Goal: Task Accomplishment & Management: Manage account settings

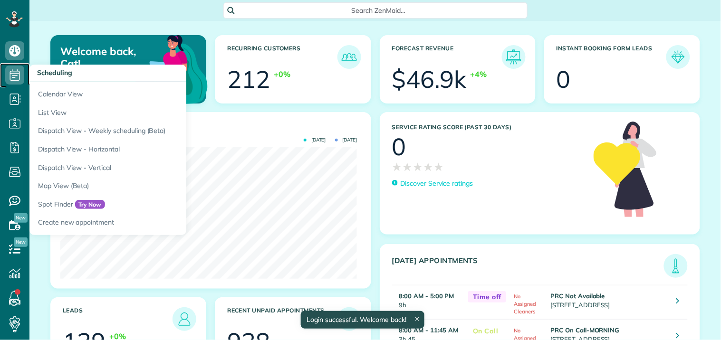
scroll to position [132, 297]
click at [17, 70] on use at bounding box center [15, 74] width 10 height 11
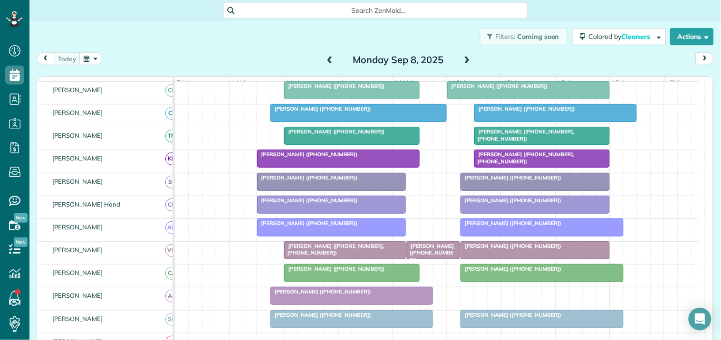
scroll to position [211, 0]
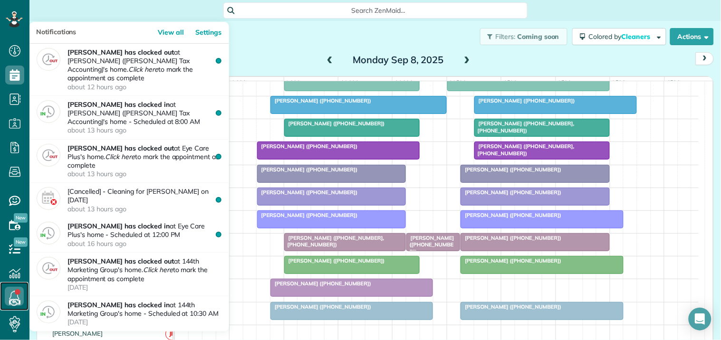
click at [17, 293] on link at bounding box center [14, 296] width 29 height 29
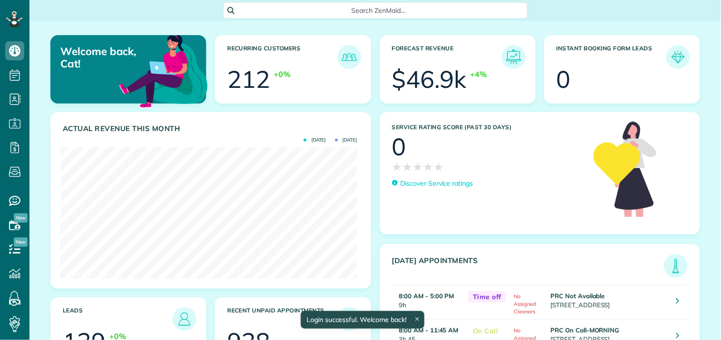
scroll to position [132, 297]
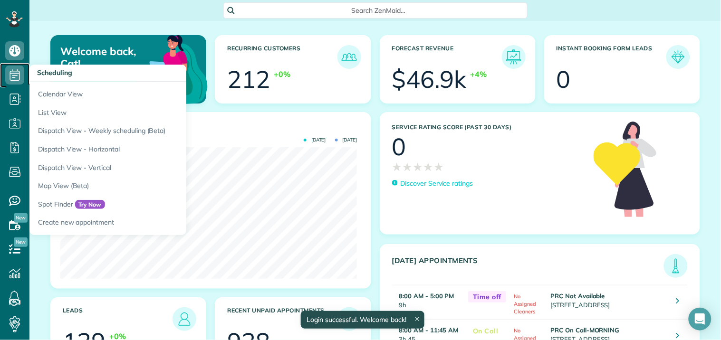
click at [15, 68] on icon at bounding box center [14, 75] width 19 height 19
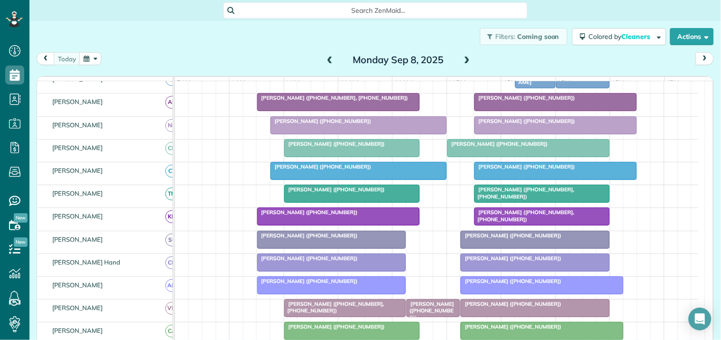
scroll to position [158, 0]
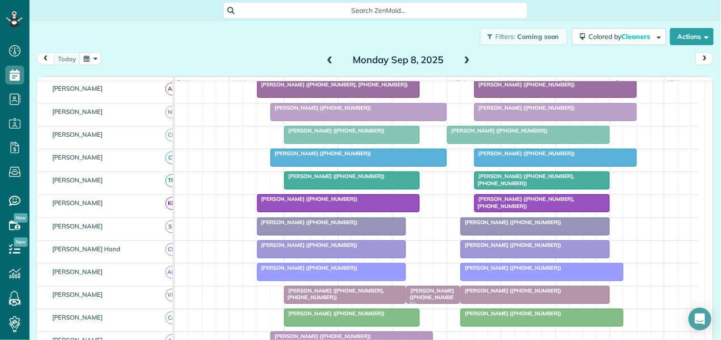
click at [345, 157] on div "Abby Altman (+16123851922)" at bounding box center [358, 153] width 171 height 7
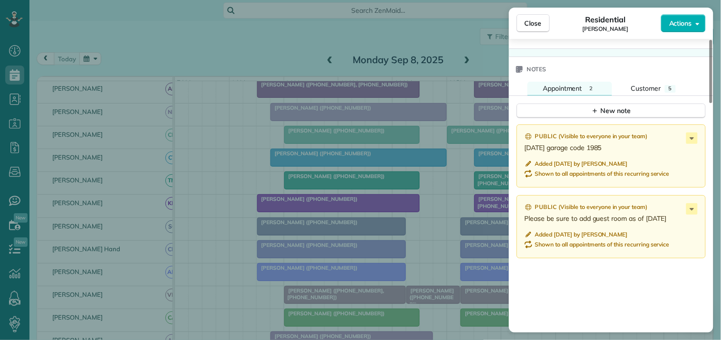
scroll to position [792, 0]
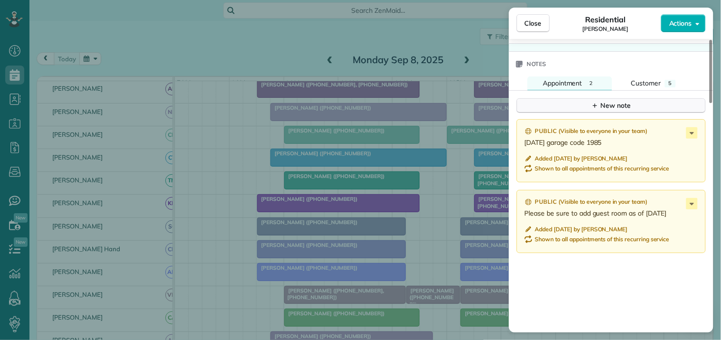
click at [621, 105] on div "New note" at bounding box center [611, 106] width 40 height 10
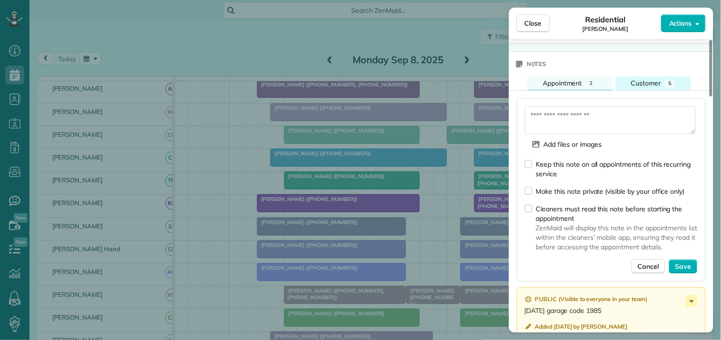
click at [663, 80] on button "Customer 5" at bounding box center [653, 84] width 75 height 14
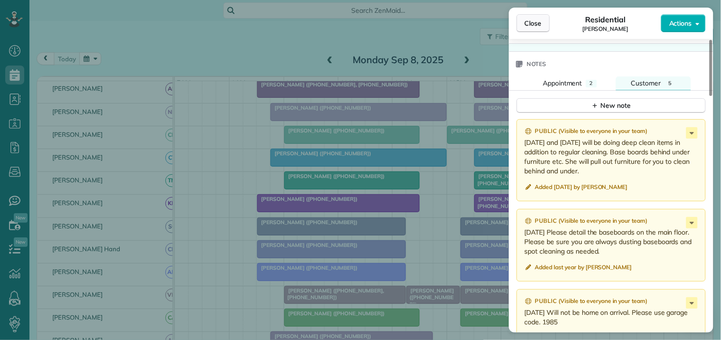
click at [539, 20] on span "Close" at bounding box center [533, 24] width 17 height 10
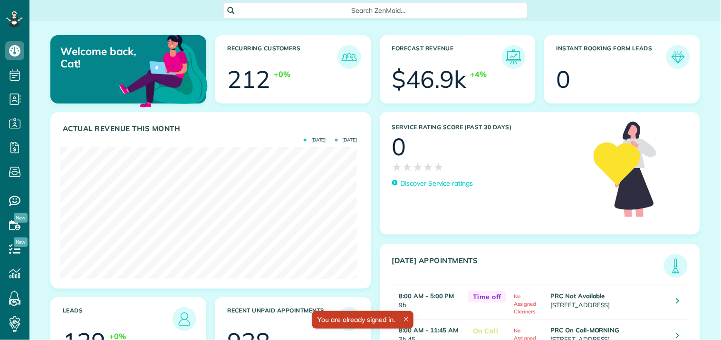
scroll to position [132, 297]
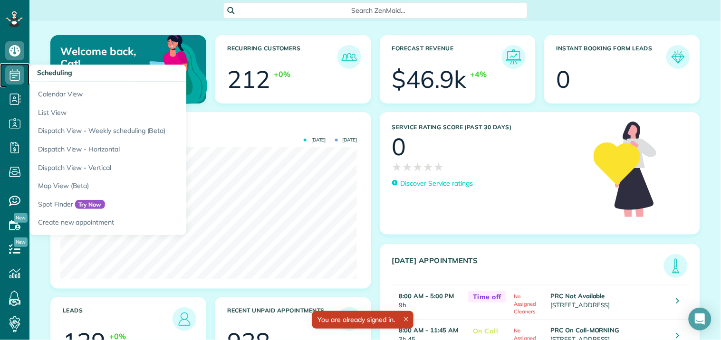
click at [12, 74] on icon at bounding box center [14, 75] width 19 height 19
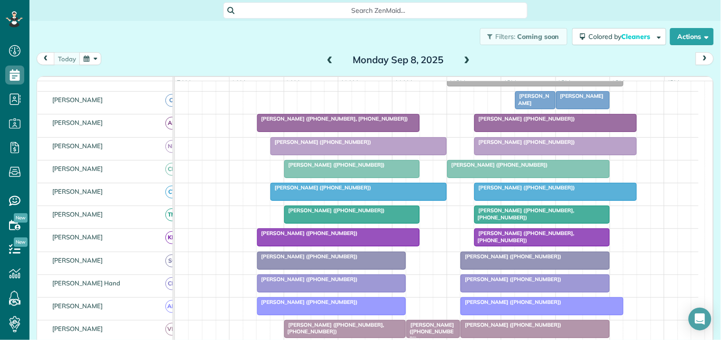
scroll to position [106, 0]
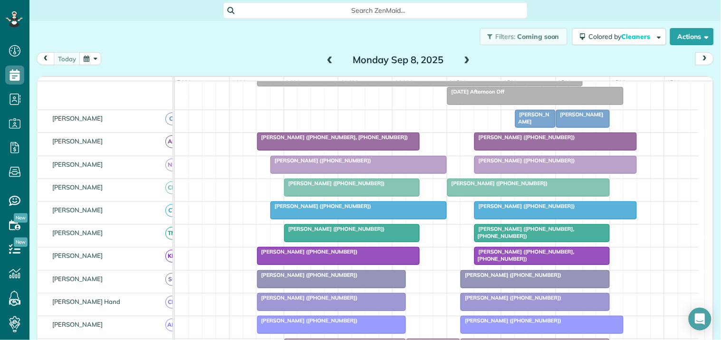
click at [464, 58] on span at bounding box center [467, 60] width 10 height 9
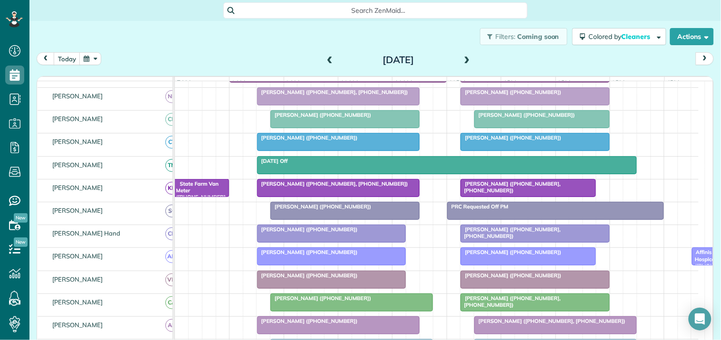
scroll to position [0, 0]
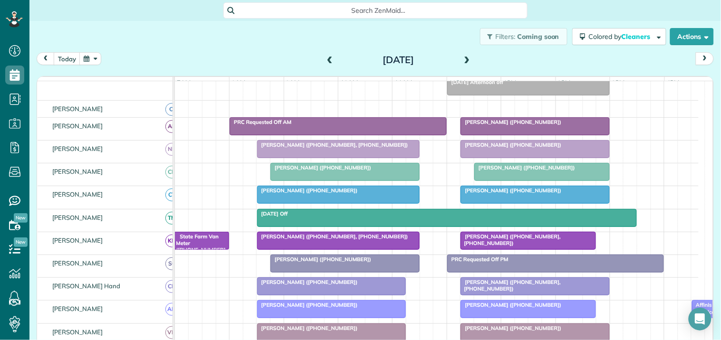
click at [90, 63] on button "button" at bounding box center [90, 58] width 22 height 13
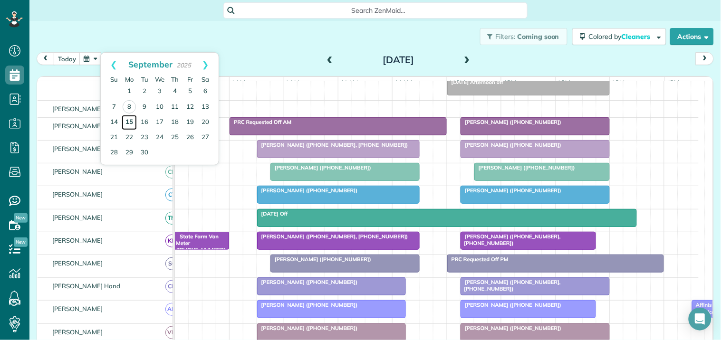
click at [131, 118] on link "15" at bounding box center [129, 122] width 15 height 15
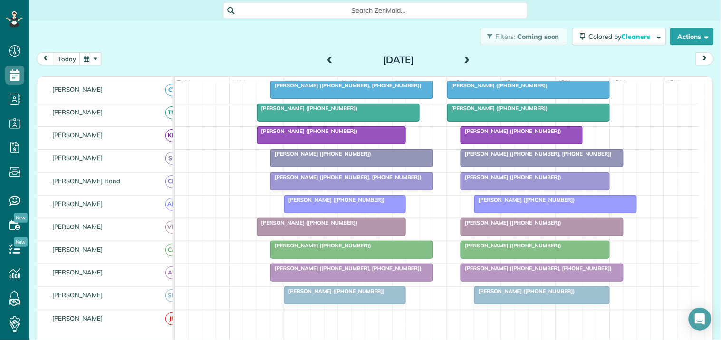
click at [462, 59] on span at bounding box center [467, 60] width 10 height 9
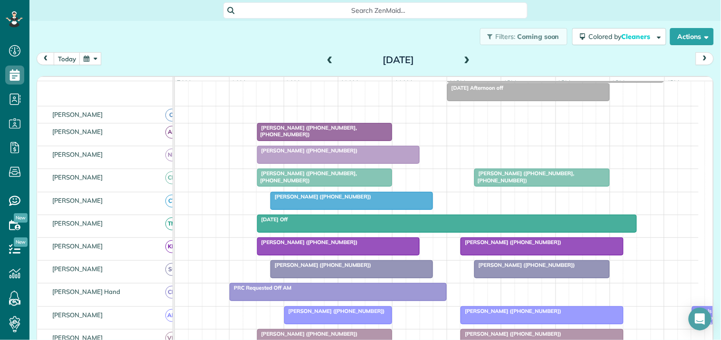
click at [91, 58] on button "button" at bounding box center [90, 58] width 22 height 13
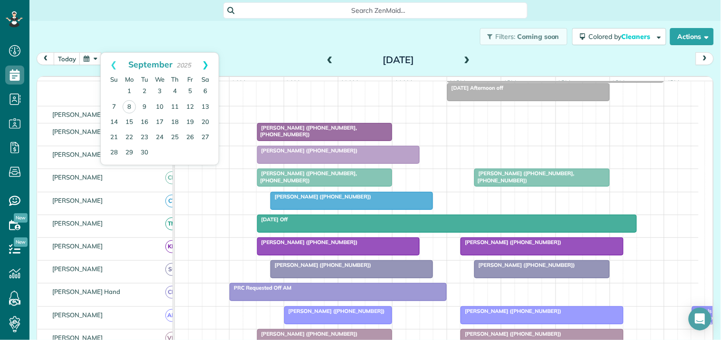
click at [207, 60] on link "Next" at bounding box center [205, 65] width 26 height 24
click at [271, 34] on div "Filters: Coming soon Colored by Cleaners Color by Cleaner Color by Team Color b…" at bounding box center [374, 36] width 691 height 31
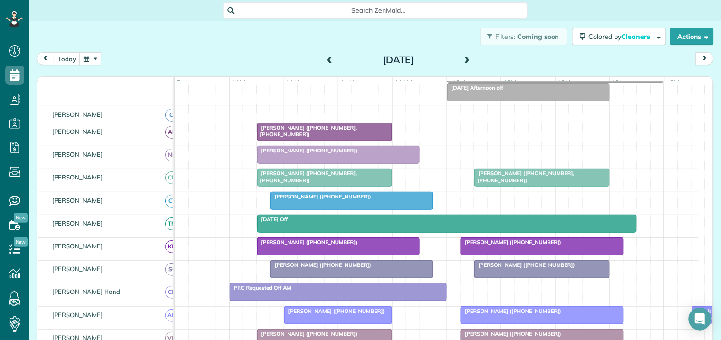
click at [464, 58] on span at bounding box center [467, 60] width 10 height 9
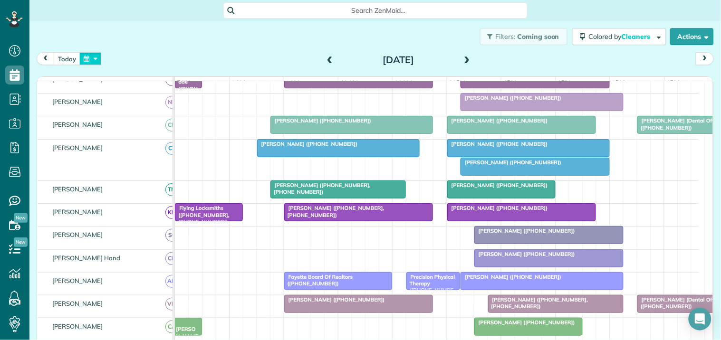
click at [97, 54] on button "button" at bounding box center [90, 58] width 22 height 13
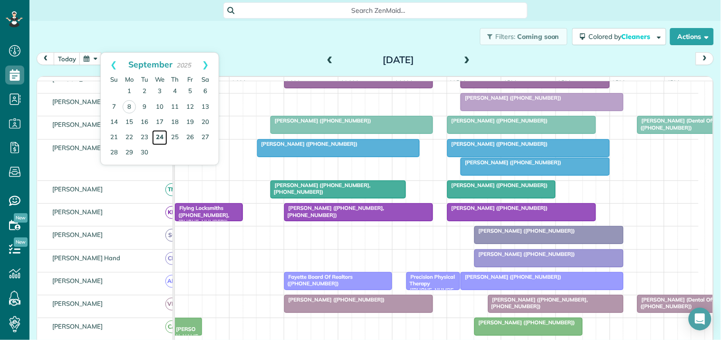
click at [161, 136] on link "24" at bounding box center [159, 137] width 15 height 15
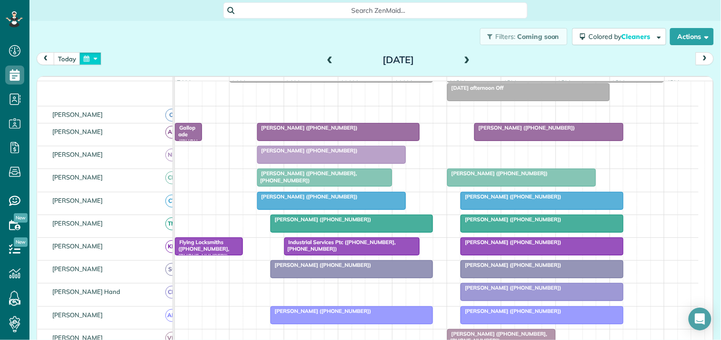
click at [96, 57] on button "button" at bounding box center [90, 58] width 22 height 13
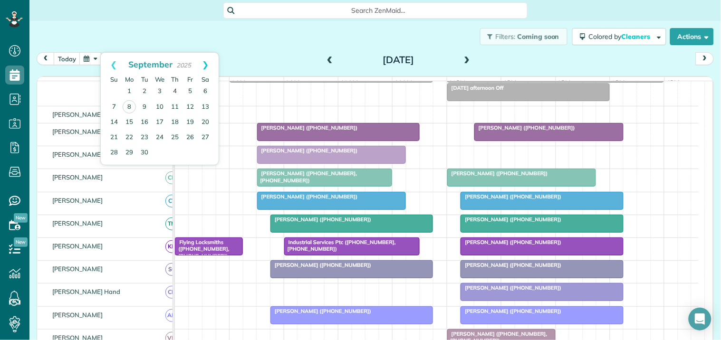
click at [208, 64] on link "Next" at bounding box center [205, 65] width 26 height 24
click at [209, 59] on link "Next" at bounding box center [205, 65] width 26 height 24
click at [265, 55] on div "today Wednesday Sep 24, 2025" at bounding box center [375, 61] width 677 height 18
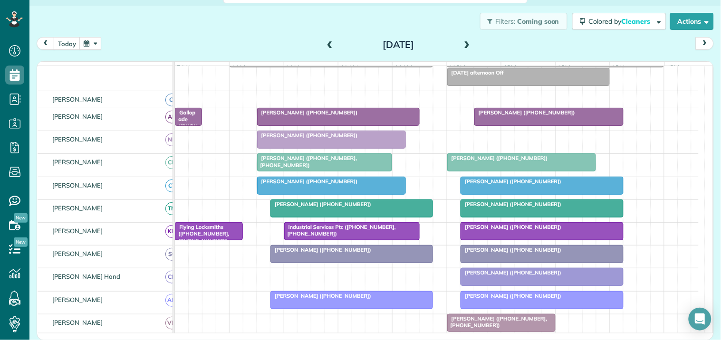
scroll to position [129, 0]
click at [337, 194] on div at bounding box center [332, 185] width 148 height 17
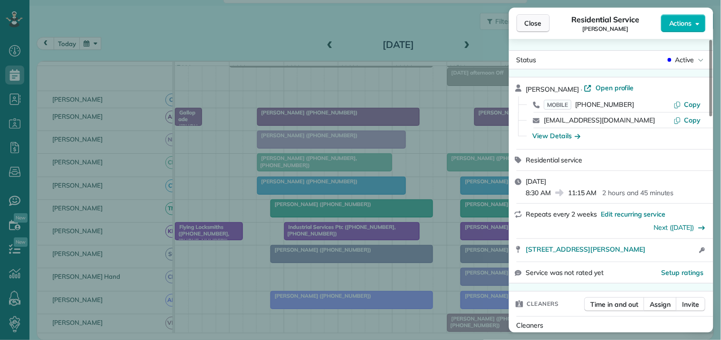
click at [546, 21] on button "Close" at bounding box center [533, 23] width 33 height 18
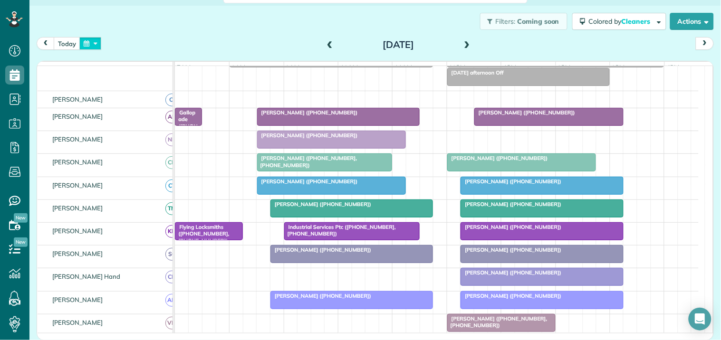
click at [96, 41] on button "button" at bounding box center [90, 43] width 22 height 13
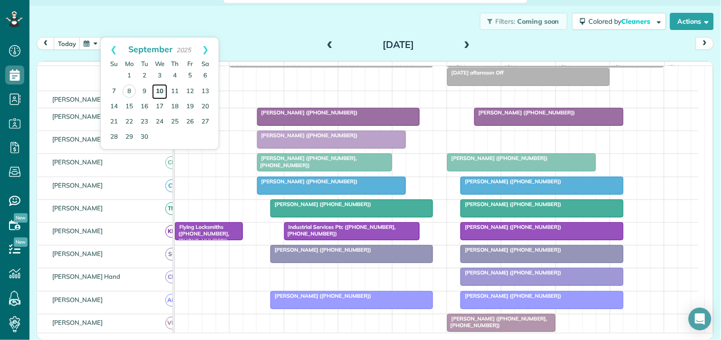
click at [161, 90] on link "10" at bounding box center [159, 91] width 15 height 15
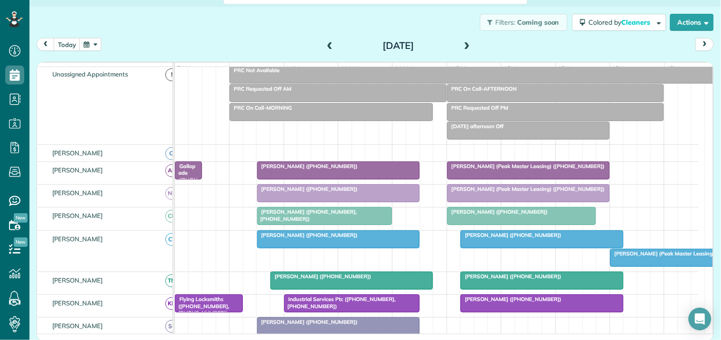
click at [91, 43] on button "button" at bounding box center [90, 44] width 22 height 13
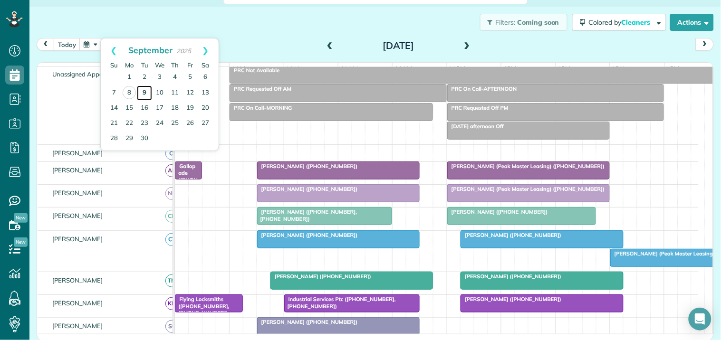
click at [144, 91] on link "9" at bounding box center [144, 93] width 15 height 15
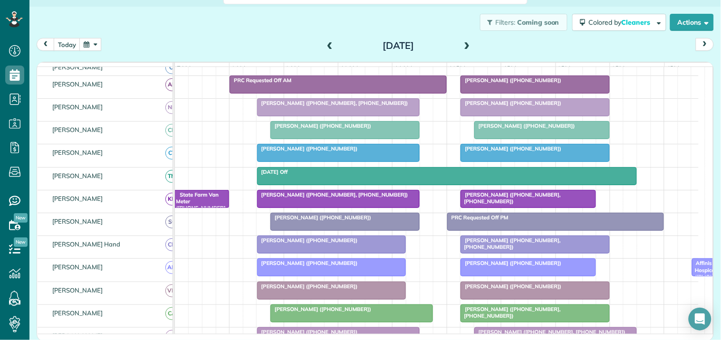
click at [265, 29] on div "Filters: Coming soon Colored by Cleaners Color by Cleaner Color by Team Color b…" at bounding box center [374, 22] width 691 height 31
click at [96, 46] on button "button" at bounding box center [90, 44] width 22 height 13
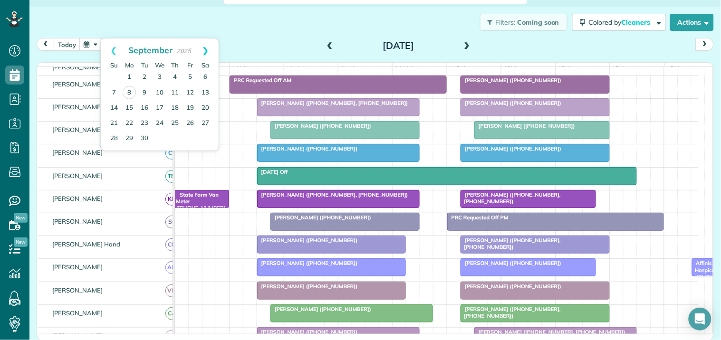
click at [205, 45] on link "Next" at bounding box center [205, 50] width 26 height 24
click at [276, 26] on div "Filters: Coming soon Colored by Cleaners Color by Cleaner Color by Team Color b…" at bounding box center [374, 22] width 691 height 31
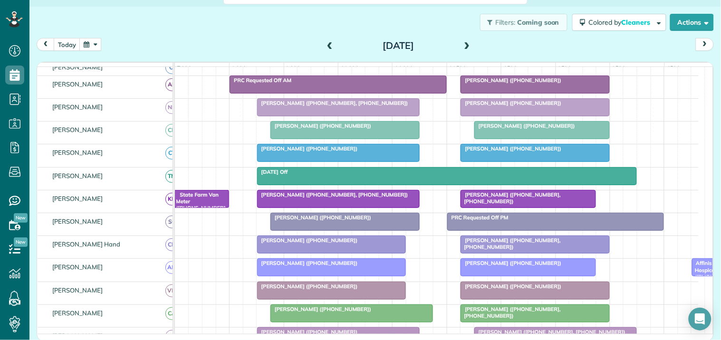
click at [96, 45] on button "button" at bounding box center [90, 44] width 22 height 13
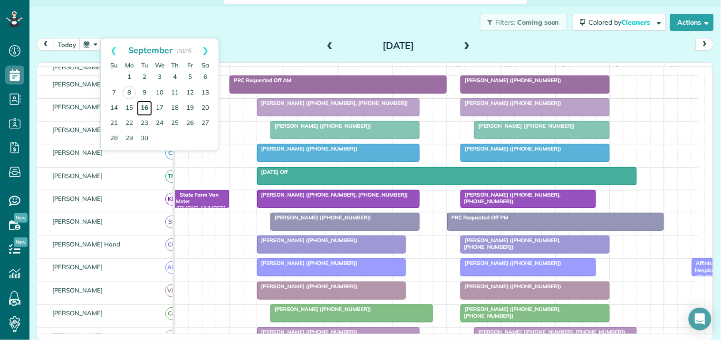
click at [149, 106] on link "16" at bounding box center [144, 108] width 15 height 15
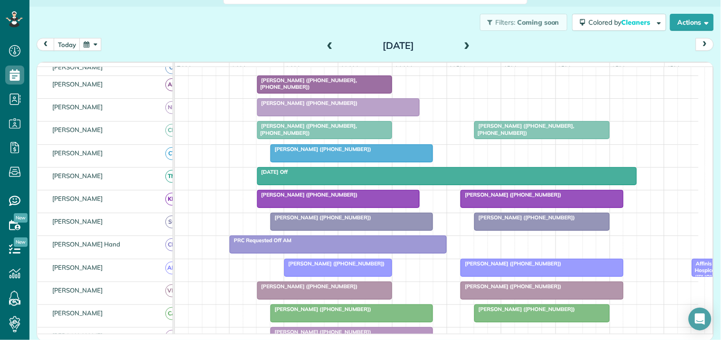
click at [93, 47] on button "button" at bounding box center [90, 44] width 22 height 13
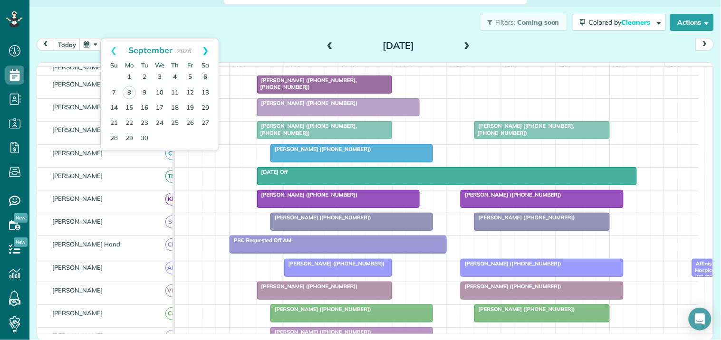
click at [209, 48] on link "Next" at bounding box center [205, 50] width 26 height 24
click at [293, 34] on div "Filters: Coming soon Colored by Cleaners Color by Cleaner Color by Team Color b…" at bounding box center [374, 22] width 691 height 31
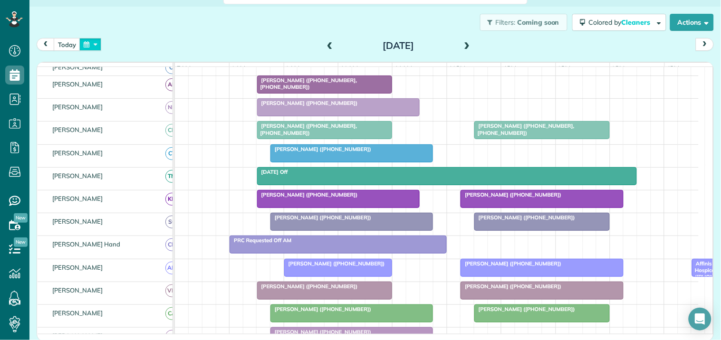
click at [91, 43] on button "button" at bounding box center [90, 44] width 22 height 13
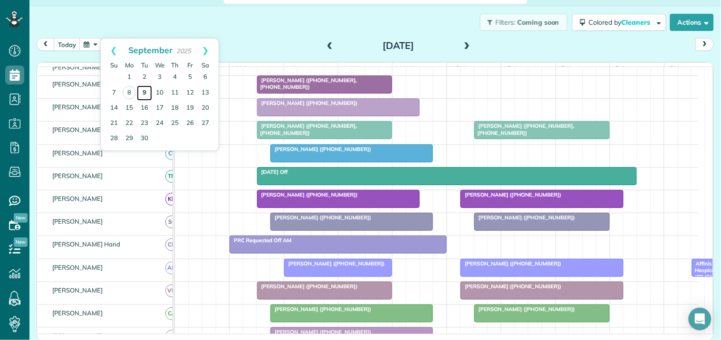
click at [145, 91] on link "9" at bounding box center [144, 93] width 15 height 15
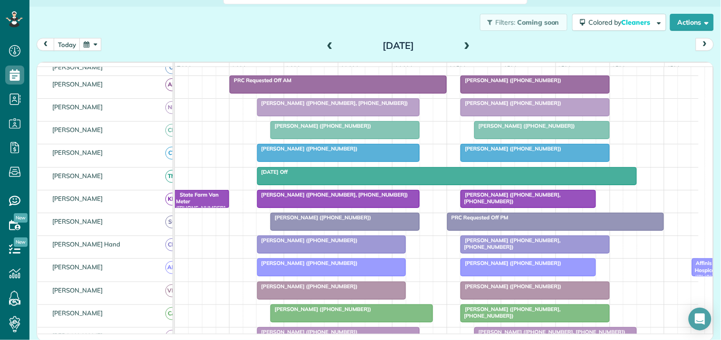
click at [259, 31] on div "Filters: Coming soon Colored by Cleaners Color by Cleaner Color by Team Color b…" at bounding box center [374, 22] width 691 height 31
click at [94, 43] on button "button" at bounding box center [90, 44] width 22 height 13
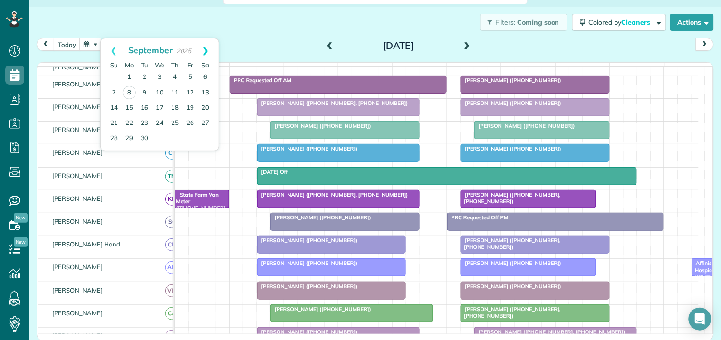
click at [207, 49] on link "Next" at bounding box center [205, 50] width 26 height 24
click at [144, 106] on link "11" at bounding box center [144, 107] width 15 height 15
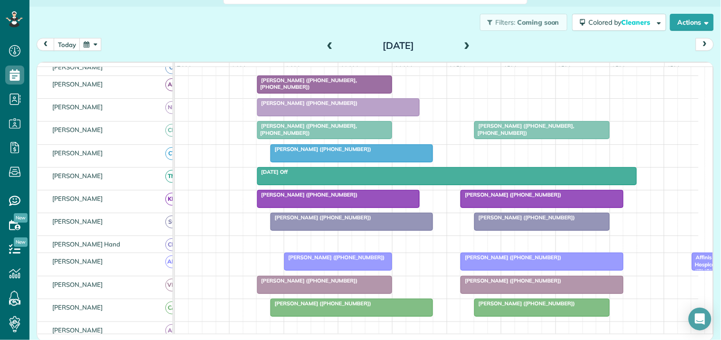
scroll to position [71, 0]
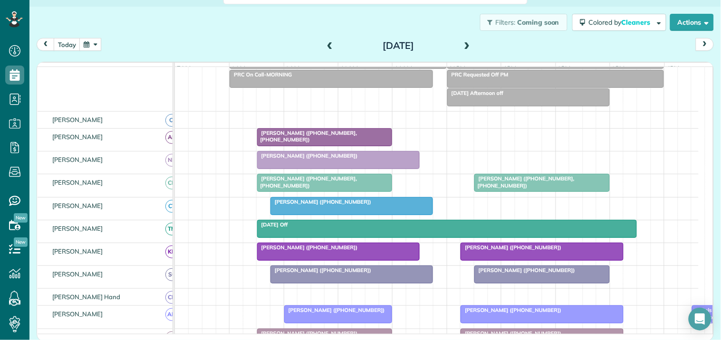
click at [91, 44] on button "button" at bounding box center [90, 44] width 22 height 13
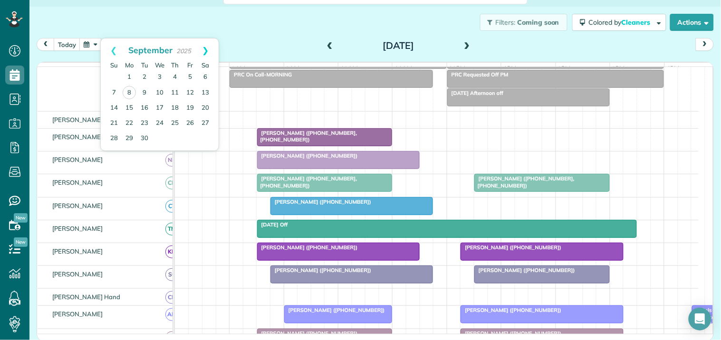
click at [208, 50] on link "Next" at bounding box center [205, 50] width 26 height 24
click at [208, 46] on link "Next" at bounding box center [205, 50] width 26 height 24
click at [144, 135] on link "25" at bounding box center [144, 138] width 15 height 15
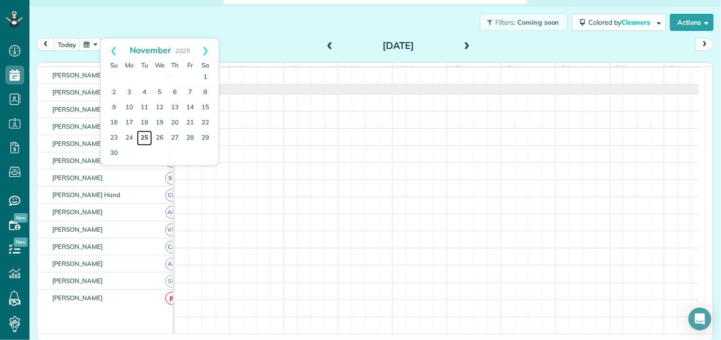
scroll to position [10, 0]
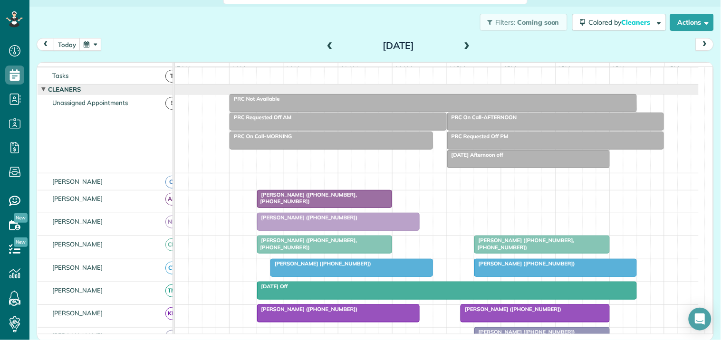
click at [92, 46] on button "button" at bounding box center [90, 44] width 22 height 13
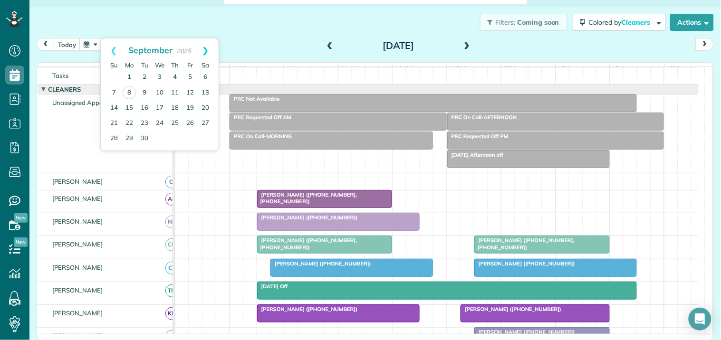
click at [205, 50] on link "Next" at bounding box center [205, 50] width 26 height 24
click at [189, 121] on link "21" at bounding box center [189, 122] width 15 height 15
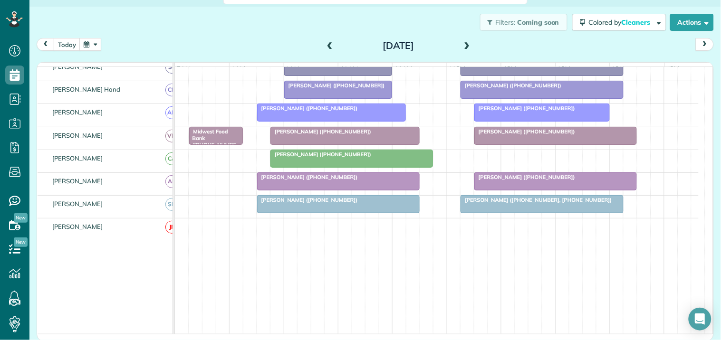
scroll to position [168, 0]
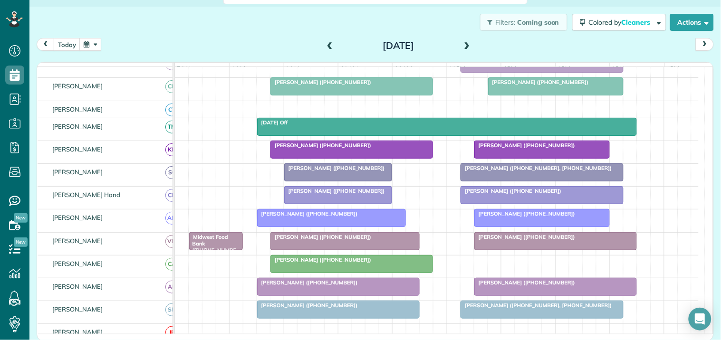
click at [94, 44] on button "button" at bounding box center [90, 44] width 22 height 13
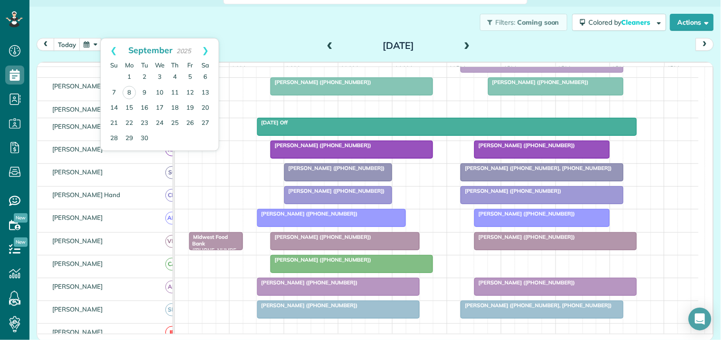
click at [239, 31] on div "Filters: Coming soon Colored by Cleaners Color by Cleaner Color by Team Color b…" at bounding box center [374, 22] width 691 height 31
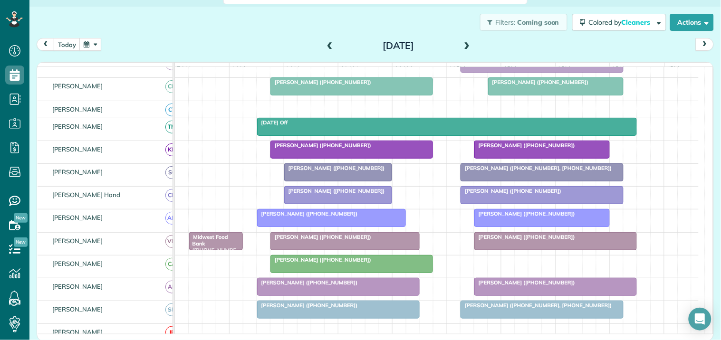
click at [95, 46] on button "button" at bounding box center [90, 44] width 22 height 13
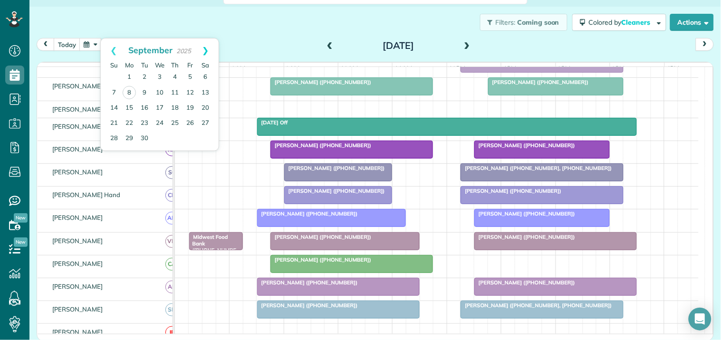
click at [204, 46] on link "Next" at bounding box center [205, 50] width 26 height 24
click at [163, 105] on link "12" at bounding box center [159, 107] width 15 height 15
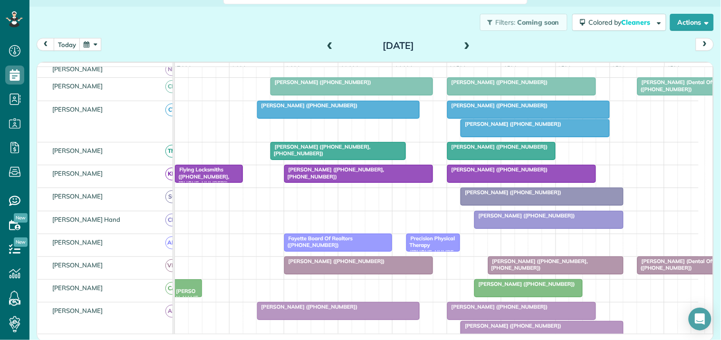
scroll to position [219, 0]
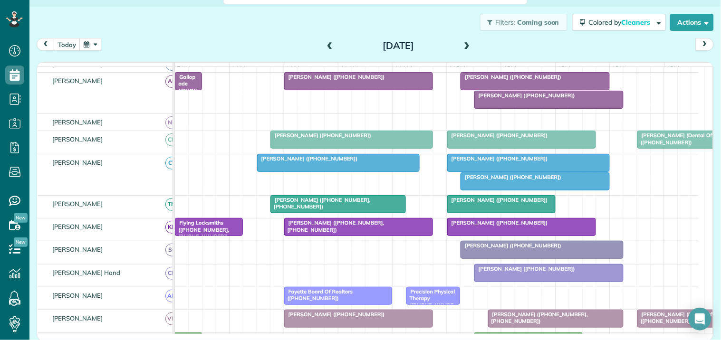
click at [163, 21] on div "Filters: Coming soon Colored by Cleaners Color by Cleaner Color by Team Color b…" at bounding box center [374, 22] width 691 height 31
click at [92, 46] on button "button" at bounding box center [90, 44] width 22 height 13
click at [259, 26] on div "Filters: Coming soon Colored by Cleaners Color by Cleaner Color by Team Color b…" at bounding box center [374, 22] width 691 height 31
click at [92, 45] on button "button" at bounding box center [90, 44] width 22 height 13
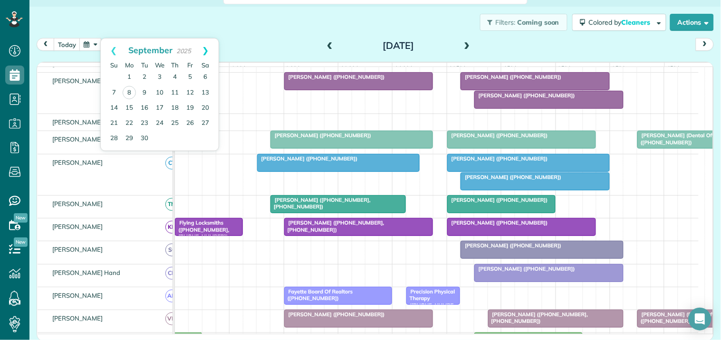
click at [207, 51] on link "Next" at bounding box center [205, 50] width 26 height 24
click at [145, 136] on link "25" at bounding box center [144, 138] width 15 height 15
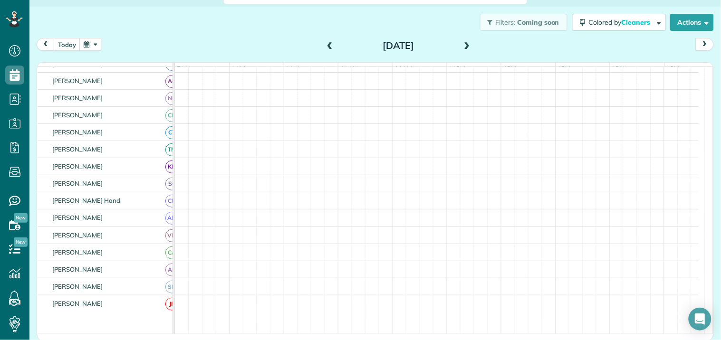
scroll to position [127, 0]
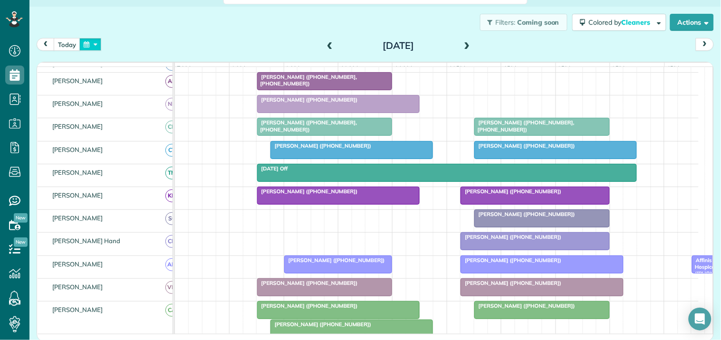
click at [89, 38] on button "button" at bounding box center [90, 44] width 22 height 13
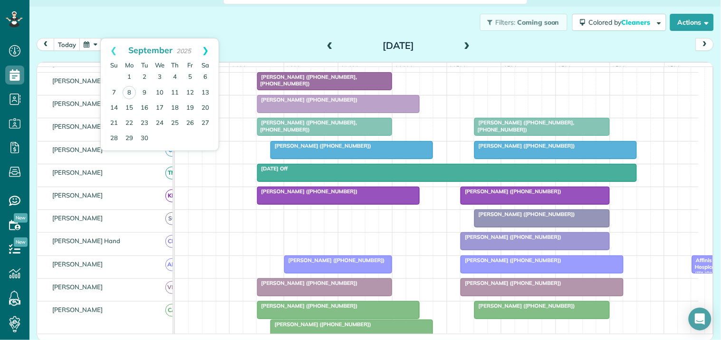
click at [209, 46] on link "Next" at bounding box center [205, 50] width 26 height 24
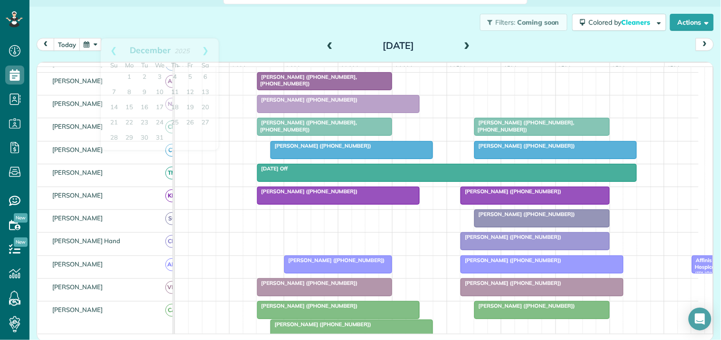
click at [249, 29] on div "Filters: Coming soon Colored by Cleaners Color by Cleaner Color by Team Color b…" at bounding box center [374, 22] width 691 height 31
click at [85, 43] on button "button" at bounding box center [90, 44] width 22 height 13
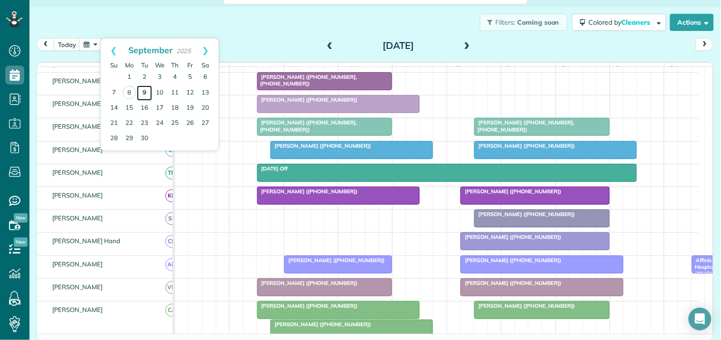
click at [146, 88] on link "9" at bounding box center [144, 93] width 15 height 15
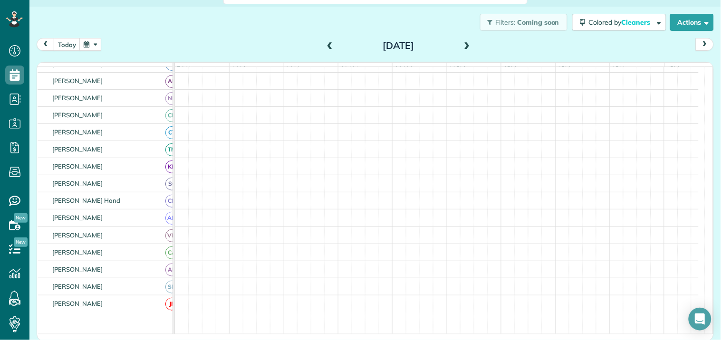
scroll to position [109, 0]
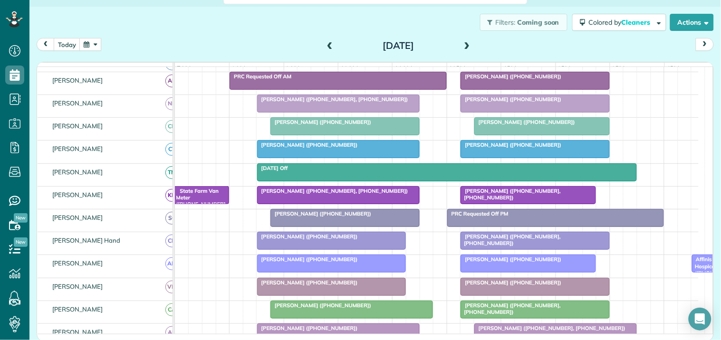
click at [320, 125] on span "Adrian Williams (+16787945929)" at bounding box center [321, 122] width 102 height 7
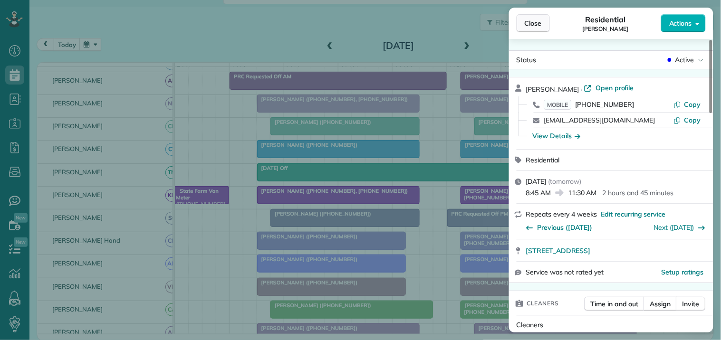
click at [540, 21] on span "Close" at bounding box center [533, 24] width 17 height 10
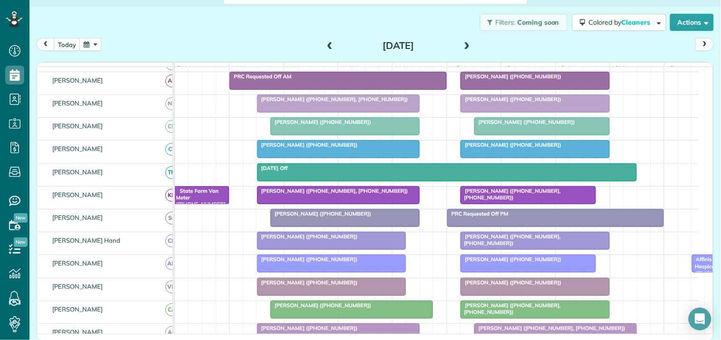
click at [94, 42] on button "button" at bounding box center [90, 44] width 22 height 13
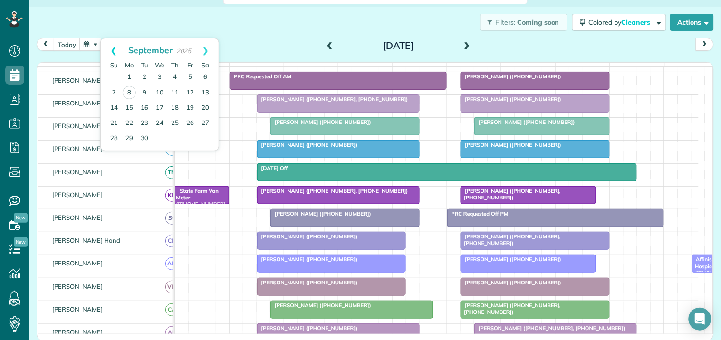
click at [115, 48] on link "Prev" at bounding box center [114, 50] width 26 height 24
click at [211, 46] on link "Next" at bounding box center [205, 50] width 26 height 24
click at [190, 89] on link "12" at bounding box center [189, 93] width 15 height 15
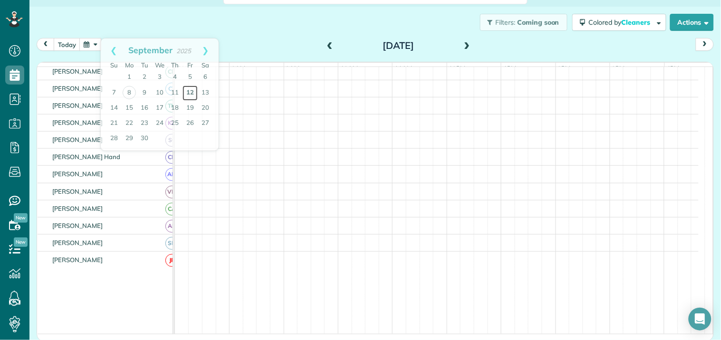
scroll to position [66, 0]
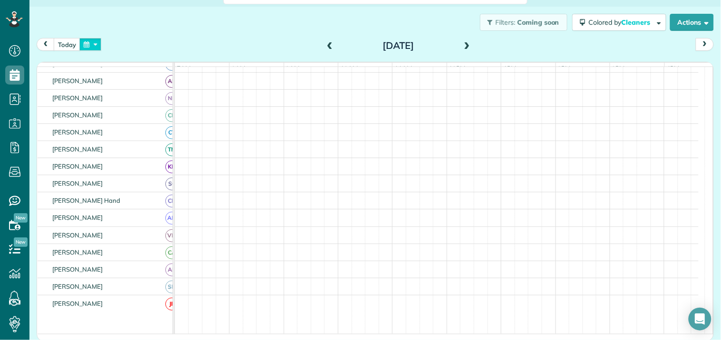
click at [95, 43] on button "button" at bounding box center [90, 44] width 22 height 13
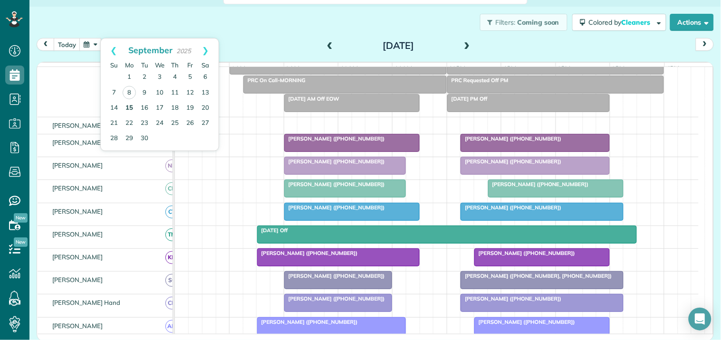
scroll to position [127, 0]
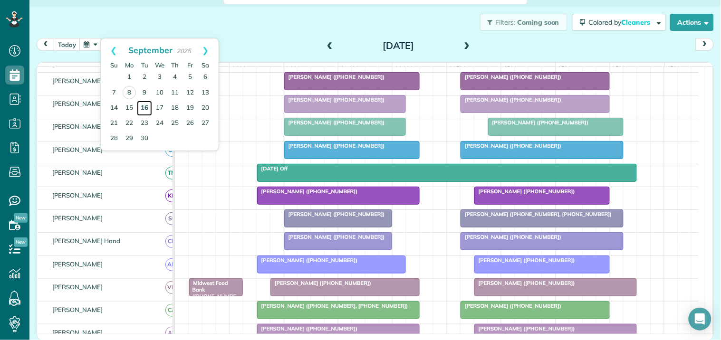
click at [145, 106] on link "16" at bounding box center [144, 108] width 15 height 15
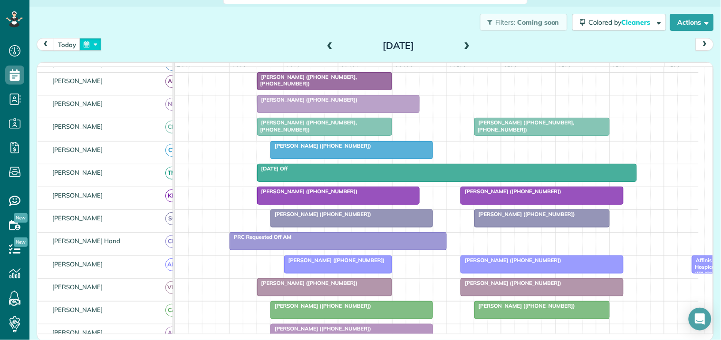
click at [94, 44] on button "button" at bounding box center [90, 44] width 22 height 13
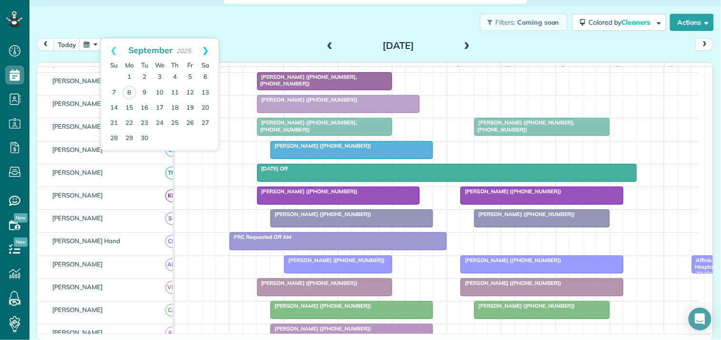
click at [205, 47] on link "Next" at bounding box center [205, 50] width 26 height 24
click at [288, 30] on div "Filters: Coming soon Colored by Cleaners Color by Cleaner Color by Team Color b…" at bounding box center [374, 22] width 691 height 31
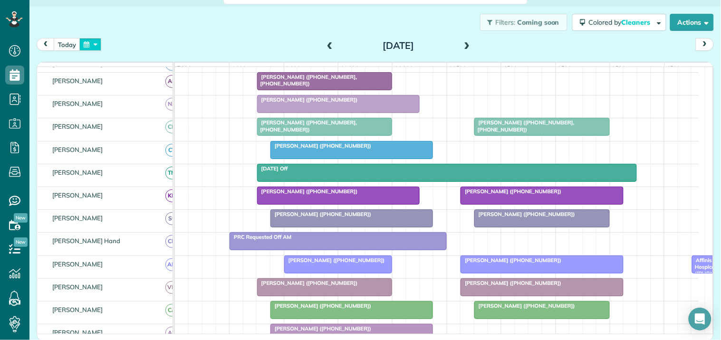
click at [94, 46] on button "button" at bounding box center [90, 44] width 22 height 13
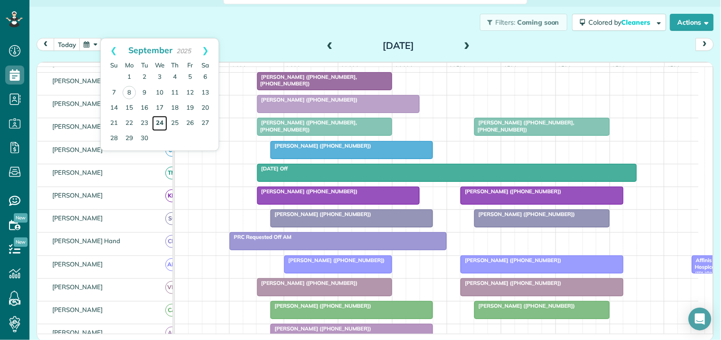
click at [159, 121] on link "24" at bounding box center [159, 123] width 15 height 15
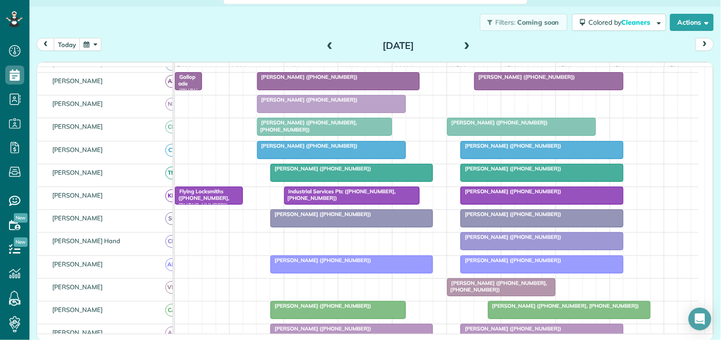
click at [92, 42] on button "button" at bounding box center [90, 44] width 22 height 13
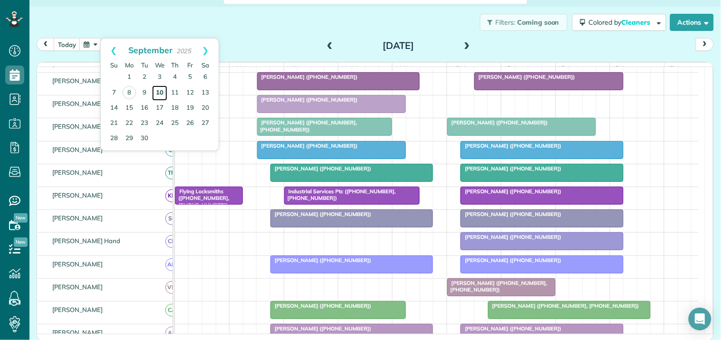
click at [162, 90] on link "10" at bounding box center [159, 93] width 15 height 15
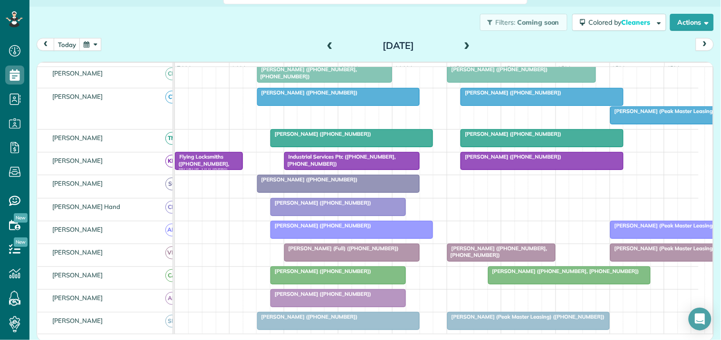
click at [96, 45] on button "button" at bounding box center [90, 44] width 22 height 13
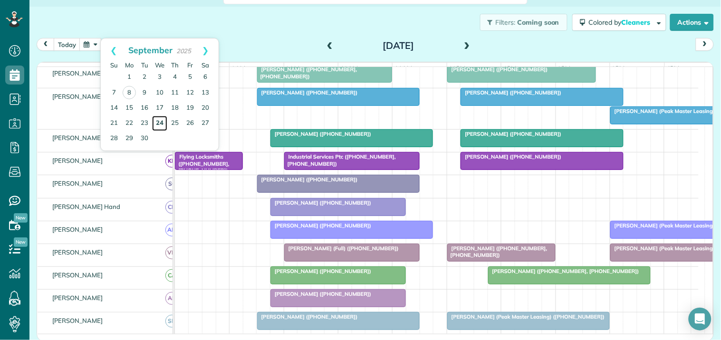
click at [159, 120] on link "24" at bounding box center [159, 123] width 15 height 15
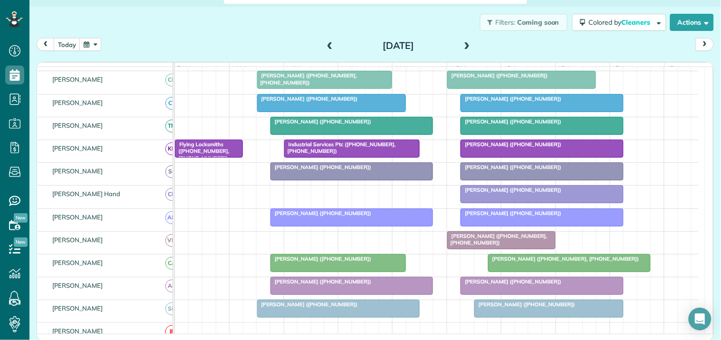
click at [466, 45] on span at bounding box center [467, 46] width 10 height 9
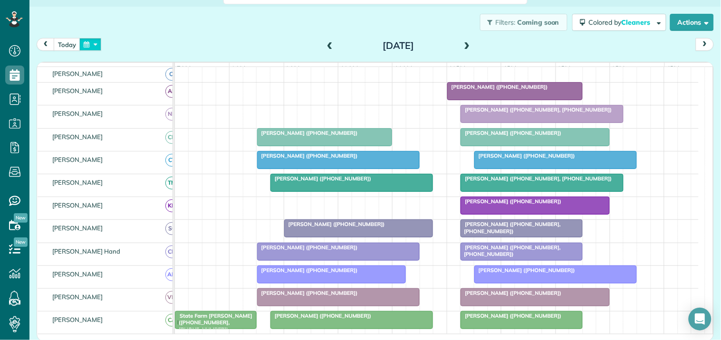
click at [97, 47] on button "button" at bounding box center [90, 44] width 22 height 13
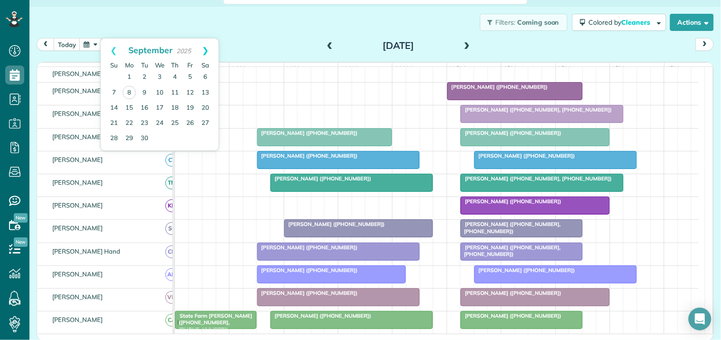
click at [205, 47] on link "Next" at bounding box center [205, 50] width 26 height 24
click at [173, 123] on link "23" at bounding box center [174, 122] width 15 height 15
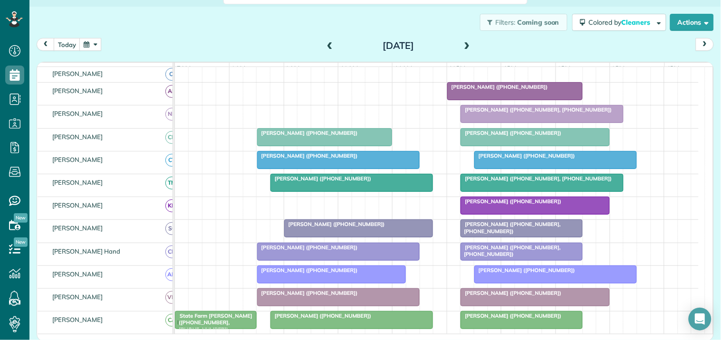
click at [97, 47] on button "button" at bounding box center [90, 44] width 22 height 13
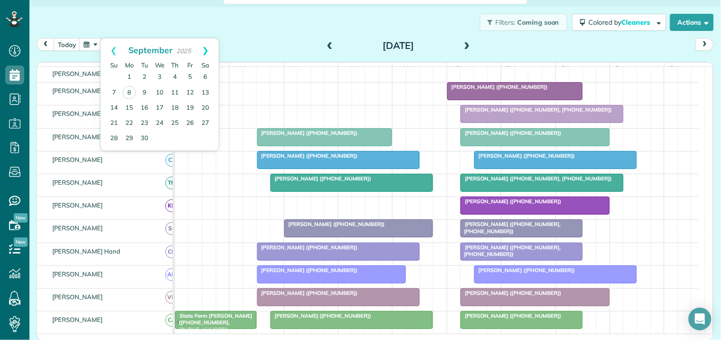
click at [209, 47] on link "Next" at bounding box center [205, 50] width 26 height 24
click at [178, 121] on link "20" at bounding box center [174, 122] width 15 height 15
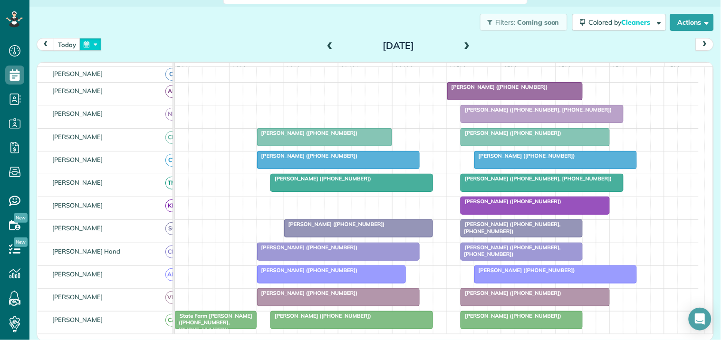
click at [92, 43] on button "button" at bounding box center [90, 44] width 22 height 13
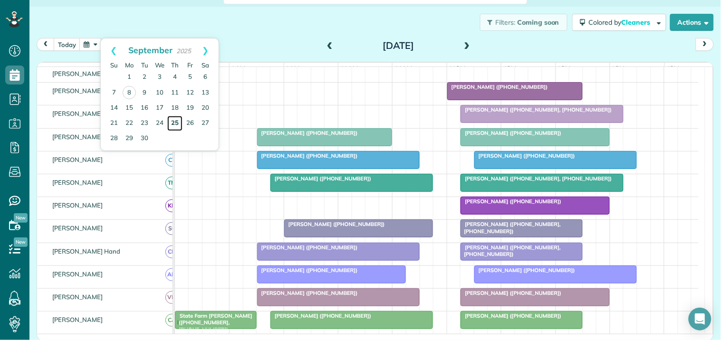
click at [176, 121] on link "25" at bounding box center [174, 123] width 15 height 15
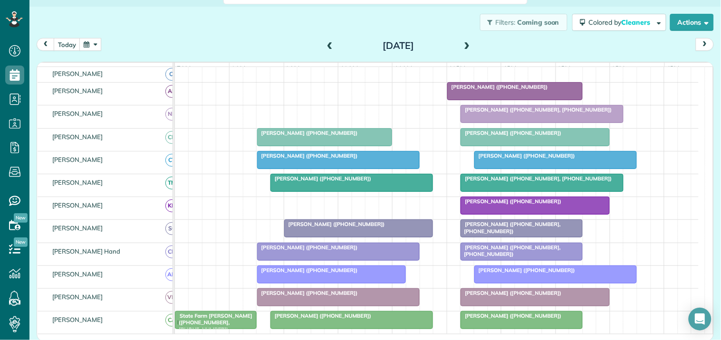
click at [94, 44] on button "button" at bounding box center [90, 44] width 22 height 13
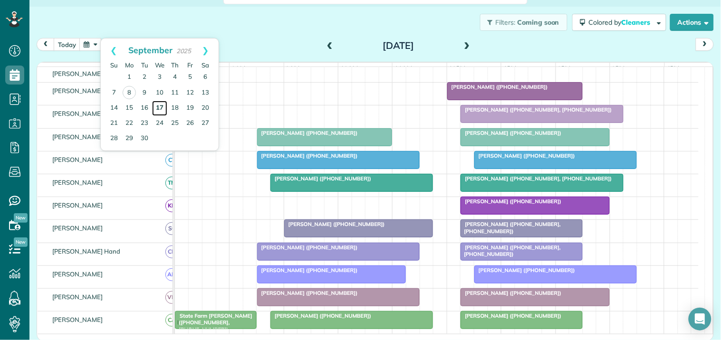
click at [162, 103] on link "17" at bounding box center [159, 108] width 15 height 15
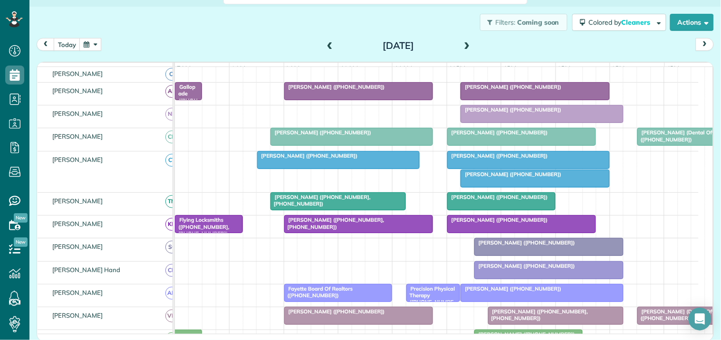
scroll to position [173, 0]
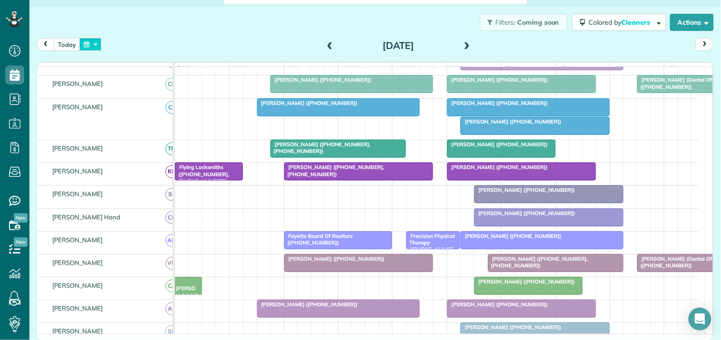
click at [93, 45] on button "button" at bounding box center [90, 44] width 22 height 13
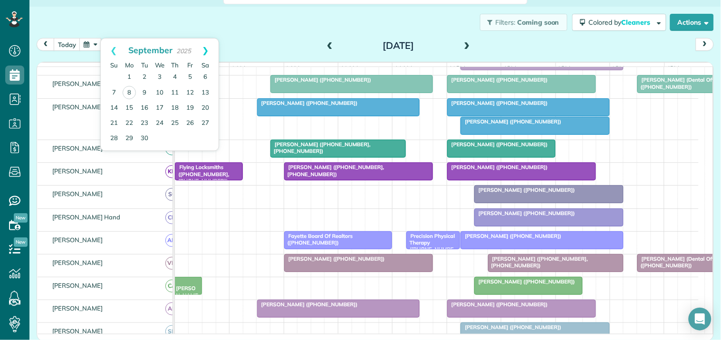
click at [206, 48] on link "Next" at bounding box center [205, 50] width 26 height 24
click at [112, 49] on link "Prev" at bounding box center [114, 50] width 26 height 24
click at [208, 49] on link "Next" at bounding box center [205, 50] width 26 height 24
click at [115, 47] on link "Prev" at bounding box center [114, 50] width 26 height 24
click at [207, 49] on link "Next" at bounding box center [205, 50] width 26 height 24
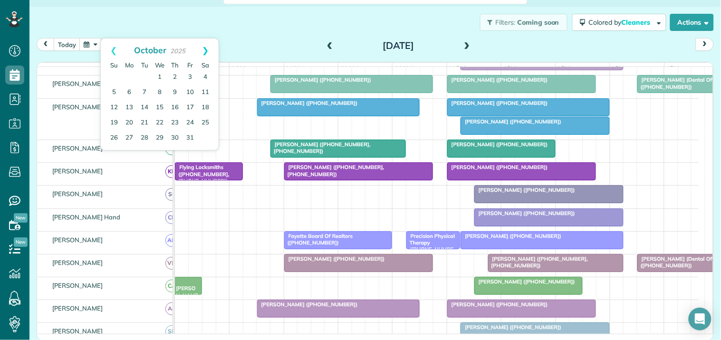
click at [210, 46] on link "Next" at bounding box center [205, 50] width 26 height 24
click at [207, 49] on link "Next" at bounding box center [205, 50] width 26 height 24
click at [249, 25] on div "Filters: Coming soon Colored by Cleaners Color by Cleaner Color by Team Color b…" at bounding box center [374, 22] width 691 height 31
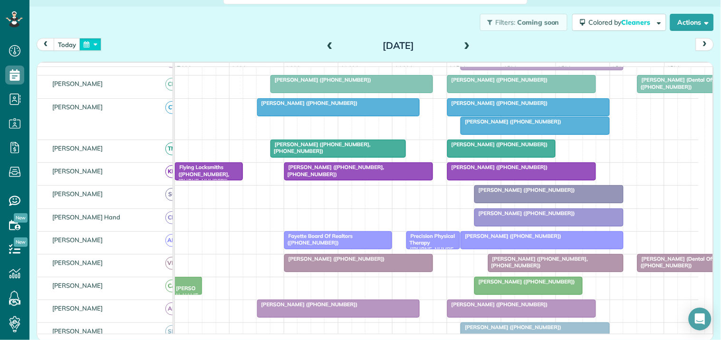
click at [93, 44] on button "button" at bounding box center [90, 44] width 22 height 13
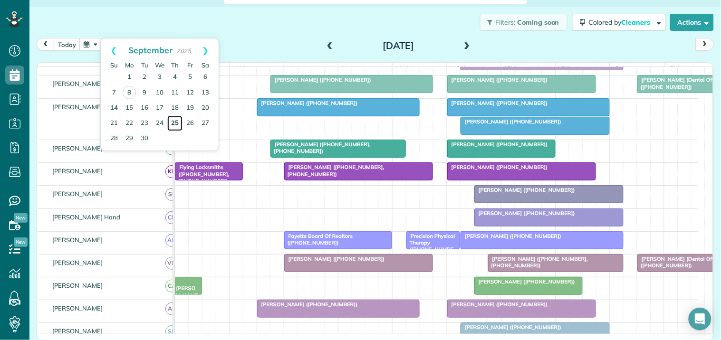
click at [174, 121] on link "25" at bounding box center [174, 123] width 15 height 15
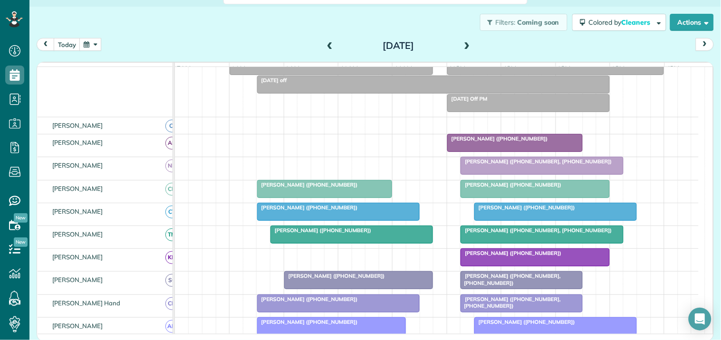
scroll to position [83, 0]
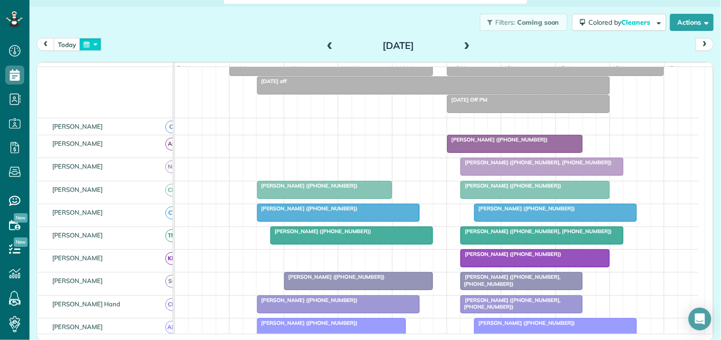
click at [89, 46] on button "button" at bounding box center [90, 44] width 22 height 13
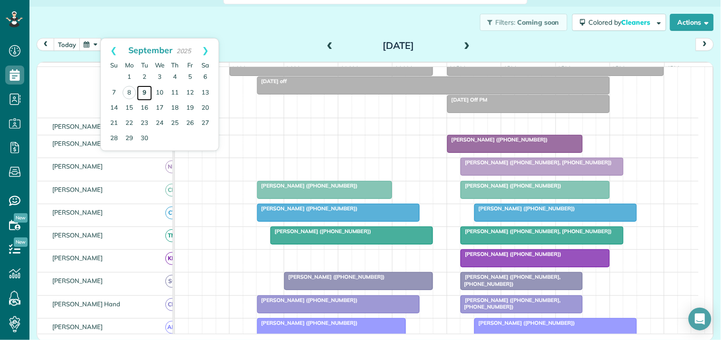
click at [141, 88] on link "9" at bounding box center [144, 93] width 15 height 15
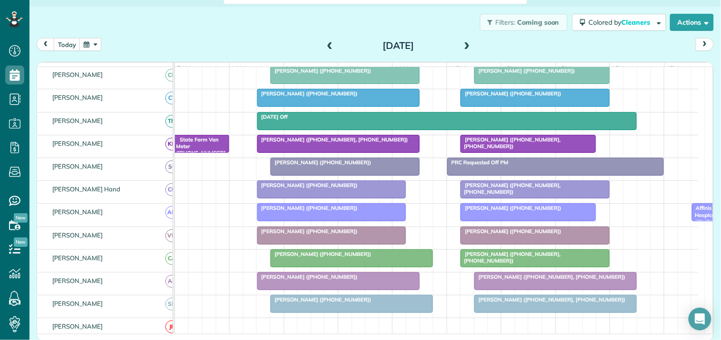
scroll to position [162, 0]
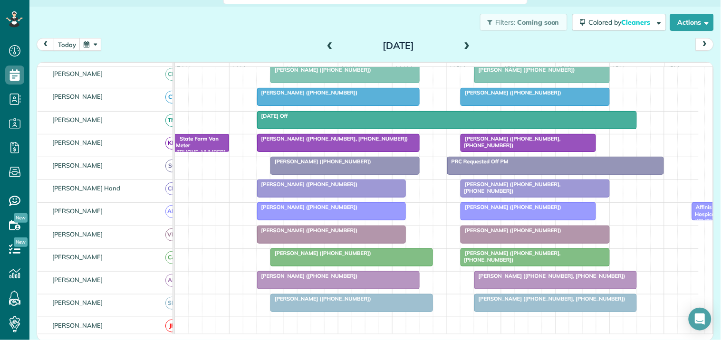
click at [94, 41] on button "button" at bounding box center [90, 44] width 22 height 13
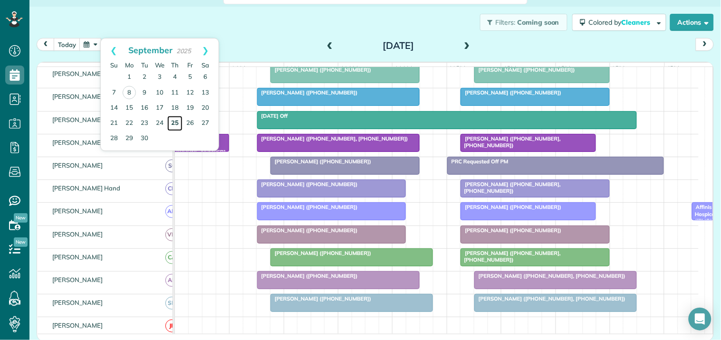
click at [176, 119] on link "25" at bounding box center [174, 123] width 15 height 15
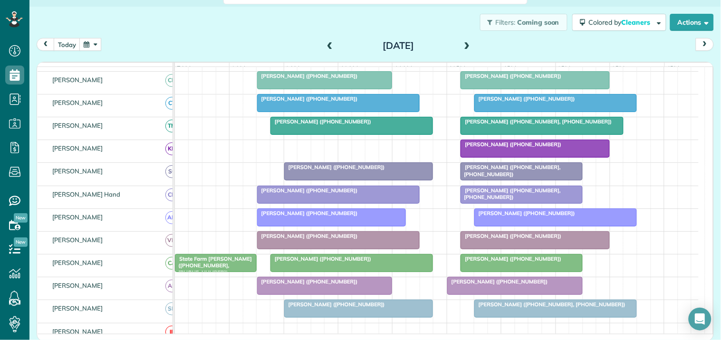
scroll to position [140, 0]
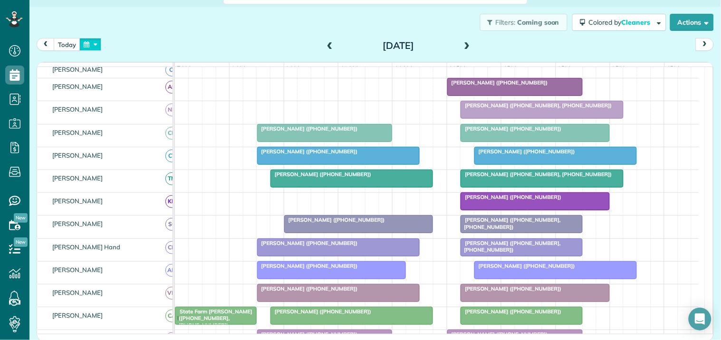
click at [88, 44] on button "button" at bounding box center [90, 44] width 22 height 13
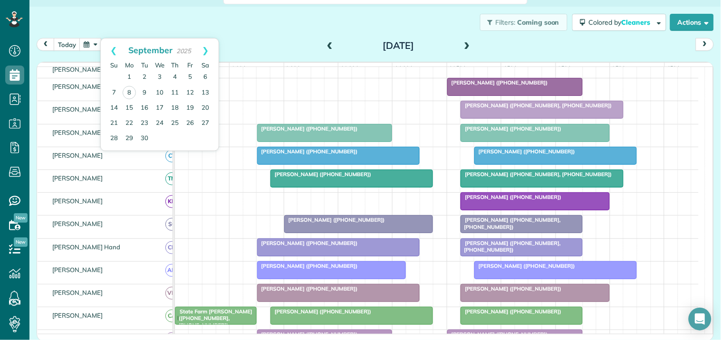
click at [288, 26] on div "Filters: Coming soon Colored by Cleaners Color by Cleaner Color by Team Color b…" at bounding box center [374, 22] width 691 height 31
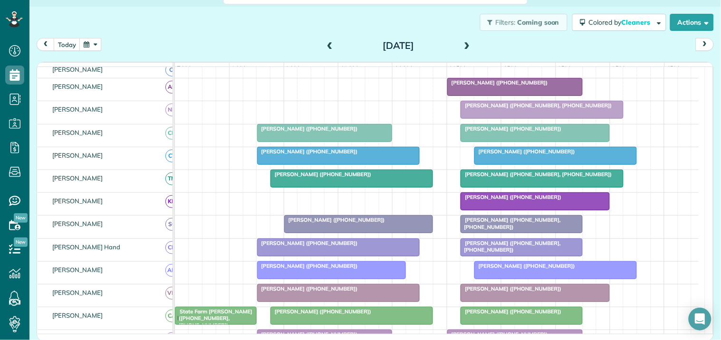
click at [91, 47] on button "button" at bounding box center [90, 44] width 22 height 13
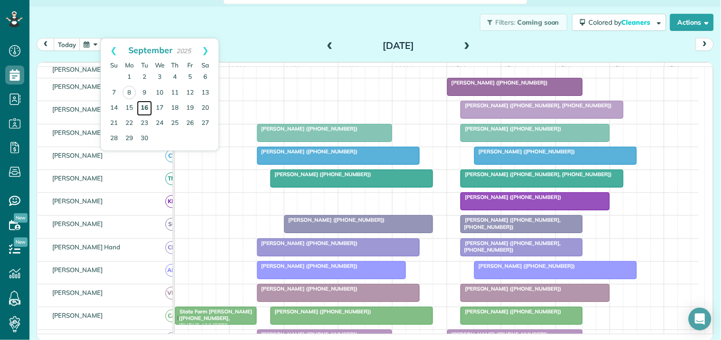
click at [145, 106] on link "16" at bounding box center [144, 108] width 15 height 15
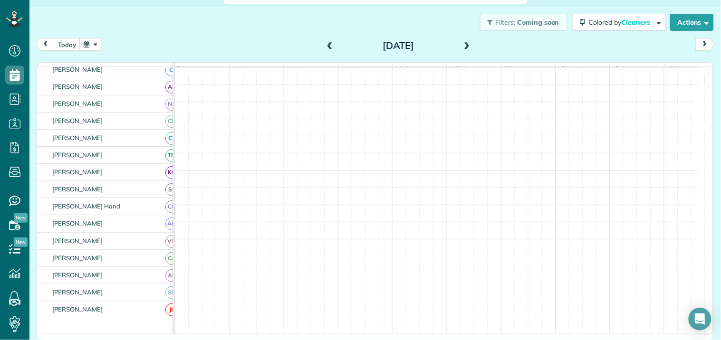
scroll to position [122, 0]
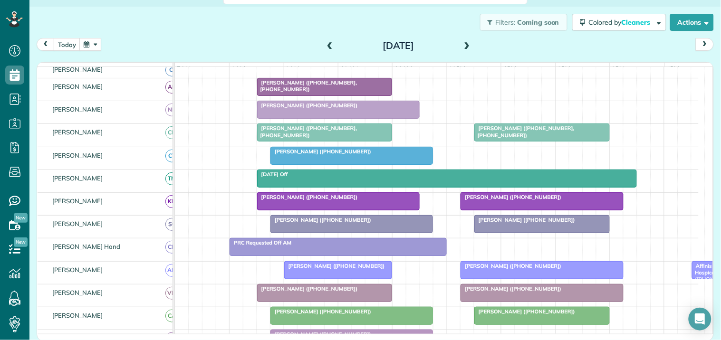
click at [90, 44] on button "button" at bounding box center [90, 44] width 22 height 13
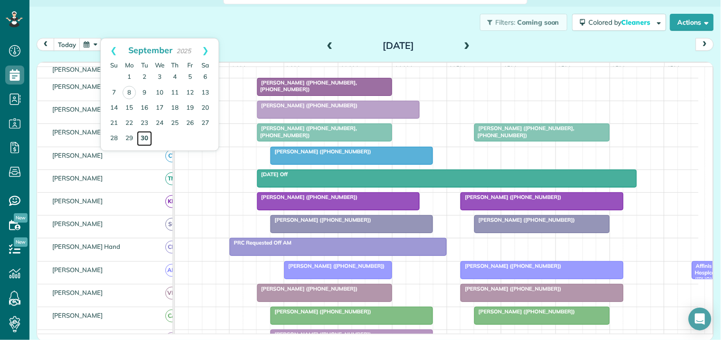
click at [144, 135] on link "30" at bounding box center [144, 138] width 15 height 15
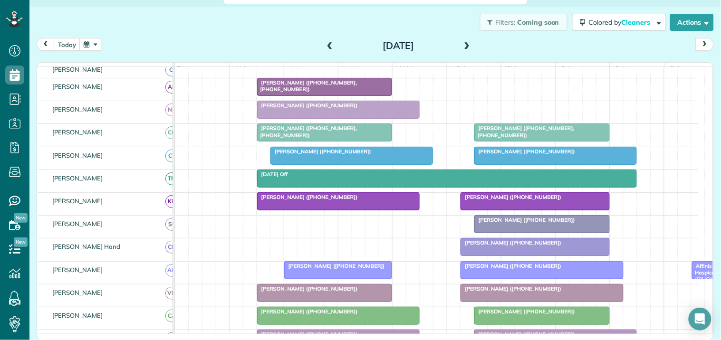
click at [92, 43] on button "button" at bounding box center [90, 44] width 22 height 13
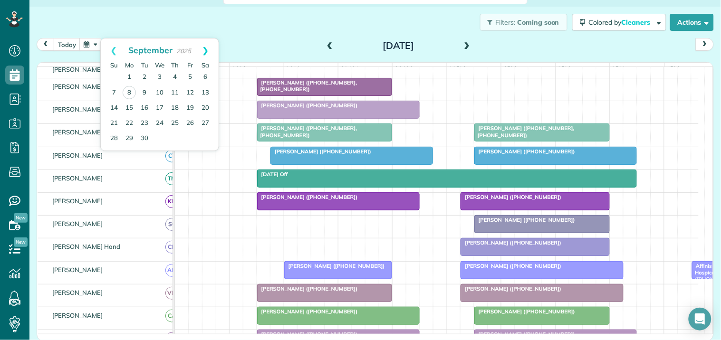
click at [209, 49] on link "Next" at bounding box center [205, 50] width 26 height 24
click at [113, 50] on link "Prev" at bounding box center [114, 50] width 26 height 24
click at [211, 48] on link "Next" at bounding box center [205, 50] width 26 height 24
click at [145, 108] on link "14" at bounding box center [144, 107] width 15 height 15
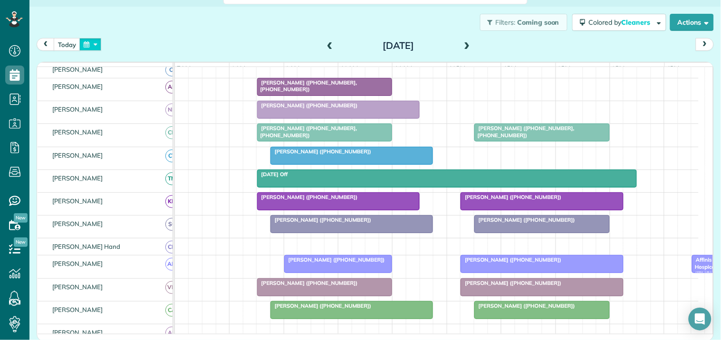
click at [95, 45] on button "button" at bounding box center [90, 44] width 22 height 13
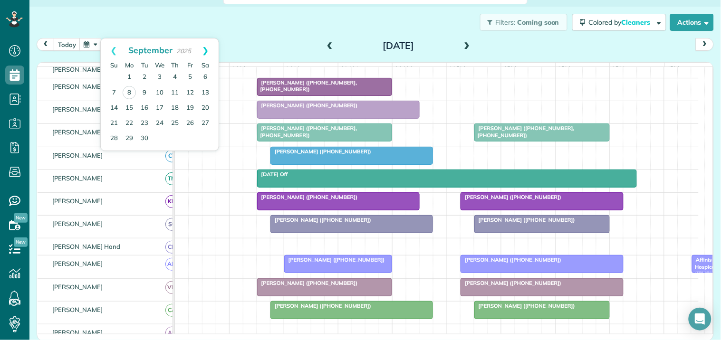
click at [208, 47] on link "Next" at bounding box center [205, 50] width 26 height 24
click at [144, 136] on link "28" at bounding box center [144, 138] width 15 height 15
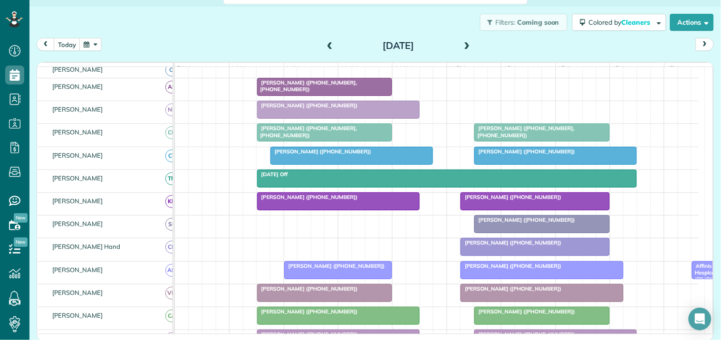
click at [97, 45] on button "button" at bounding box center [90, 44] width 22 height 13
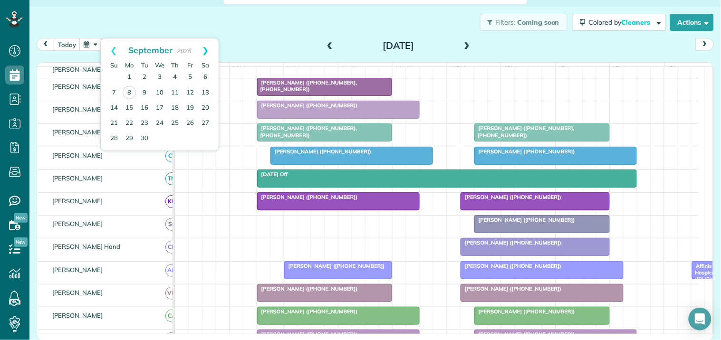
click at [208, 42] on link "Next" at bounding box center [205, 50] width 26 height 24
click at [208, 48] on link "Next" at bounding box center [205, 50] width 26 height 24
click at [145, 106] on link "11" at bounding box center [144, 107] width 15 height 15
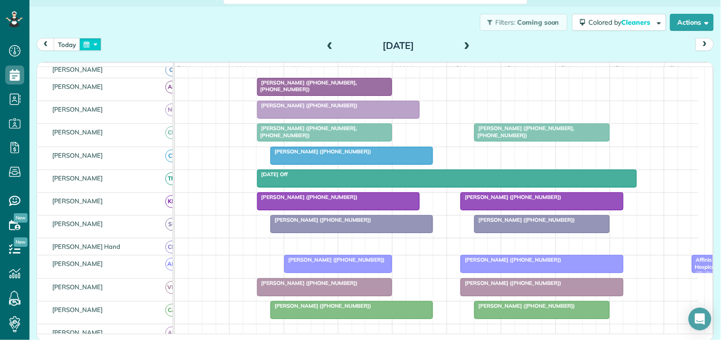
click at [97, 45] on button "button" at bounding box center [90, 44] width 22 height 13
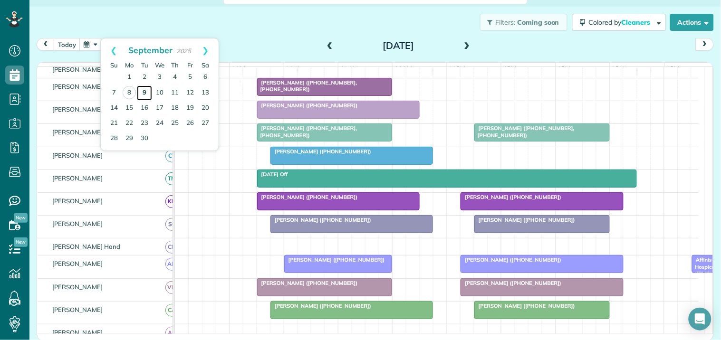
click at [148, 92] on link "9" at bounding box center [144, 93] width 15 height 15
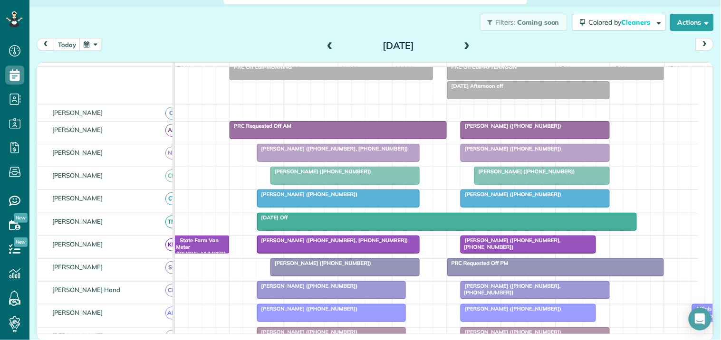
scroll to position [103, 0]
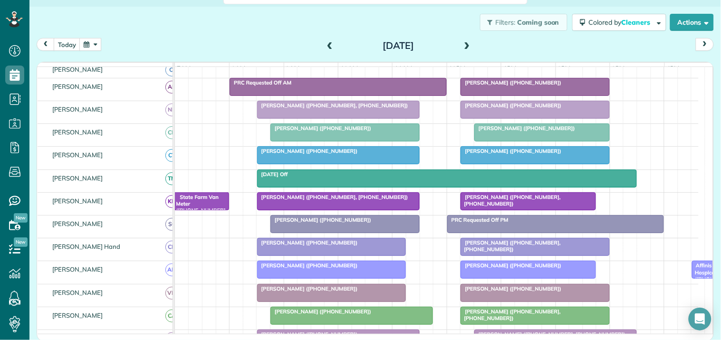
click at [350, 141] on div at bounding box center [345, 132] width 148 height 17
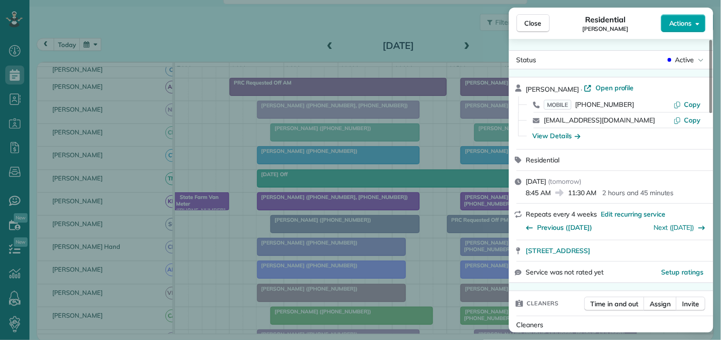
click at [667, 20] on button "Actions" at bounding box center [683, 23] width 45 height 18
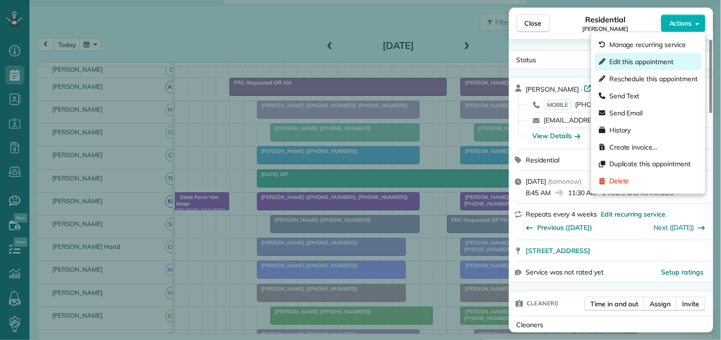
click at [626, 67] on div "Edit this appointment" at bounding box center [648, 61] width 106 height 17
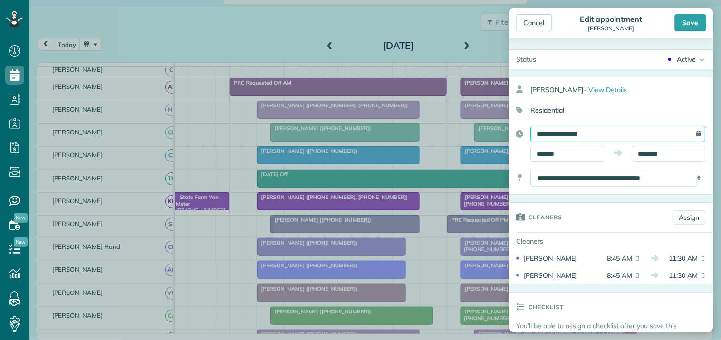
click at [580, 135] on input "**********" at bounding box center [618, 134] width 175 height 16
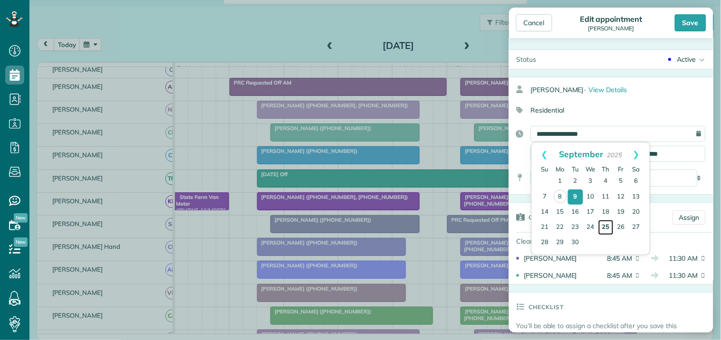
click at [605, 224] on link "25" at bounding box center [605, 227] width 15 height 15
type input "**********"
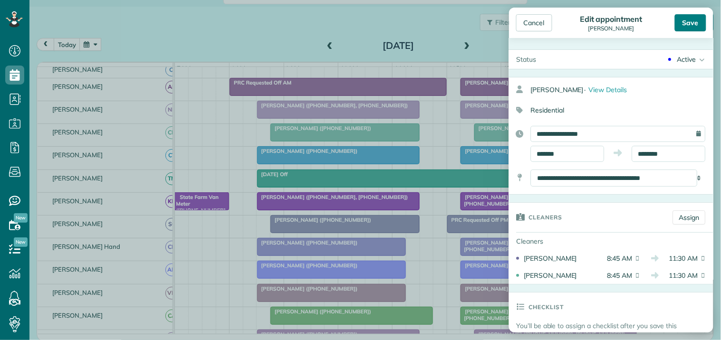
click at [690, 23] on div "Save" at bounding box center [690, 22] width 31 height 17
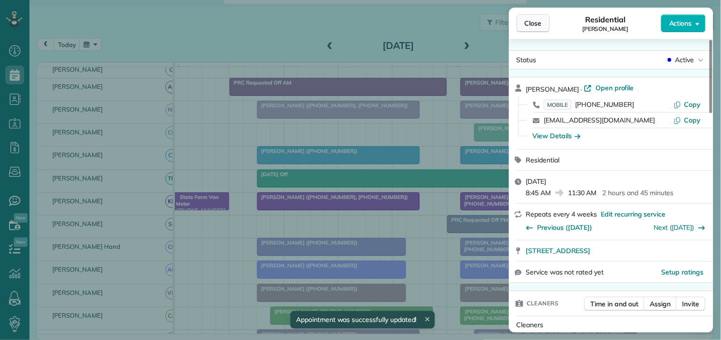
click at [530, 24] on span "Close" at bounding box center [533, 24] width 17 height 10
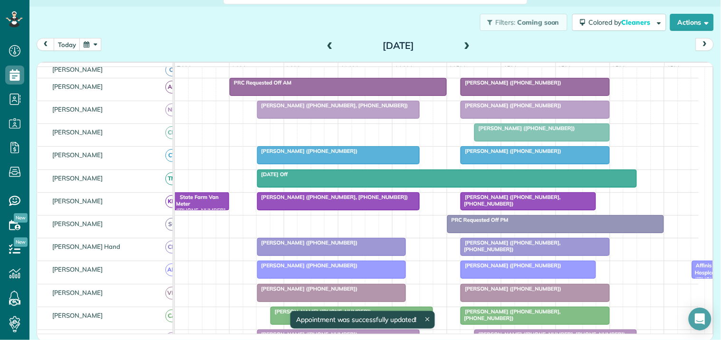
click at [92, 44] on button "button" at bounding box center [90, 44] width 22 height 13
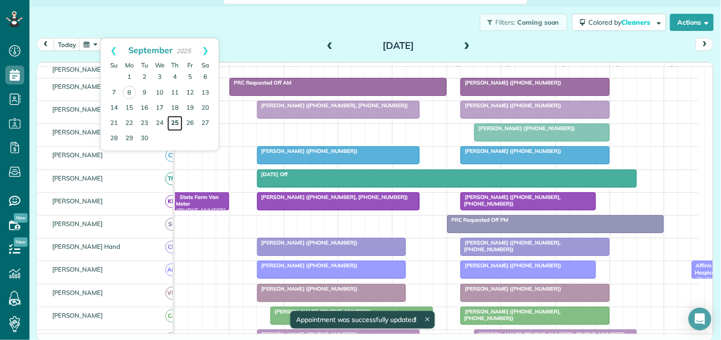
click at [177, 119] on link "25" at bounding box center [174, 123] width 15 height 15
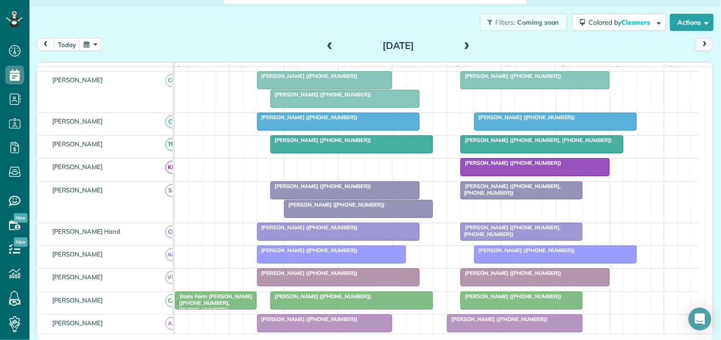
scroll to position [140, 0]
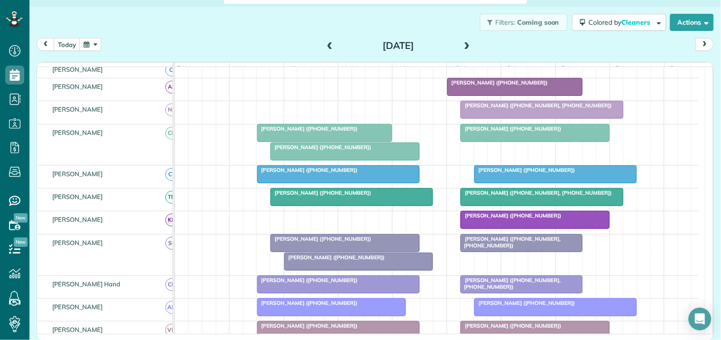
click at [347, 151] on div "Adrian Williams (+16787945929)" at bounding box center [345, 147] width 144 height 7
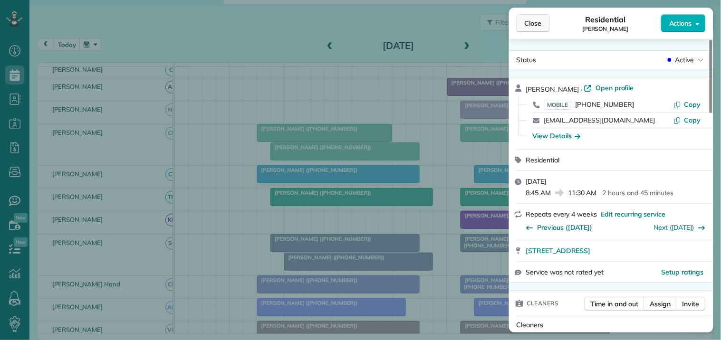
click at [534, 24] on span "Close" at bounding box center [533, 24] width 17 height 10
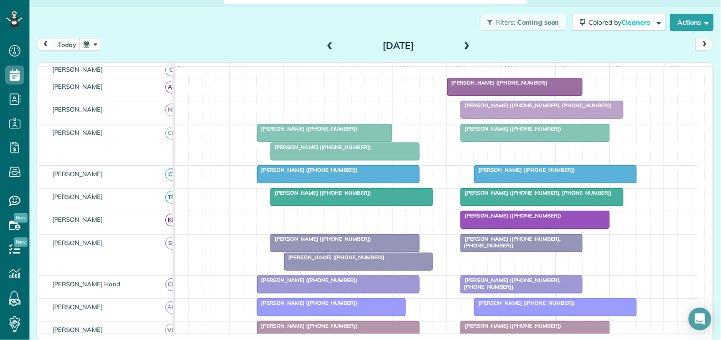
click at [95, 39] on button "button" at bounding box center [90, 44] width 22 height 13
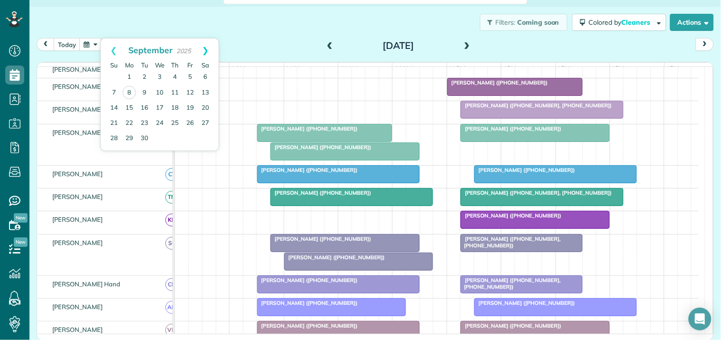
click at [208, 49] on link "Next" at bounding box center [205, 50] width 26 height 24
click at [176, 89] on link "9" at bounding box center [174, 92] width 15 height 15
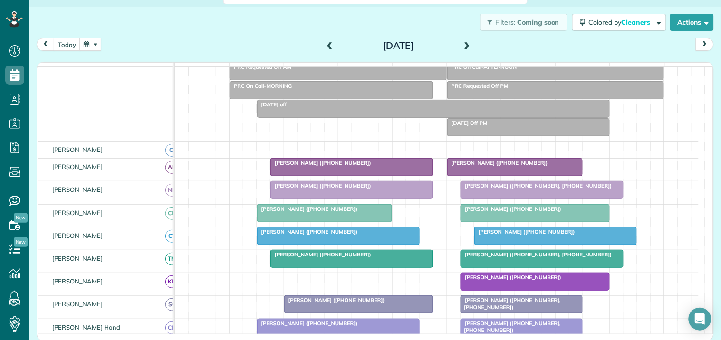
scroll to position [140, 0]
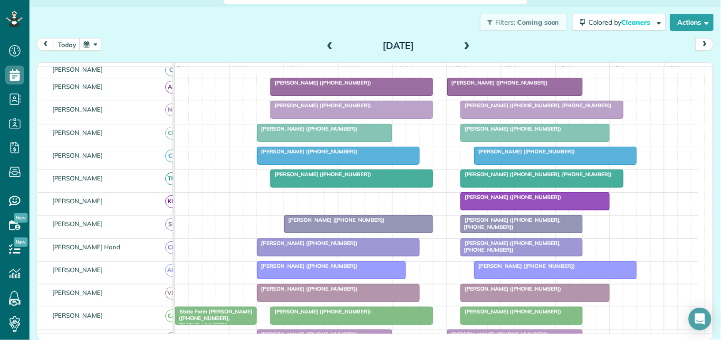
click at [89, 41] on button "button" at bounding box center [90, 44] width 22 height 13
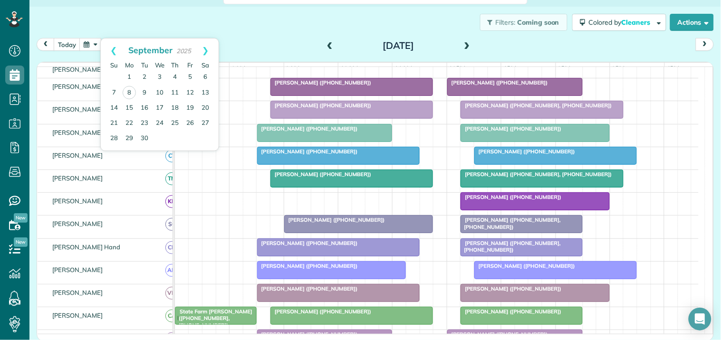
click at [280, 25] on div "Filters: Coming soon Colored by Cleaners Color by Cleaner Color by Team Color b…" at bounding box center [374, 22] width 691 height 31
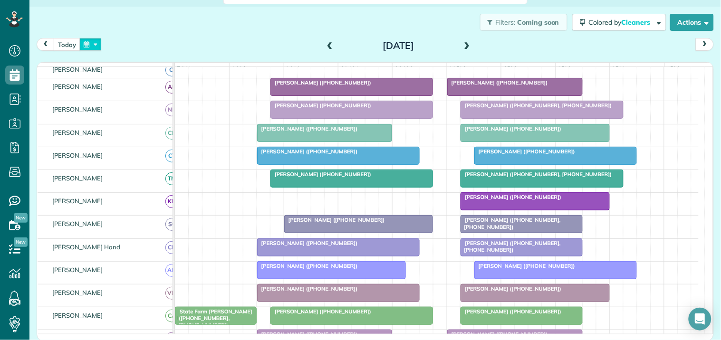
click at [93, 44] on button "button" at bounding box center [90, 44] width 22 height 13
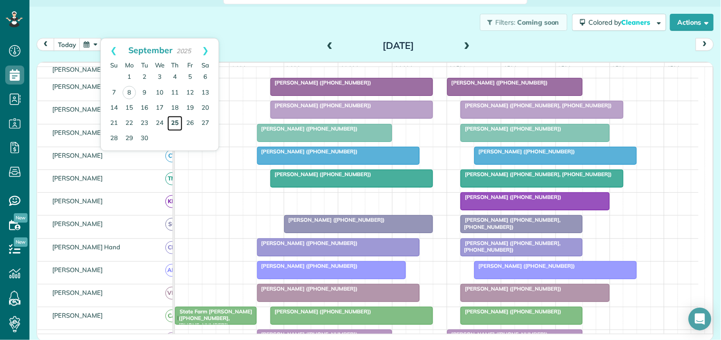
click at [173, 121] on link "25" at bounding box center [174, 123] width 15 height 15
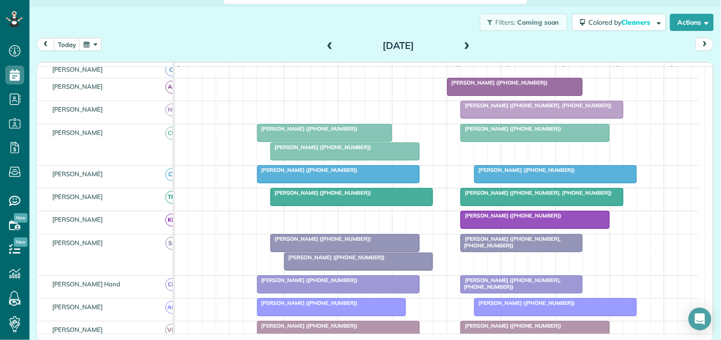
click at [321, 151] on span "Adrian Williams (+16787945929)" at bounding box center [321, 147] width 102 height 7
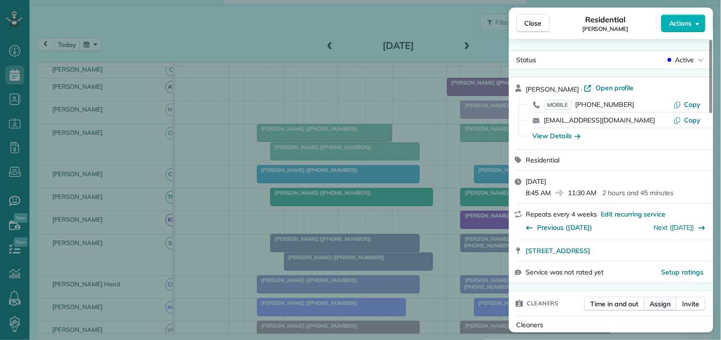
click at [658, 304] on span "Assign" at bounding box center [660, 304] width 21 height 10
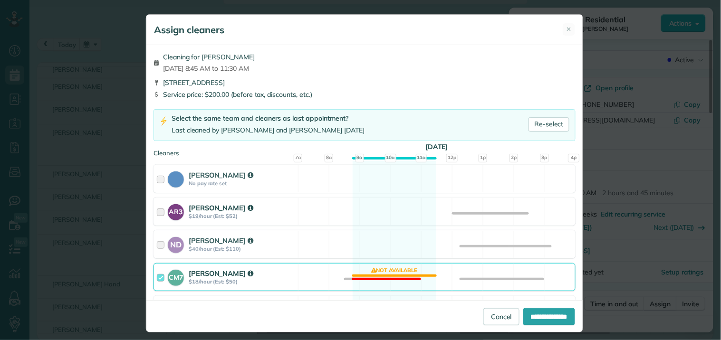
click at [387, 216] on div "AR3 Amy Reid $19/hour (Est: $52) Available" at bounding box center [364, 212] width 422 height 28
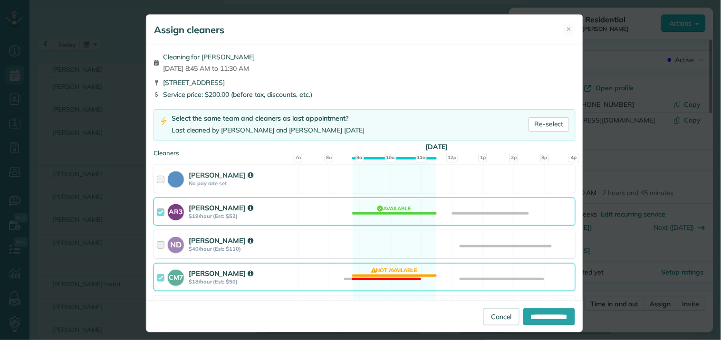
click at [383, 234] on div "ND Nathalie Duverna $40/hour (Est: $110) Available" at bounding box center [364, 244] width 422 height 28
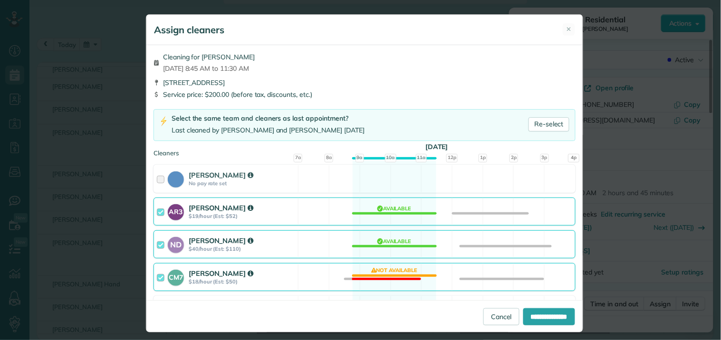
scroll to position [158, 0]
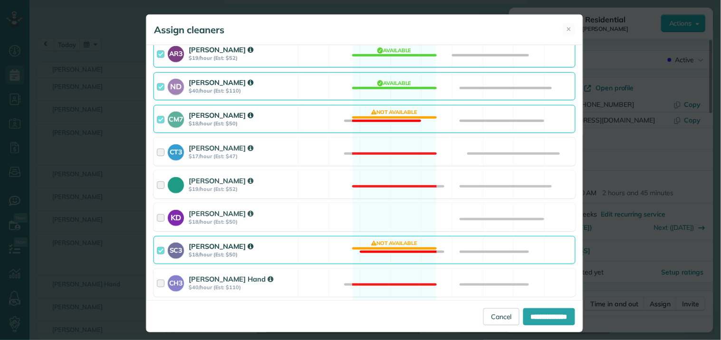
click at [388, 115] on div "CM7 Caitlin Miller $18/hour (Est: $50) Not available" at bounding box center [364, 119] width 422 height 28
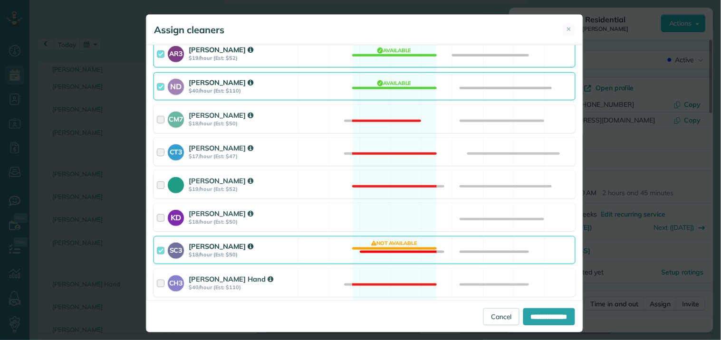
click at [394, 252] on div "SC3 Stephanie Cruz $18/hour (Est: $50) Not available" at bounding box center [364, 250] width 422 height 28
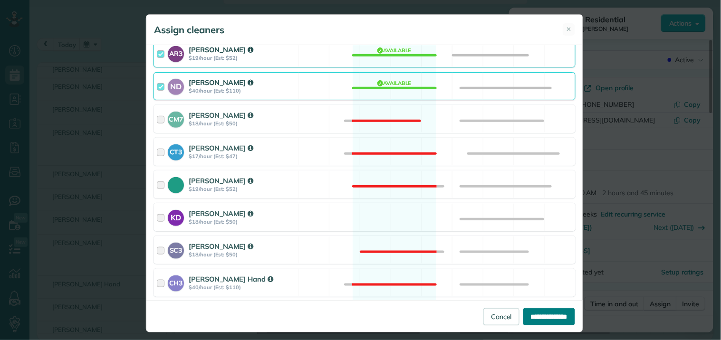
click at [541, 317] on input "**********" at bounding box center [549, 316] width 52 height 17
type input "**********"
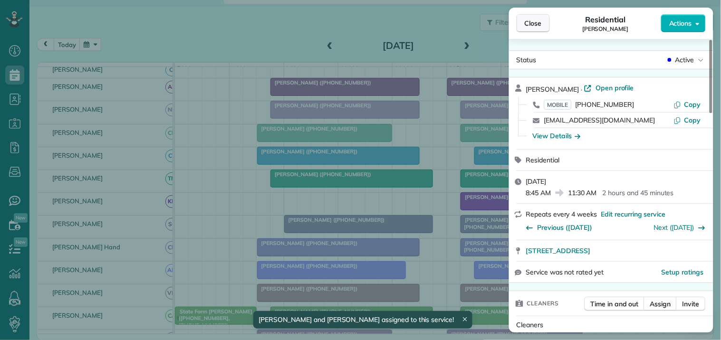
click at [535, 22] on span "Close" at bounding box center [533, 24] width 17 height 10
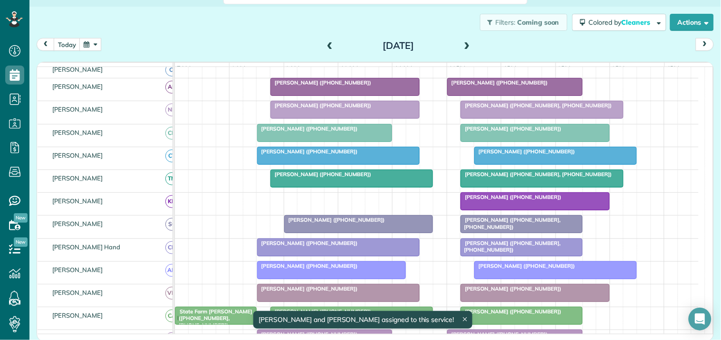
click at [370, 86] on div "Adrian Williams (+16787945929)" at bounding box center [345, 82] width 144 height 7
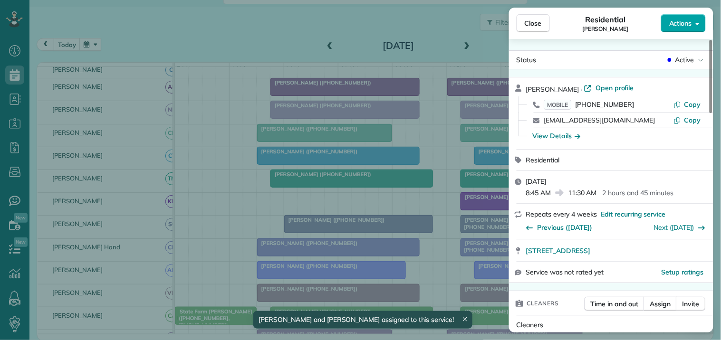
click at [681, 24] on span "Actions" at bounding box center [680, 24] width 23 height 10
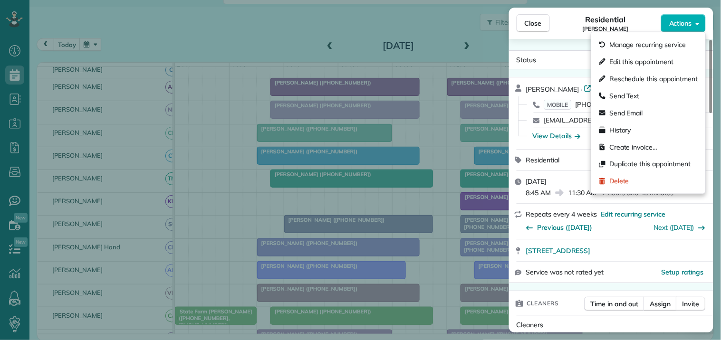
click at [571, 27] on div "Residential Adrian Williams" at bounding box center [605, 23] width 111 height 19
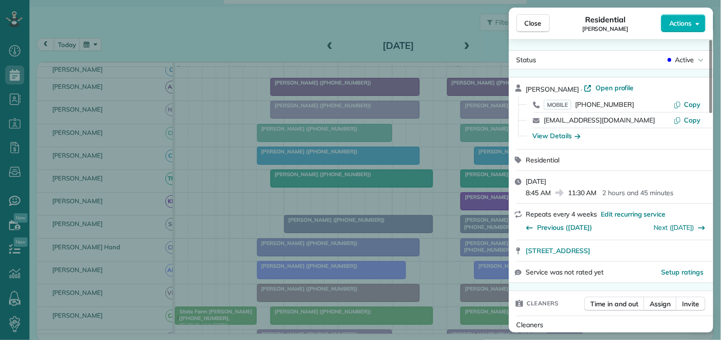
click at [612, 86] on span "Open profile" at bounding box center [614, 88] width 38 height 10
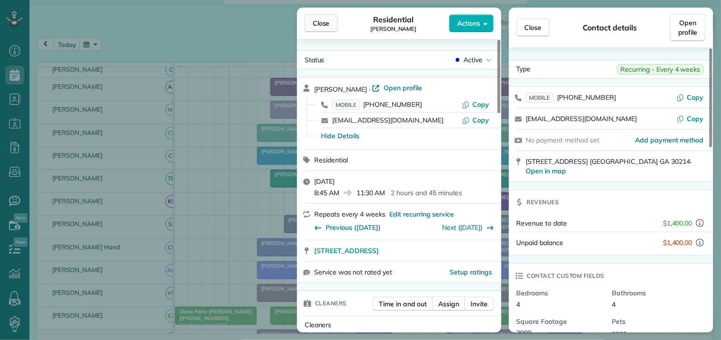
click at [321, 25] on span "Close" at bounding box center [321, 24] width 17 height 10
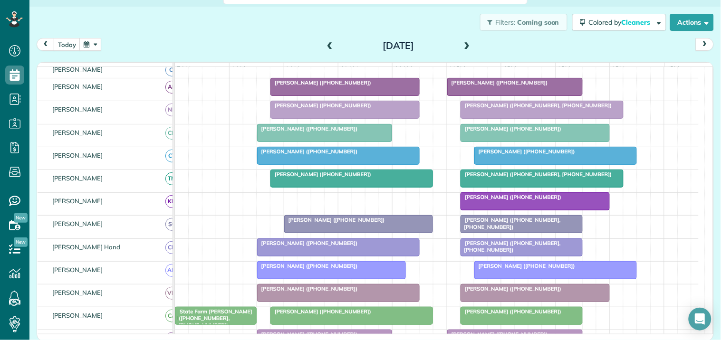
click at [333, 86] on span "Adrian Williams (+16787945929)" at bounding box center [321, 82] width 102 height 7
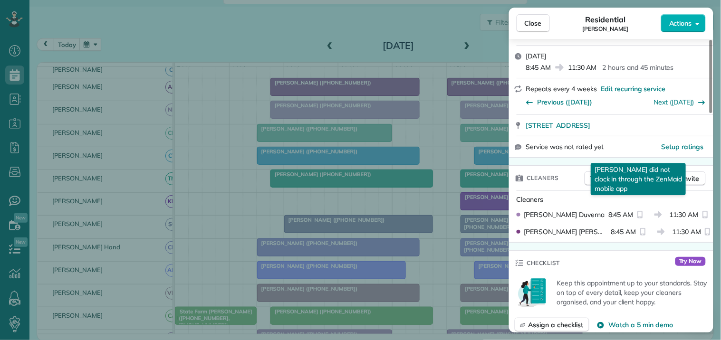
scroll to position [211, 0]
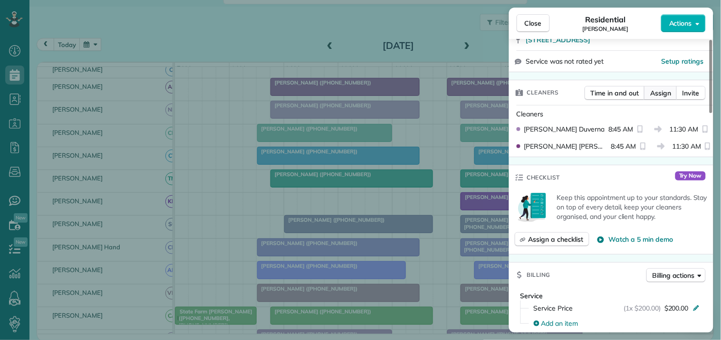
click at [656, 95] on span "Assign" at bounding box center [660, 93] width 21 height 10
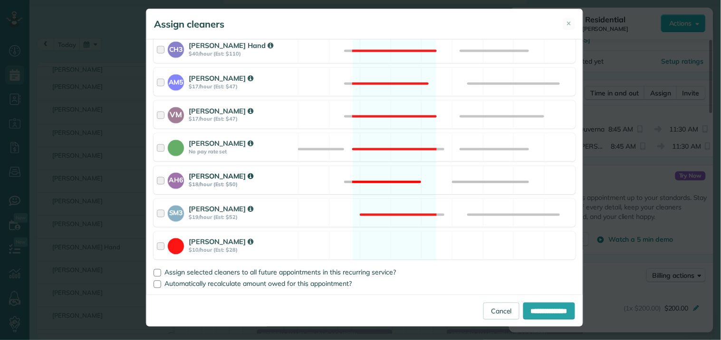
scroll to position [7, 0]
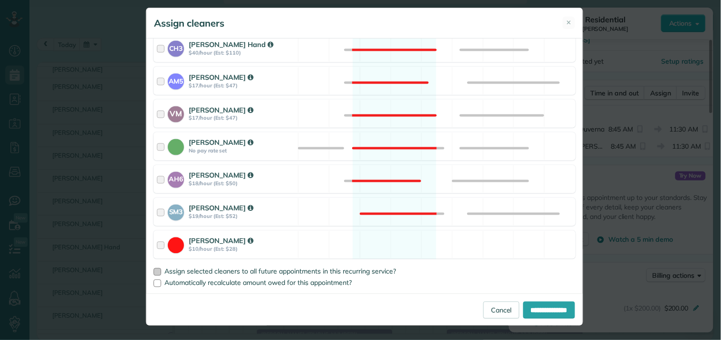
click at [154, 271] on div at bounding box center [157, 273] width 8 height 8
click at [545, 310] on input "**********" at bounding box center [549, 310] width 52 height 17
type input "**********"
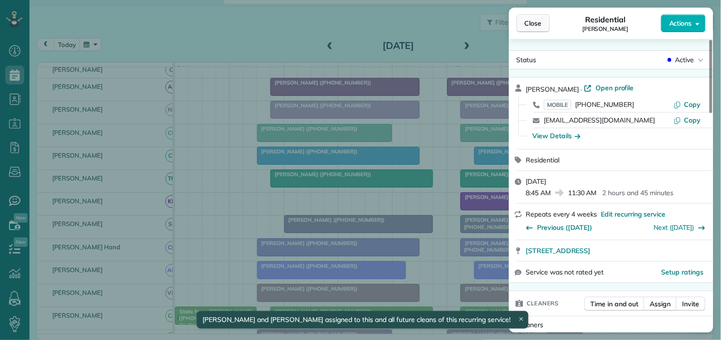
click at [531, 23] on span "Close" at bounding box center [533, 24] width 17 height 10
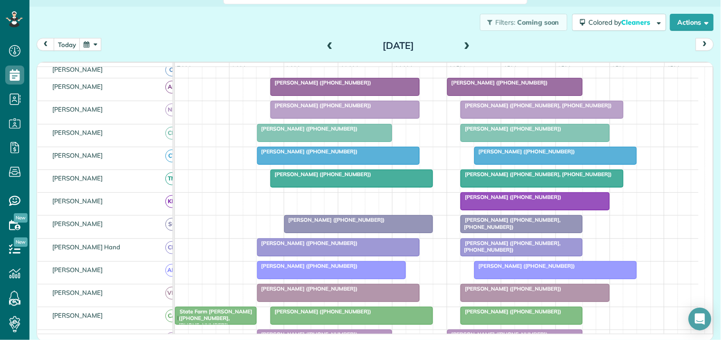
click at [92, 45] on button "button" at bounding box center [90, 44] width 22 height 13
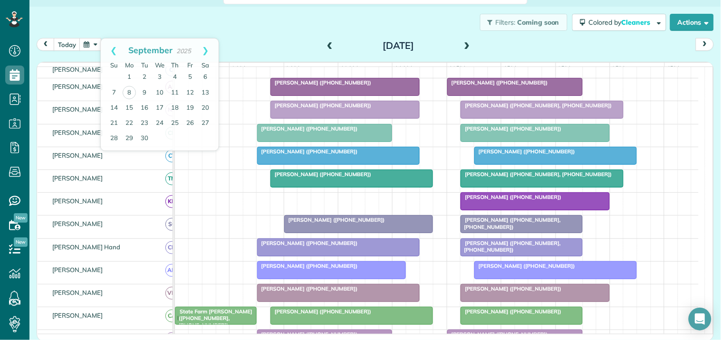
click at [249, 30] on div "Filters: Coming soon Colored by Cleaners Color by Cleaner Color by Team Color b…" at bounding box center [374, 22] width 691 height 31
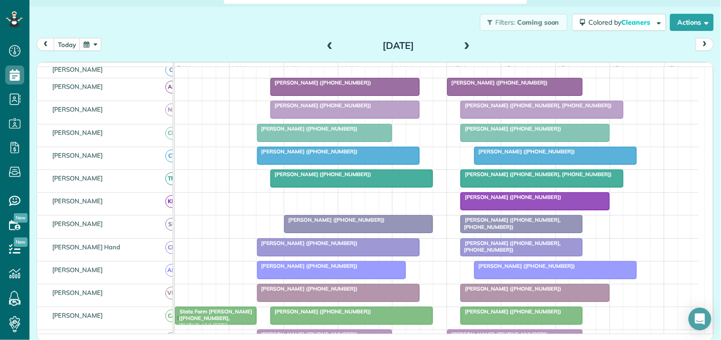
click at [86, 40] on button "button" at bounding box center [90, 44] width 22 height 13
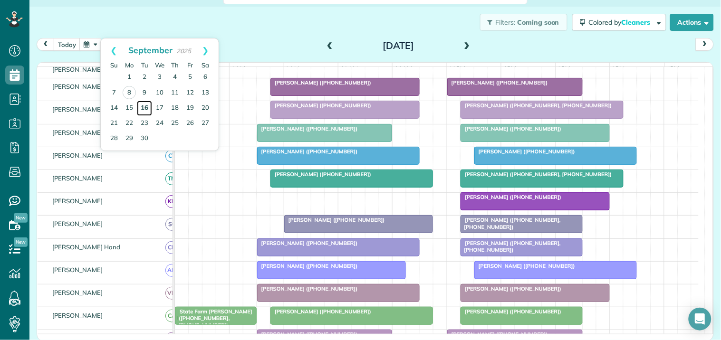
click at [144, 108] on link "16" at bounding box center [144, 108] width 15 height 15
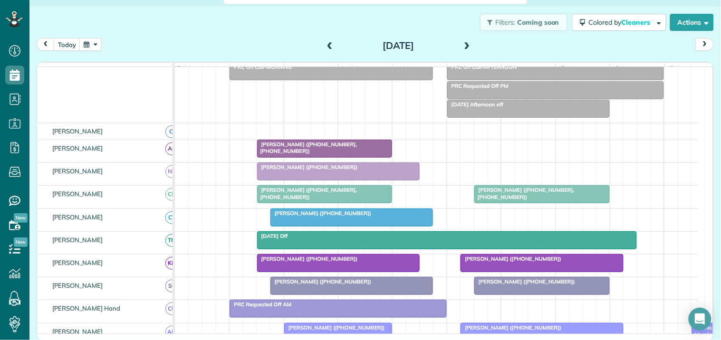
scroll to position [122, 0]
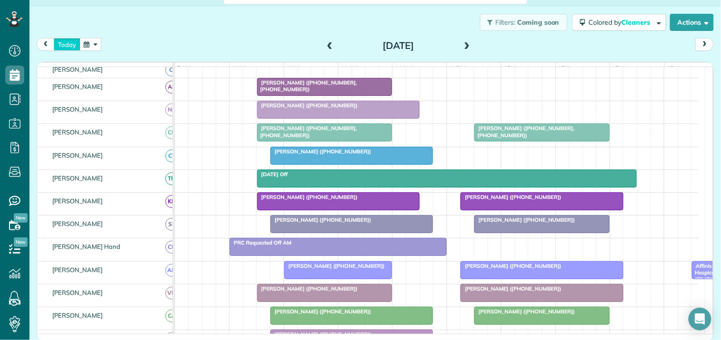
click at [62, 44] on button "today" at bounding box center [67, 44] width 27 height 13
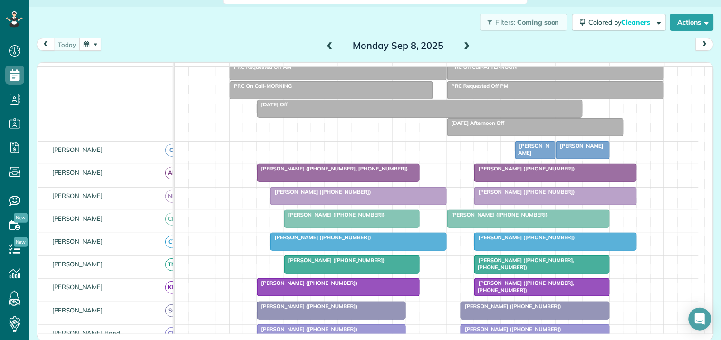
scroll to position [146, 0]
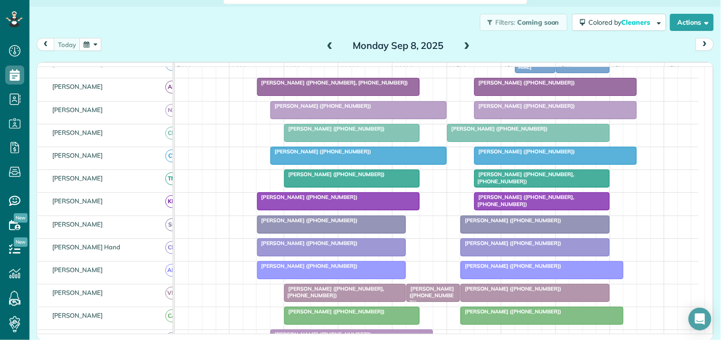
click at [253, 35] on div "Filters: Coming soon Colored by Cleaners Color by Cleaner Color by Team Color b…" at bounding box center [374, 22] width 691 height 31
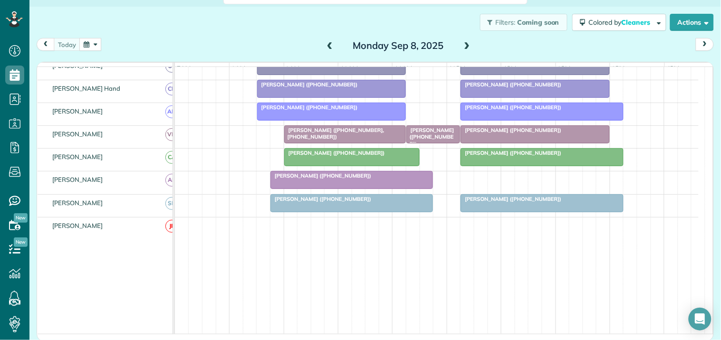
scroll to position [199, 0]
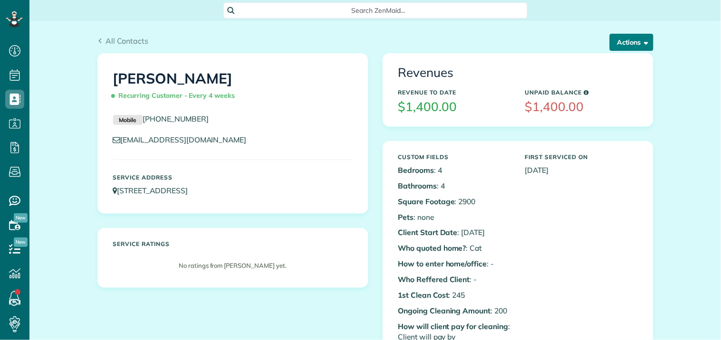
scroll to position [4, 4]
click at [631, 40] on button "Actions" at bounding box center [632, 42] width 44 height 17
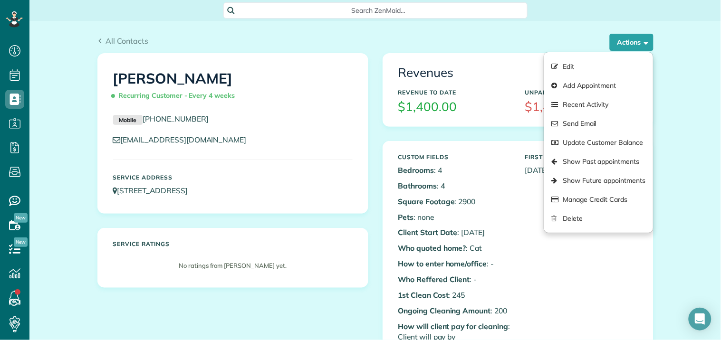
click at [527, 27] on div "All Contacts Actions Edit Add Appointment Recent Activity Send Email Update Cus…" at bounding box center [375, 37] width 570 height 32
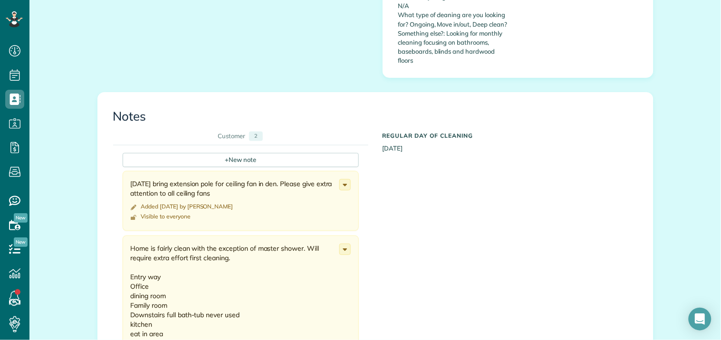
scroll to position [950, 0]
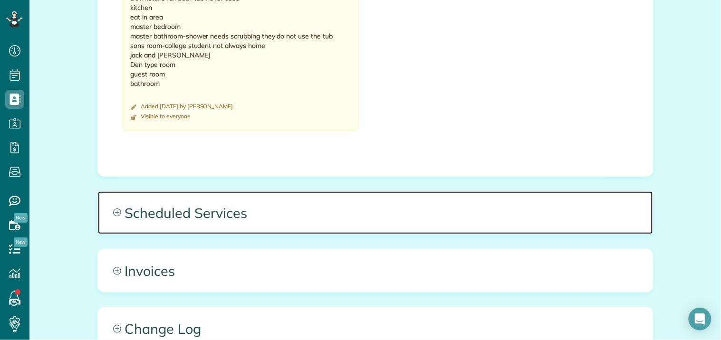
click at [113, 209] on icon at bounding box center [117, 213] width 8 height 8
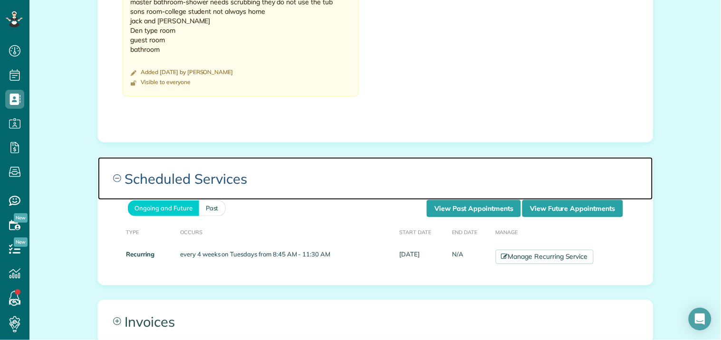
scroll to position [1003, 0]
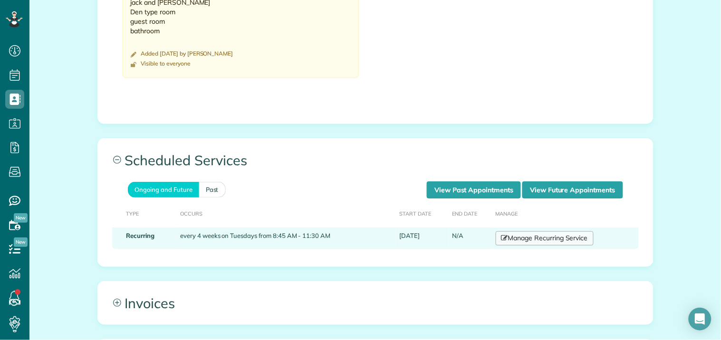
click at [547, 231] on link "Manage Recurring Service" at bounding box center [545, 238] width 98 height 14
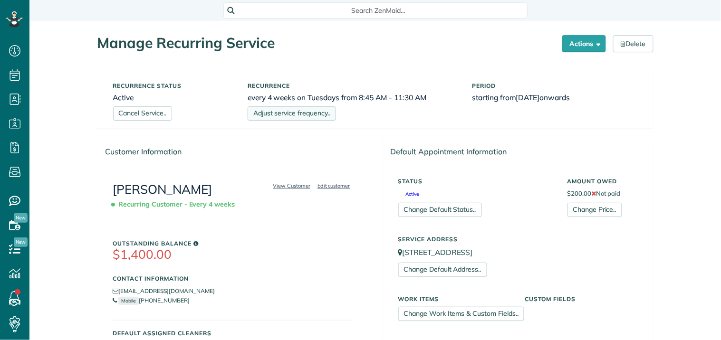
scroll to position [4, 4]
click at [304, 112] on link "Adjust service frequency.." at bounding box center [292, 113] width 88 height 14
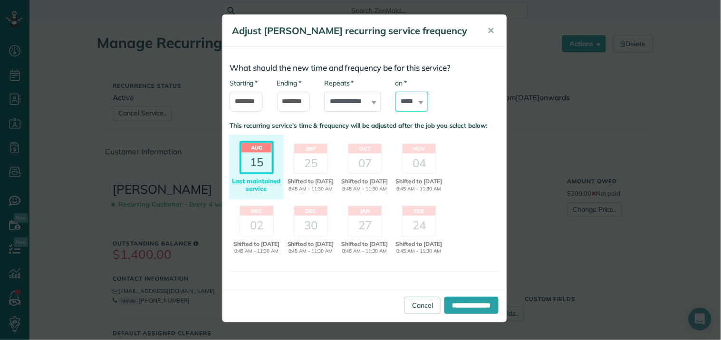
click at [414, 103] on select "****** ****** ******* ********* ******** ****** ********" at bounding box center [411, 102] width 33 height 20
select select "*"
click at [395, 92] on select "****** ****** ******* ********* ******** ****** ********" at bounding box center [411, 102] width 33 height 20
click at [311, 159] on div "25" at bounding box center [310, 163] width 33 height 20
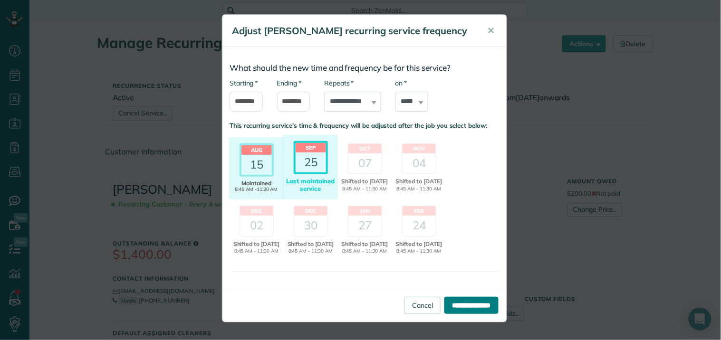
click at [459, 312] on input "**********" at bounding box center [471, 305] width 54 height 17
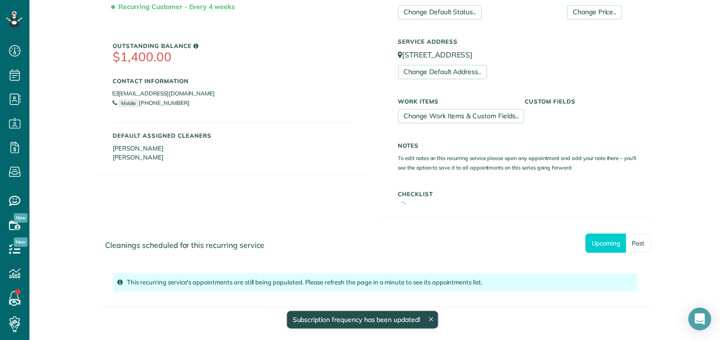
scroll to position [179, 0]
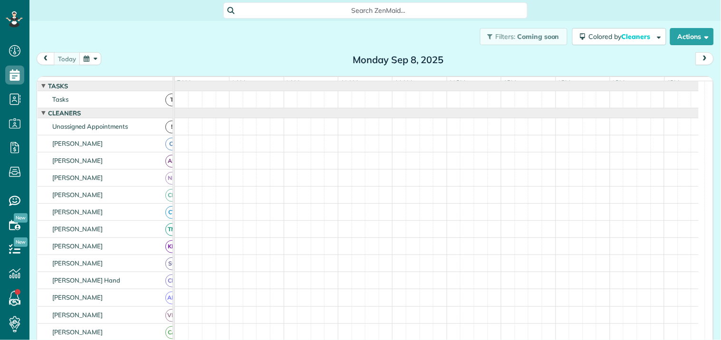
scroll to position [4, 4]
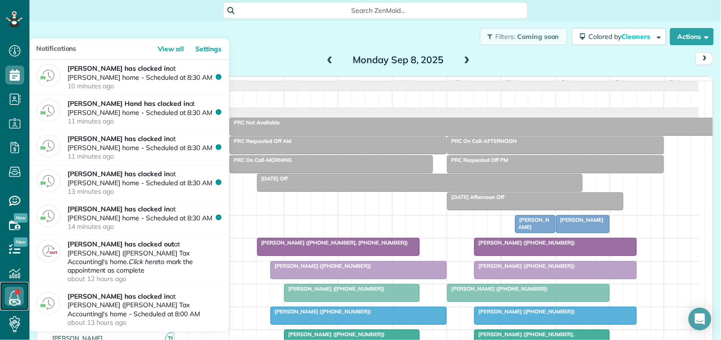
click at [17, 293] on link at bounding box center [14, 296] width 29 height 29
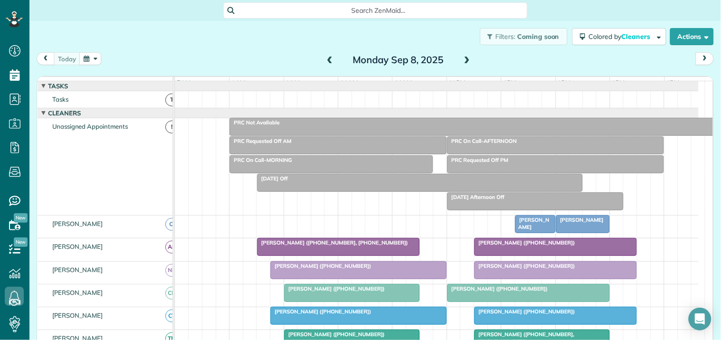
click at [176, 41] on div "Filters: Coming soon Colored by Cleaners Color by Cleaner Color by Team Color b…" at bounding box center [374, 36] width 691 height 31
click at [87, 56] on button "button" at bounding box center [90, 58] width 22 height 13
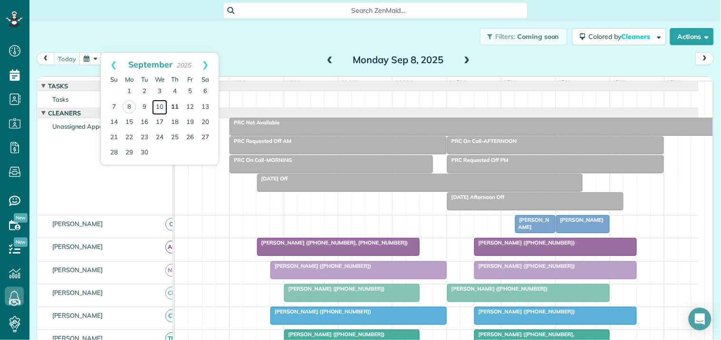
drag, startPoint x: 162, startPoint y: 103, endPoint x: 169, endPoint y: 101, distance: 7.8
click at [162, 102] on link "10" at bounding box center [159, 107] width 15 height 15
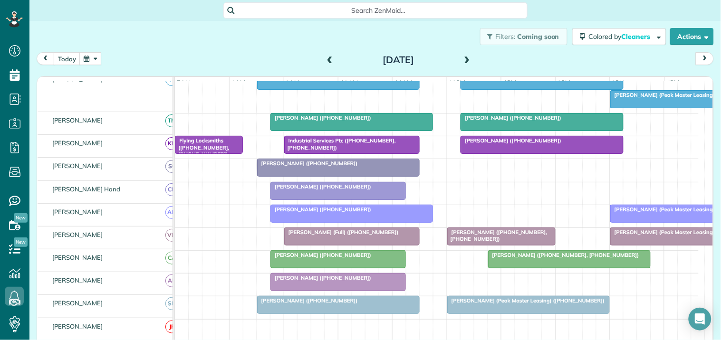
scroll to position [211, 0]
click at [325, 58] on span at bounding box center [330, 60] width 10 height 9
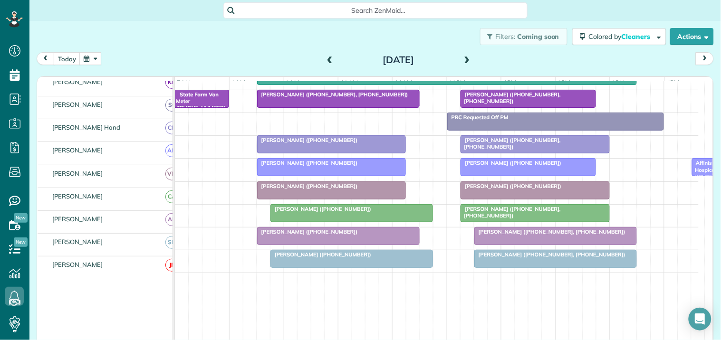
scroll to position [220, 0]
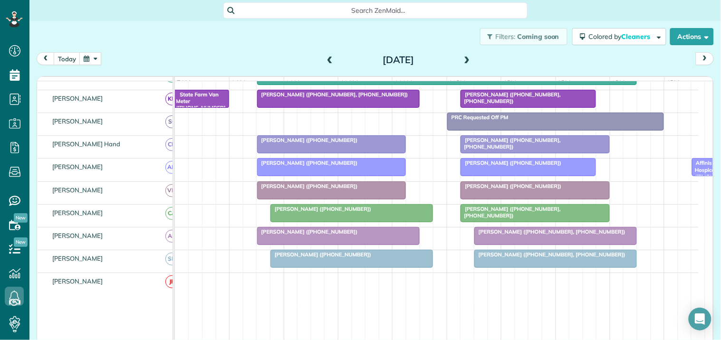
click at [325, 58] on span at bounding box center [330, 60] width 10 height 9
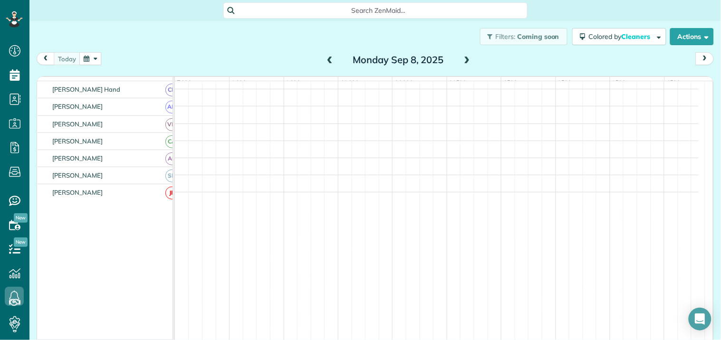
scroll to position [263, 0]
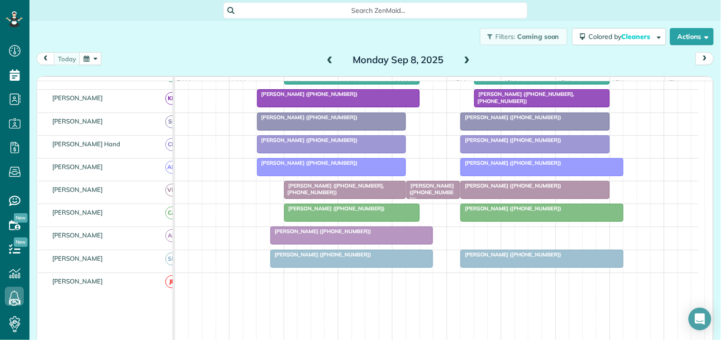
click at [462, 58] on span at bounding box center [467, 60] width 10 height 9
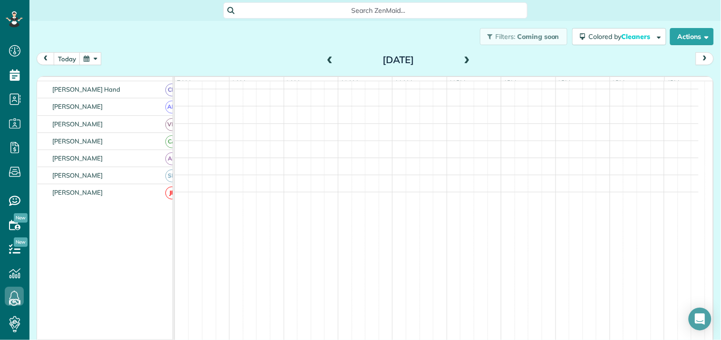
scroll to position [0, 0]
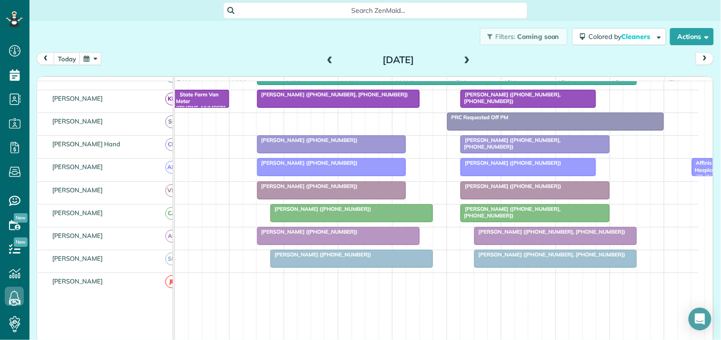
click at [462, 58] on span at bounding box center [467, 60] width 10 height 9
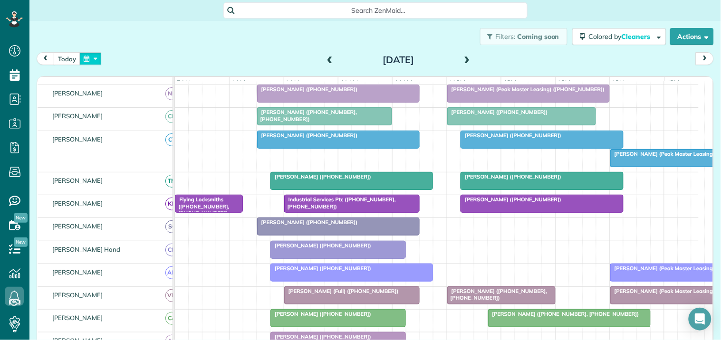
click at [92, 56] on button "button" at bounding box center [90, 58] width 22 height 13
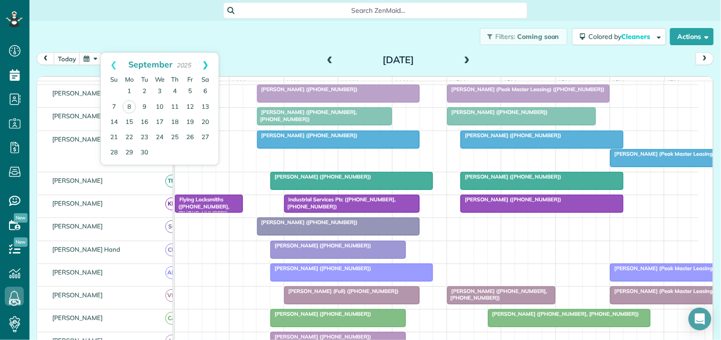
click at [208, 64] on link "Next" at bounding box center [205, 65] width 26 height 24
click at [144, 119] on link "11" at bounding box center [144, 122] width 15 height 15
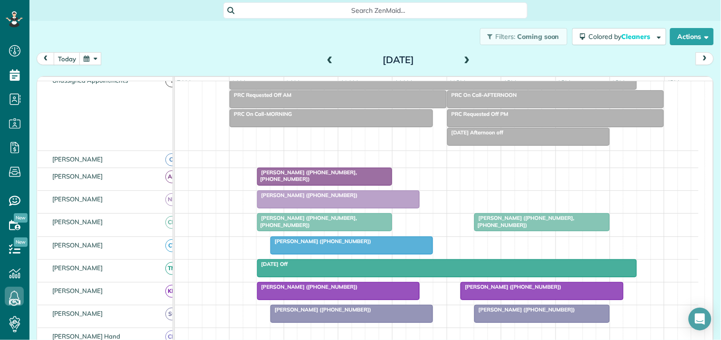
click at [317, 179] on span "Bill Chiles (+14704334565, +18505298402)" at bounding box center [307, 175] width 101 height 13
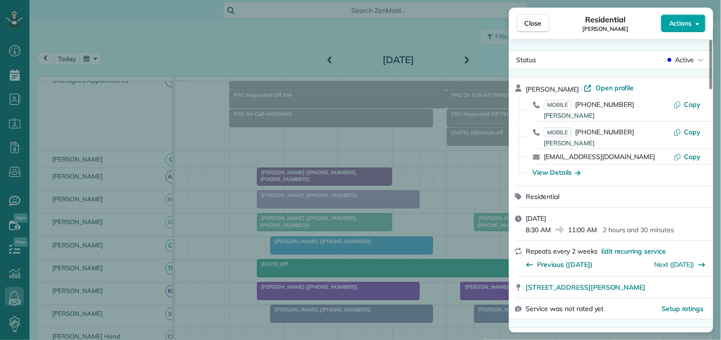
click at [672, 25] on span "Actions" at bounding box center [680, 24] width 23 height 10
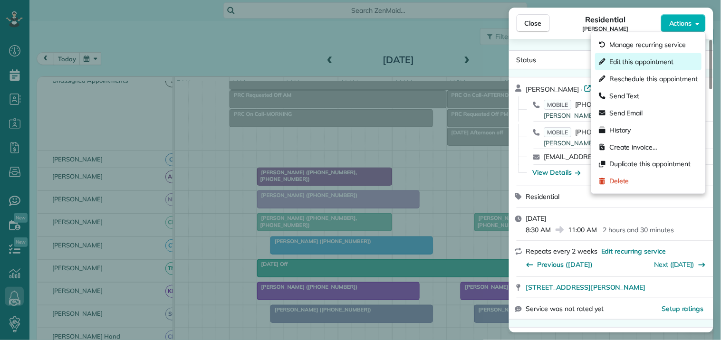
click at [643, 62] on span "Edit this appointment" at bounding box center [641, 62] width 64 height 10
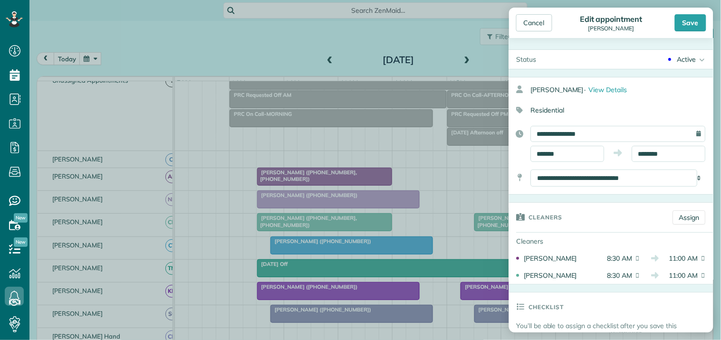
click at [678, 60] on div "Active" at bounding box center [686, 60] width 19 height 10
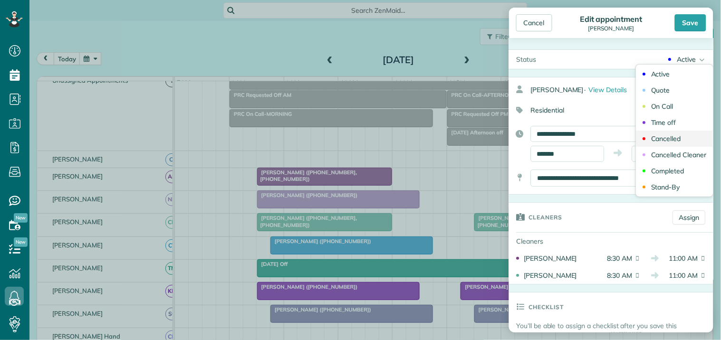
click at [659, 141] on div "Cancelled" at bounding box center [667, 138] width 30 height 7
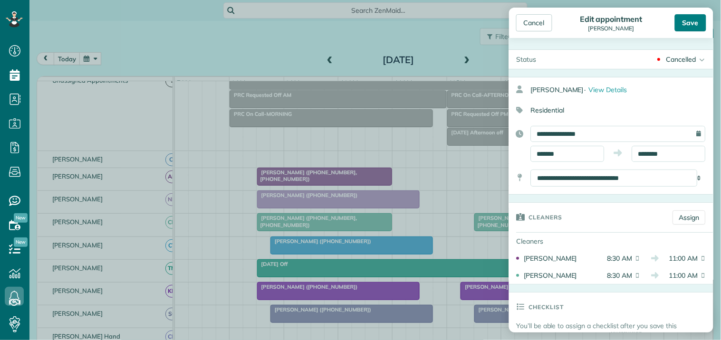
click at [692, 25] on div "Save" at bounding box center [690, 22] width 31 height 17
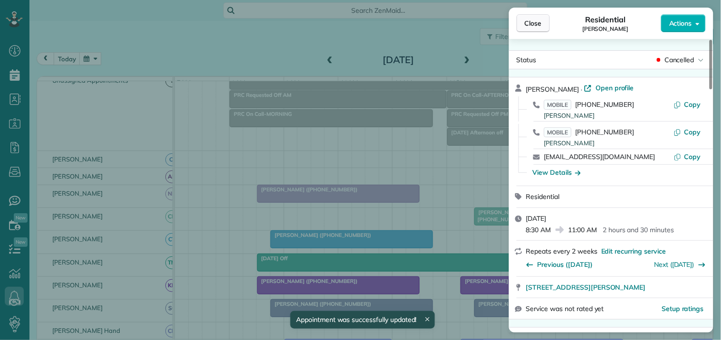
click at [539, 20] on span "Close" at bounding box center [533, 24] width 17 height 10
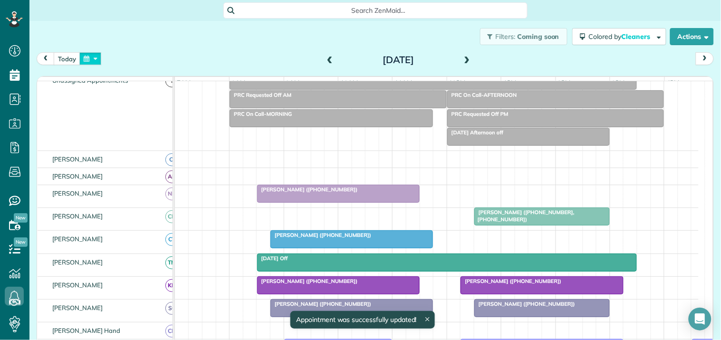
click at [91, 58] on button "button" at bounding box center [90, 58] width 22 height 13
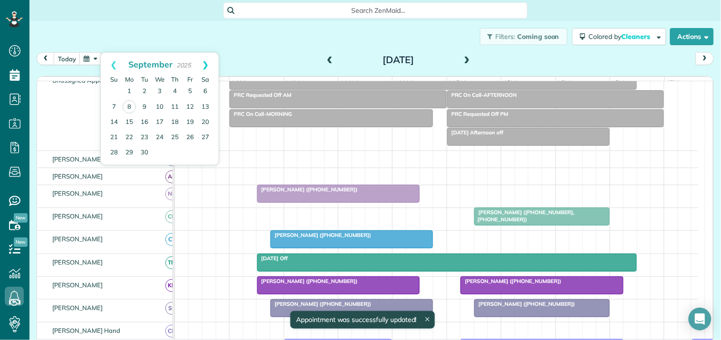
click at [201, 63] on link "Next" at bounding box center [205, 65] width 26 height 24
click at [204, 63] on link "Next" at bounding box center [205, 65] width 26 height 24
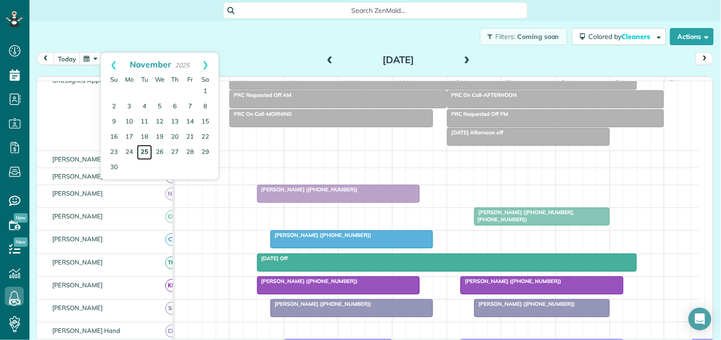
click at [148, 148] on link "25" at bounding box center [144, 152] width 15 height 15
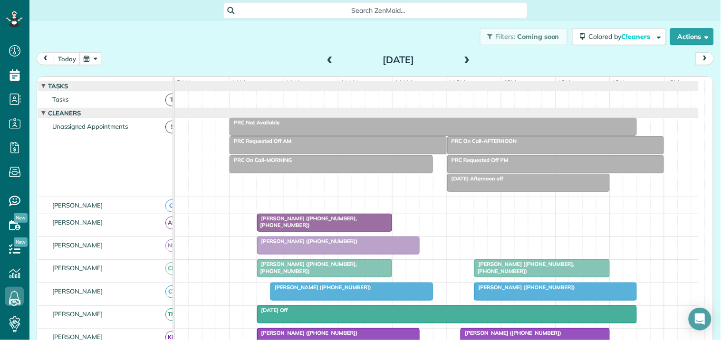
click at [315, 225] on span "Bill Chiles (+18505298402, +14704334565)" at bounding box center [307, 221] width 101 height 13
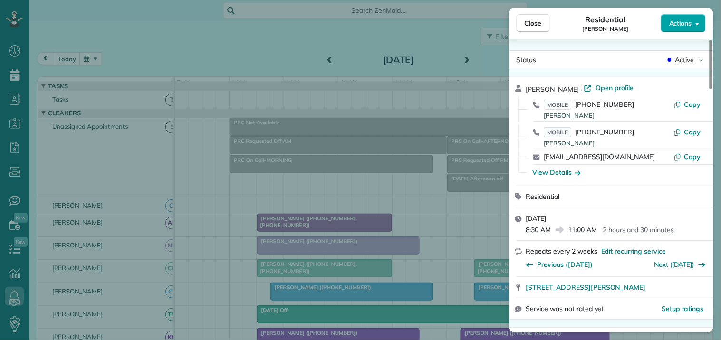
click at [684, 20] on span "Actions" at bounding box center [680, 24] width 23 height 10
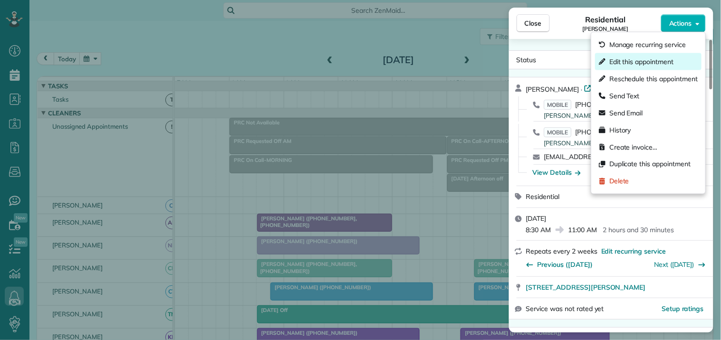
click at [639, 61] on span "Edit this appointment" at bounding box center [641, 62] width 64 height 10
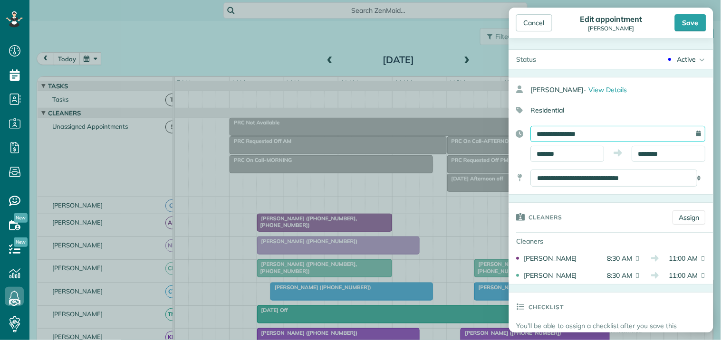
click at [592, 131] on input "**********" at bounding box center [618, 134] width 175 height 16
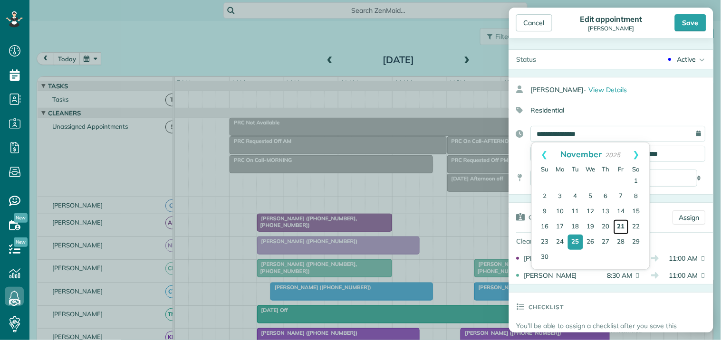
click at [621, 220] on link "21" at bounding box center [621, 227] width 15 height 15
type input "**********"
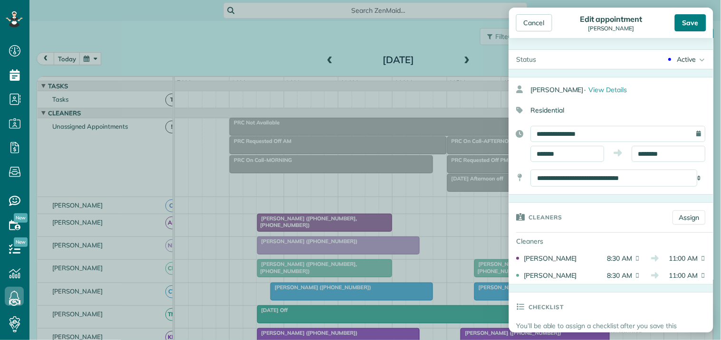
click at [695, 19] on div "Save" at bounding box center [690, 22] width 31 height 17
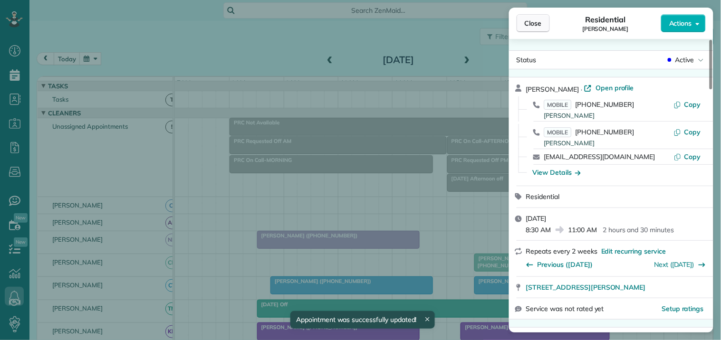
click at [537, 20] on span "Close" at bounding box center [533, 24] width 17 height 10
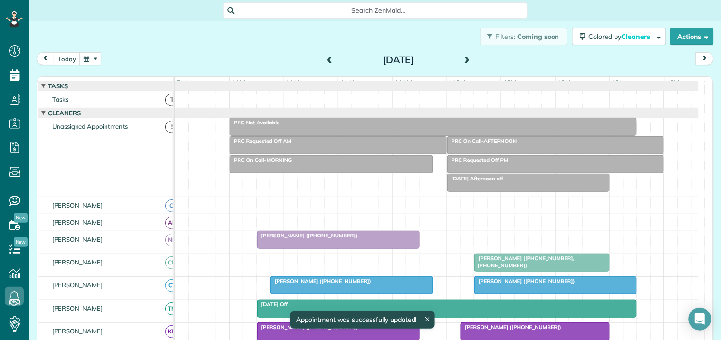
click at [94, 59] on button "button" at bounding box center [90, 58] width 22 height 13
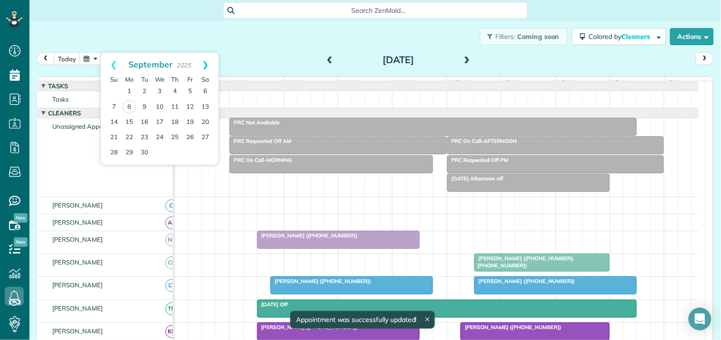
click at [211, 64] on link "Next" at bounding box center [205, 65] width 26 height 24
click at [192, 134] on link "21" at bounding box center [189, 137] width 15 height 15
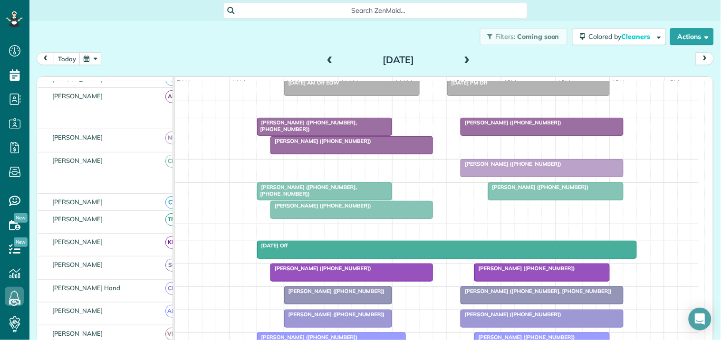
scroll to position [96, 0]
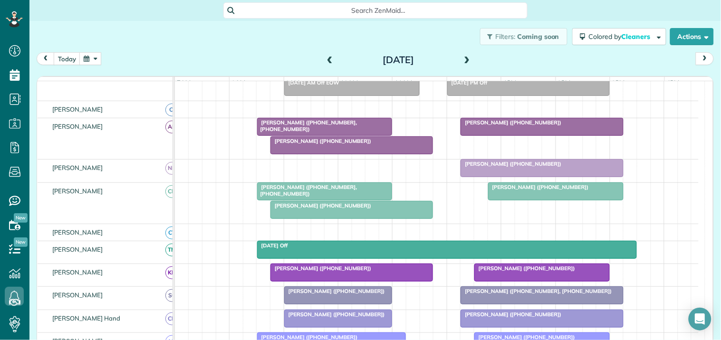
click at [322, 197] on span "Bill Chiles (+18505298402, +14704334565)" at bounding box center [307, 190] width 101 height 13
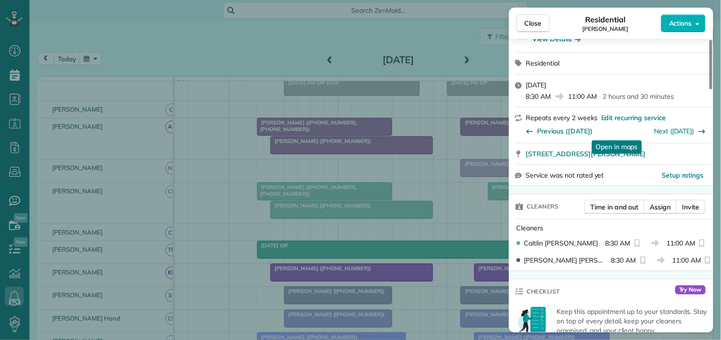
scroll to position [158, 0]
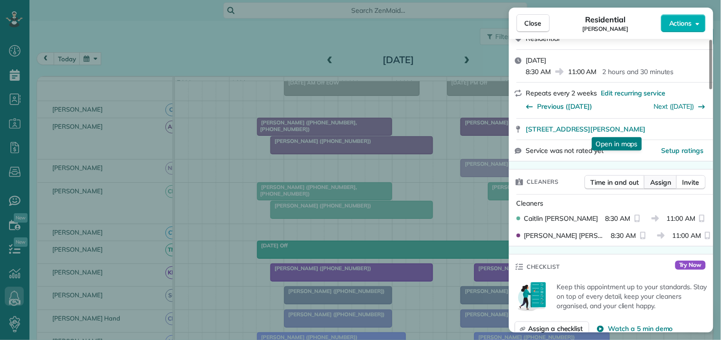
click at [662, 184] on span "Assign" at bounding box center [660, 183] width 21 height 10
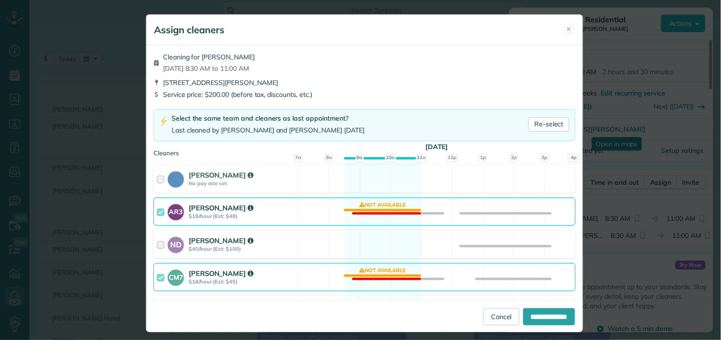
click at [369, 250] on div "ND Nathalie Duverna $40/hour (Est: $100) Available" at bounding box center [364, 244] width 422 height 28
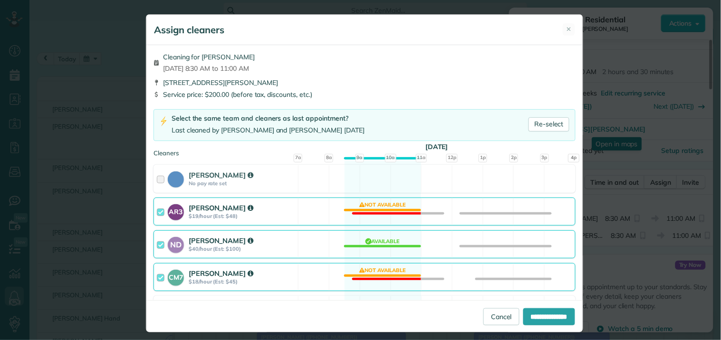
click at [373, 208] on div "AR3 Amy Reid $19/hour (Est: $48) Not available" at bounding box center [364, 212] width 422 height 28
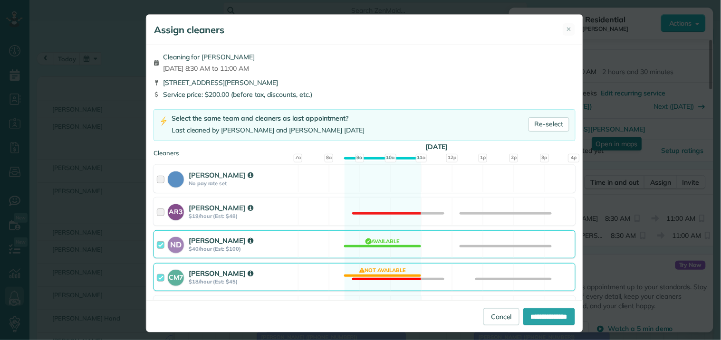
click at [371, 277] on div "CM7 Caitlin Miller $18/hour (Est: $45) Not available" at bounding box center [364, 277] width 422 height 28
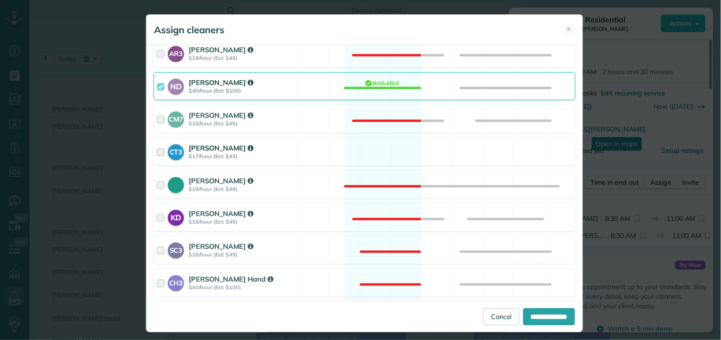
click at [374, 150] on div "CT3 Crystal Todd $17/hour (Est: $43) Available" at bounding box center [364, 152] width 422 height 28
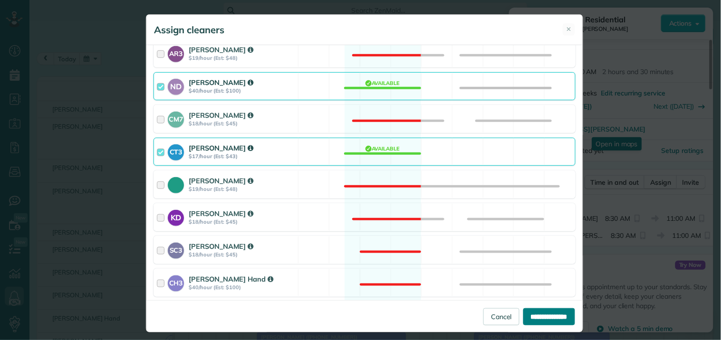
click at [533, 311] on input "**********" at bounding box center [549, 316] width 52 height 17
type input "**********"
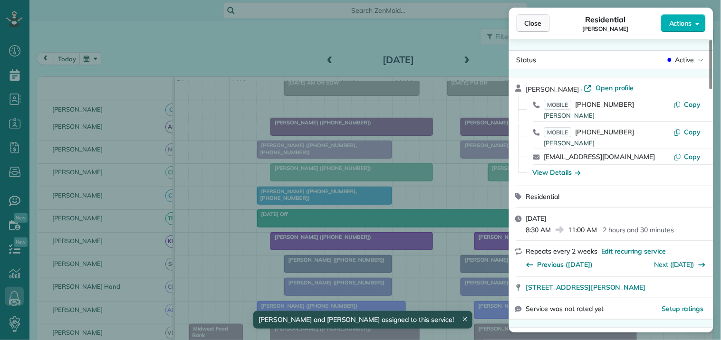
click at [533, 24] on span "Close" at bounding box center [533, 24] width 17 height 10
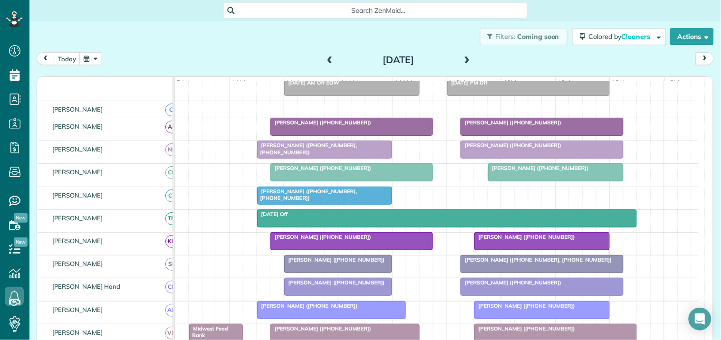
click at [230, 41] on div "Filters: Coming soon Colored by Cleaners Color by Cleaner Color by Team Color b…" at bounding box center [374, 36] width 691 height 31
click at [67, 55] on button "today" at bounding box center [67, 58] width 27 height 13
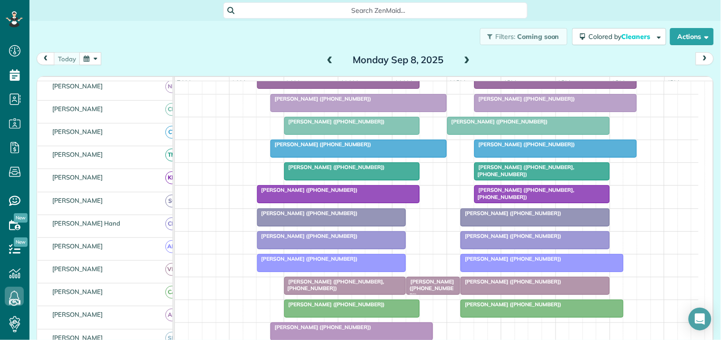
scroll to position [167, 0]
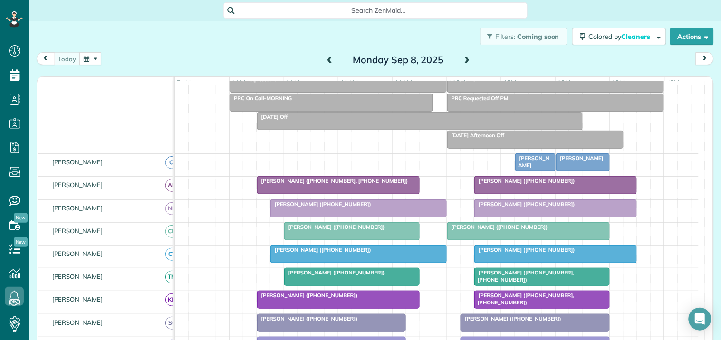
click at [262, 48] on div "Filters: Coming soon Colored by Cleaners Color by Cleaner Color by Team Color b…" at bounding box center [374, 36] width 691 height 31
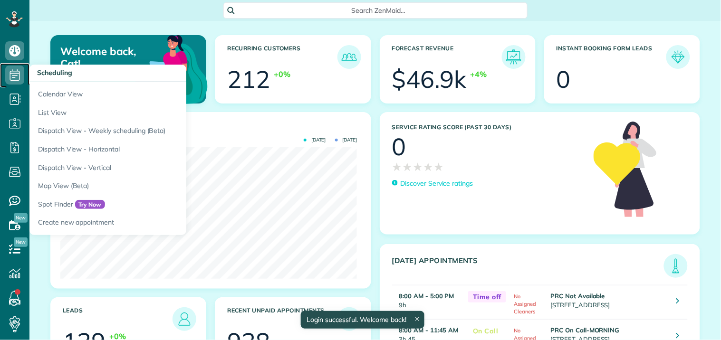
scroll to position [132, 297]
click at [19, 73] on use at bounding box center [15, 74] width 10 height 11
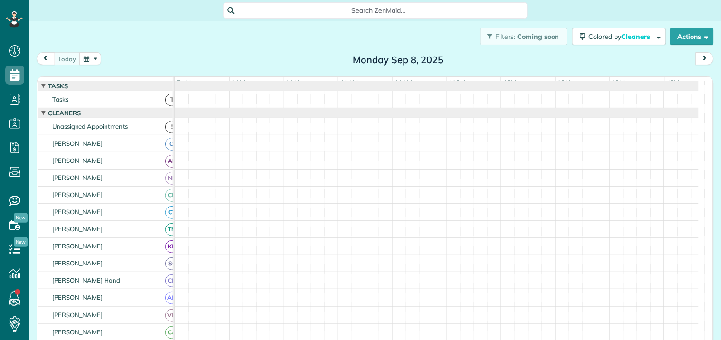
scroll to position [4, 4]
click at [94, 57] on button "button" at bounding box center [90, 58] width 22 height 13
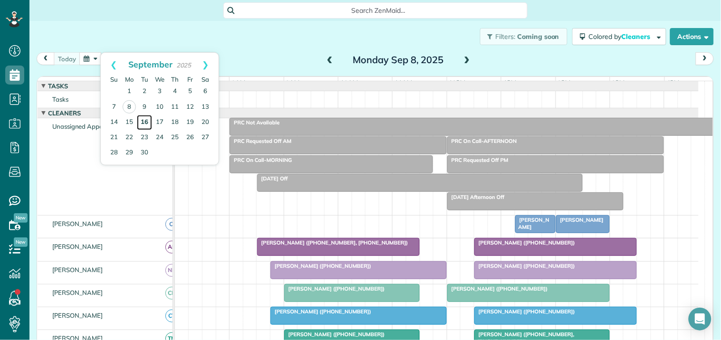
click at [144, 117] on link "16" at bounding box center [144, 122] width 15 height 15
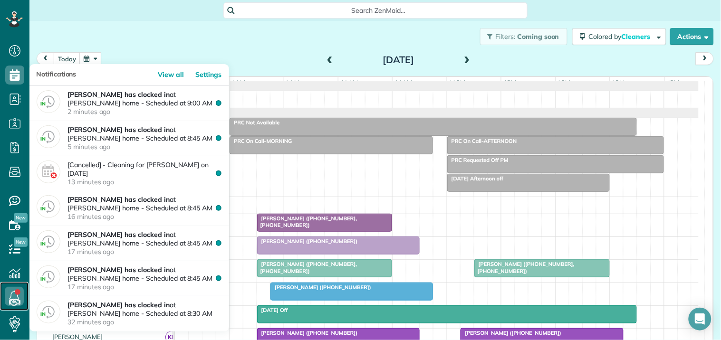
click at [17, 293] on link at bounding box center [14, 296] width 29 height 29
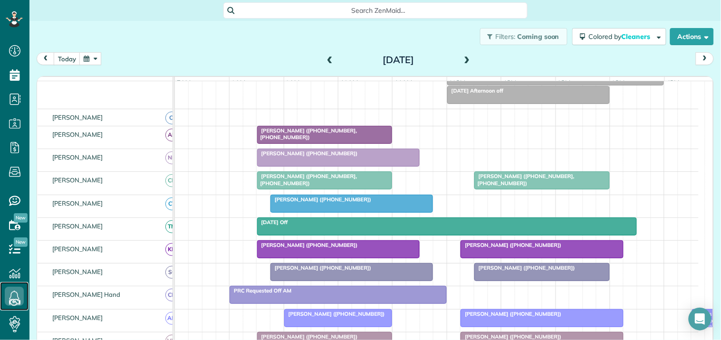
scroll to position [158, 0]
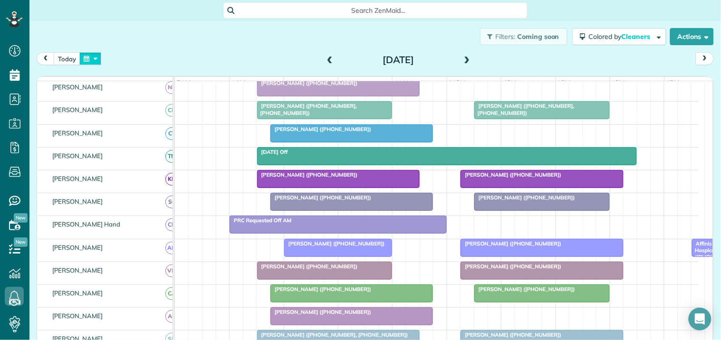
click at [95, 58] on button "button" at bounding box center [90, 58] width 22 height 13
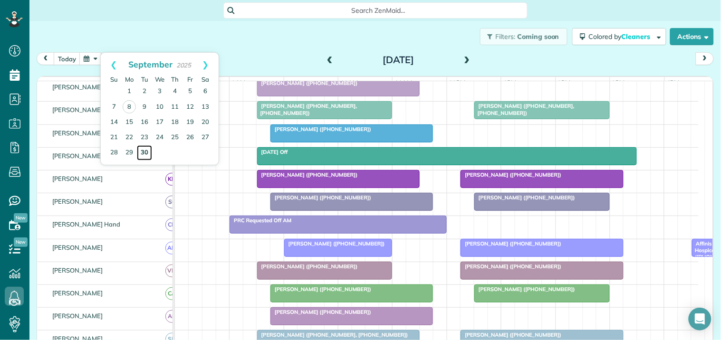
click at [145, 148] on link "30" at bounding box center [144, 152] width 15 height 15
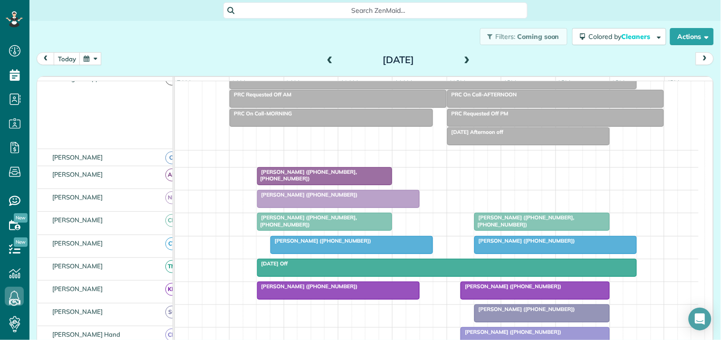
scroll to position [47, 0]
click at [91, 55] on button "button" at bounding box center [90, 58] width 22 height 13
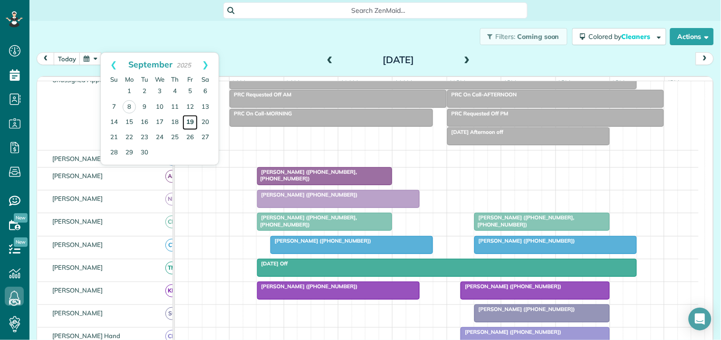
click at [192, 118] on link "19" at bounding box center [189, 122] width 15 height 15
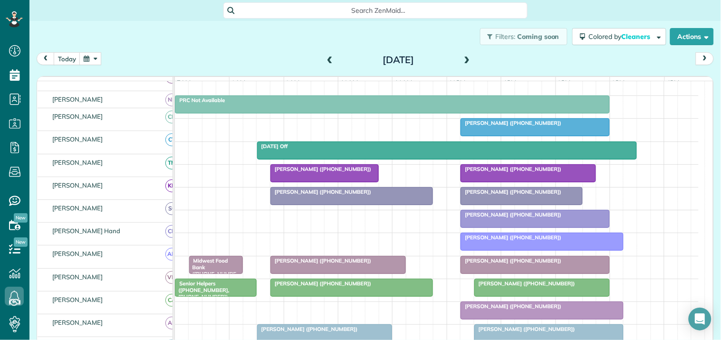
scroll to position [158, 0]
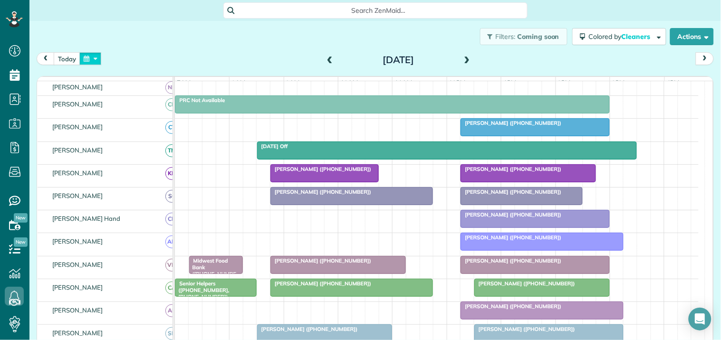
click at [91, 58] on button "button" at bounding box center [90, 58] width 22 height 13
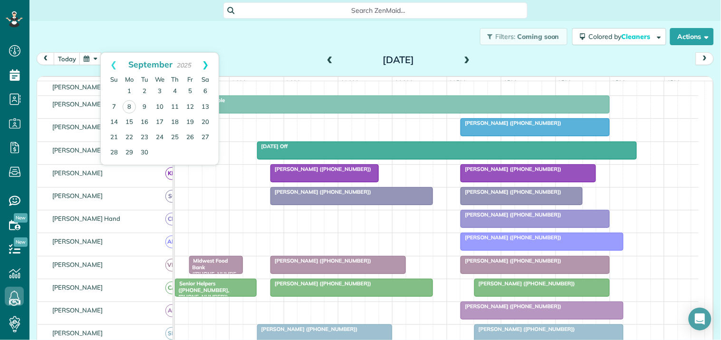
click at [208, 64] on link "Next" at bounding box center [205, 65] width 26 height 24
click at [192, 88] on link "3" at bounding box center [189, 91] width 15 height 15
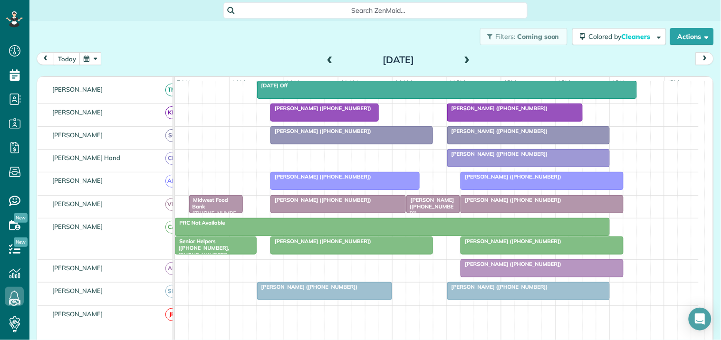
scroll to position [0, 0]
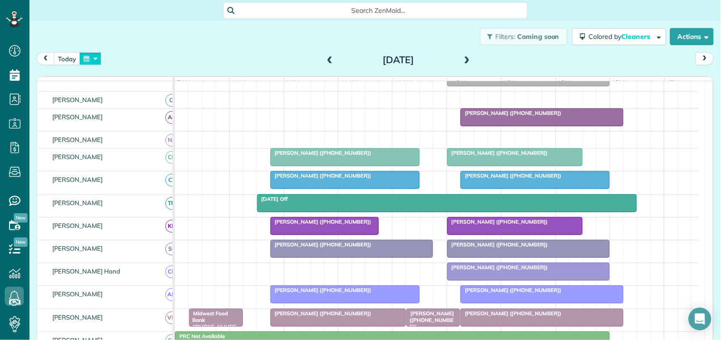
click at [89, 60] on button "button" at bounding box center [90, 58] width 22 height 13
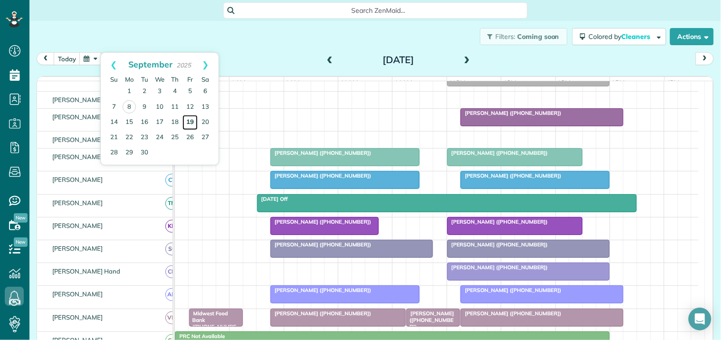
click at [191, 119] on link "19" at bounding box center [189, 122] width 15 height 15
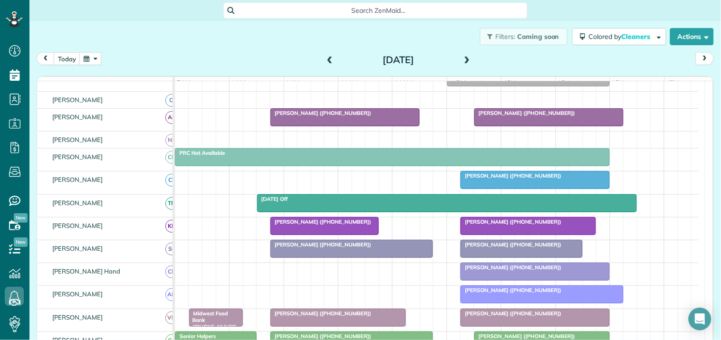
click at [88, 58] on button "button" at bounding box center [90, 58] width 22 height 13
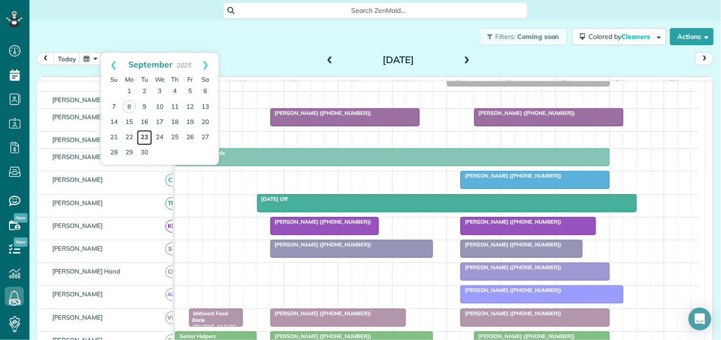
click at [145, 132] on link "23" at bounding box center [144, 137] width 15 height 15
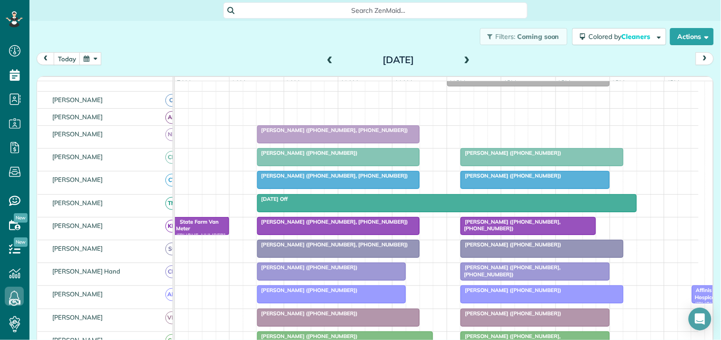
click at [94, 60] on button "button" at bounding box center [90, 58] width 22 height 13
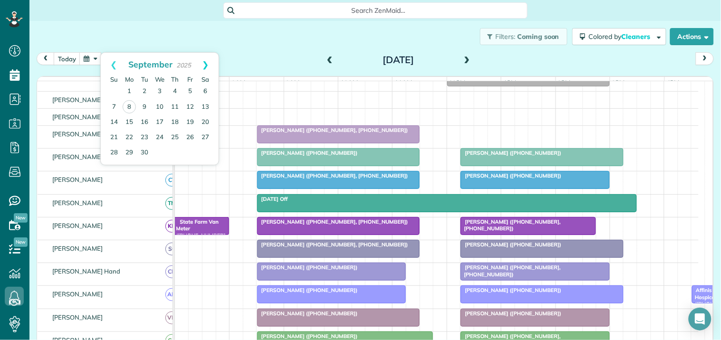
click at [206, 63] on link "Next" at bounding box center [205, 65] width 26 height 24
click at [144, 107] on link "7" at bounding box center [144, 106] width 15 height 15
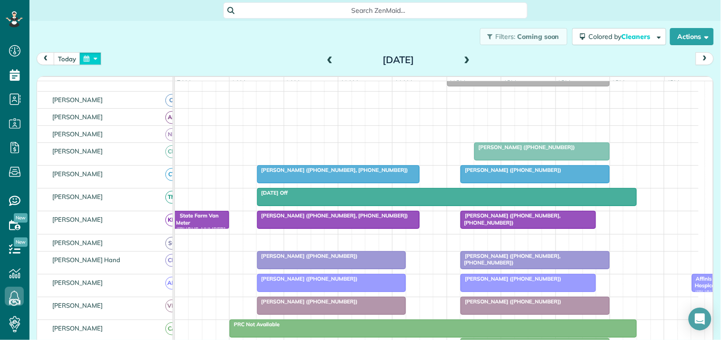
click at [95, 58] on button "button" at bounding box center [90, 58] width 22 height 13
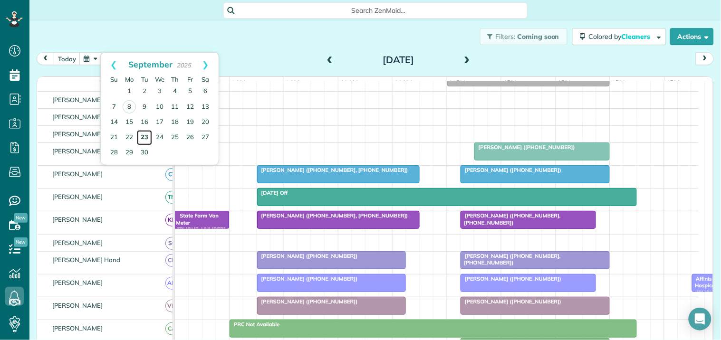
click at [145, 136] on link "23" at bounding box center [144, 137] width 15 height 15
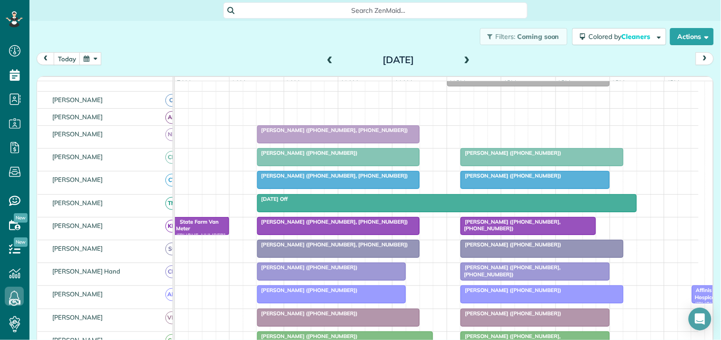
click at [94, 54] on button "button" at bounding box center [90, 58] width 22 height 13
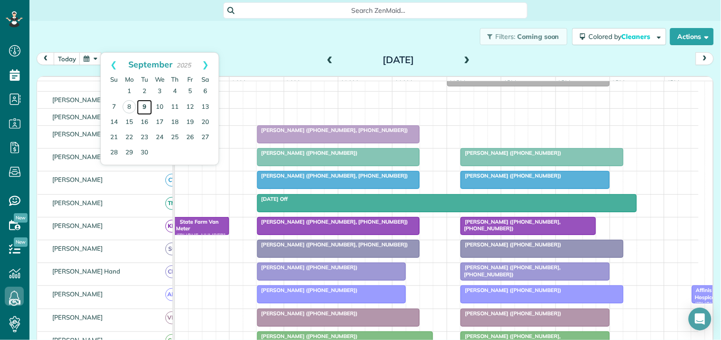
click at [145, 106] on link "9" at bounding box center [144, 107] width 15 height 15
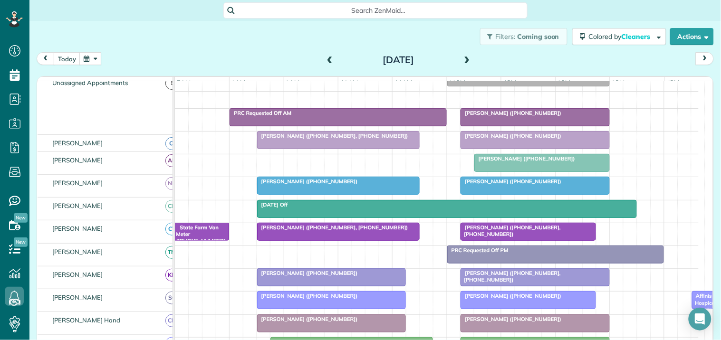
scroll to position [87, 0]
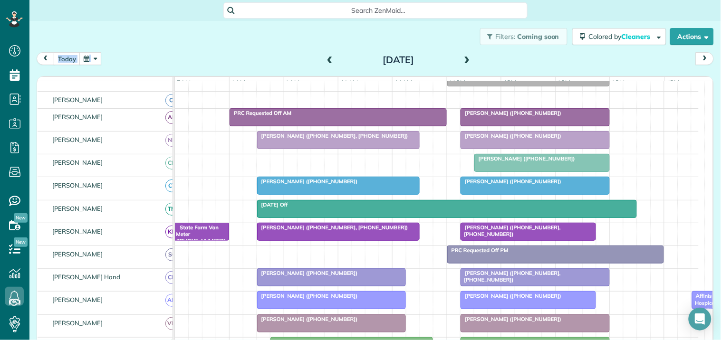
drag, startPoint x: 90, startPoint y: 51, endPoint x: 94, endPoint y: 55, distance: 5.4
click at [91, 51] on div "Filters: Coming soon Colored by Cleaners Color by Cleaner Color by Team Color b…" at bounding box center [374, 173] width 691 height 304
click at [100, 59] on button "button" at bounding box center [90, 58] width 22 height 13
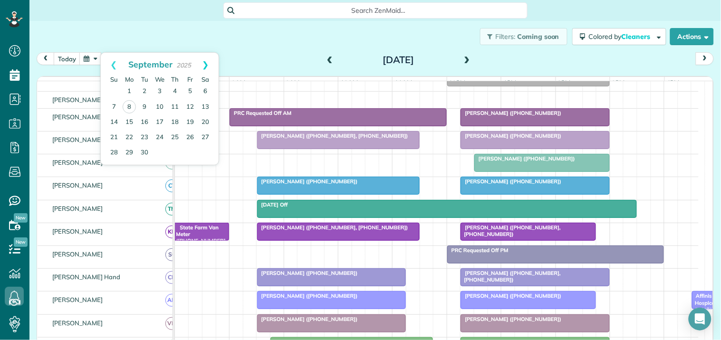
click at [208, 60] on link "Next" at bounding box center [205, 65] width 26 height 24
click at [144, 103] on link "7" at bounding box center [144, 106] width 15 height 15
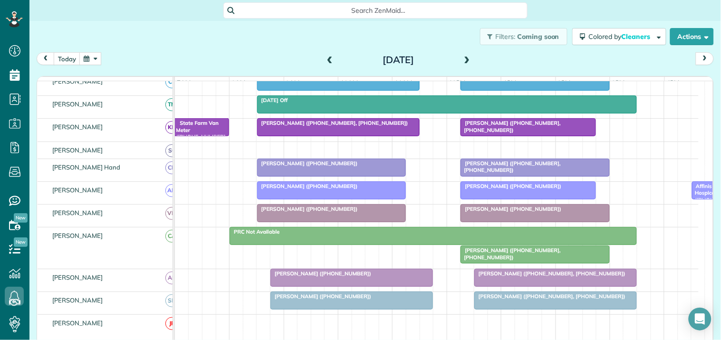
scroll to position [192, 0]
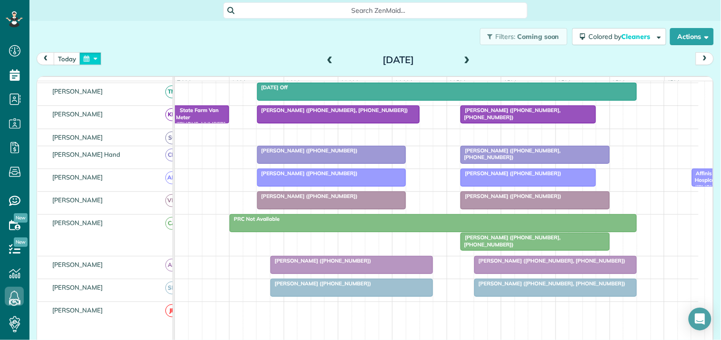
click at [90, 59] on button "button" at bounding box center [90, 58] width 22 height 13
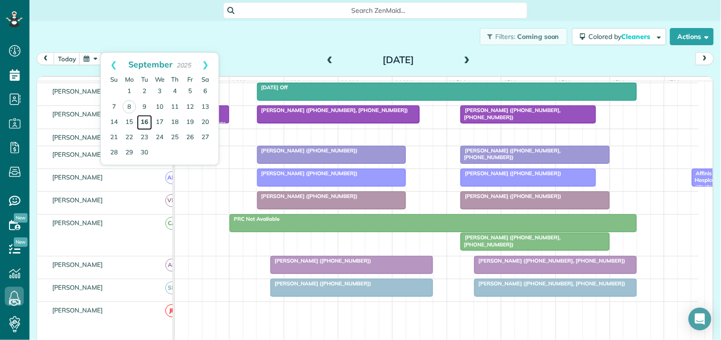
click at [144, 120] on link "16" at bounding box center [144, 122] width 15 height 15
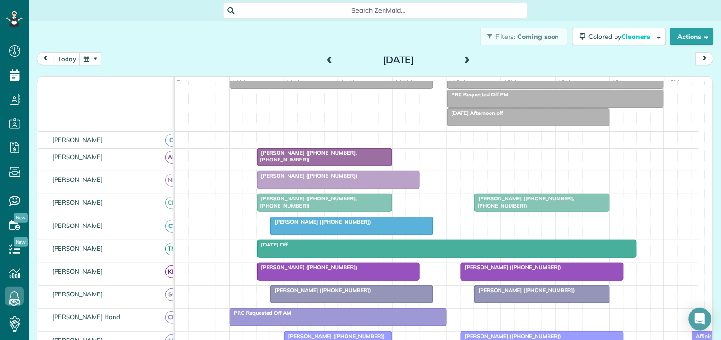
scroll to position [65, 0]
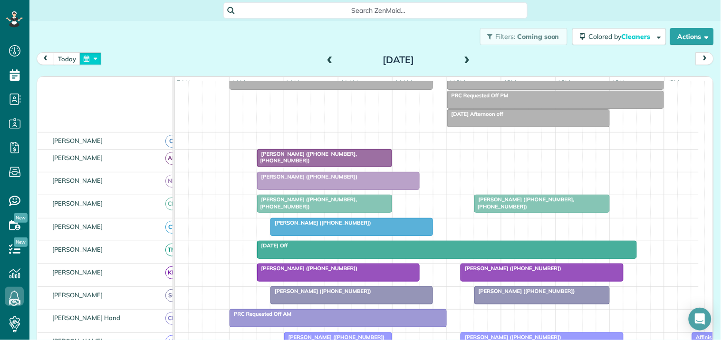
click at [96, 57] on button "button" at bounding box center [90, 58] width 22 height 13
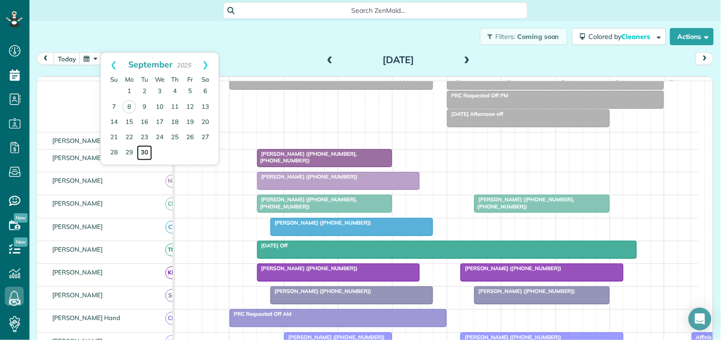
click at [144, 150] on link "30" at bounding box center [144, 152] width 15 height 15
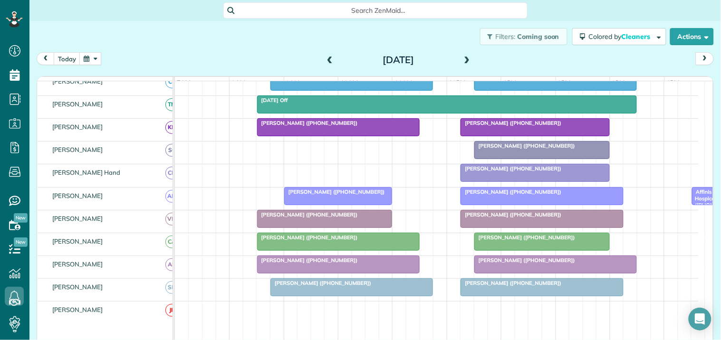
scroll to position [214, 0]
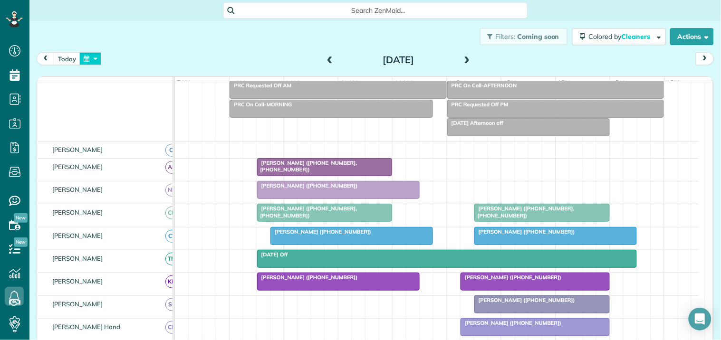
click at [87, 56] on button "button" at bounding box center [90, 58] width 22 height 13
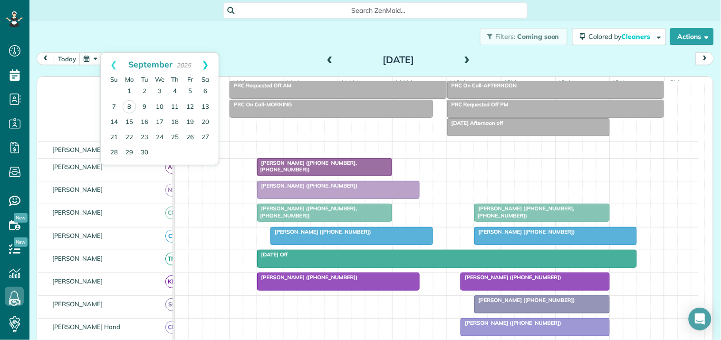
click at [210, 60] on link "Next" at bounding box center [205, 65] width 26 height 24
click at [143, 122] on link "14" at bounding box center [144, 122] width 15 height 15
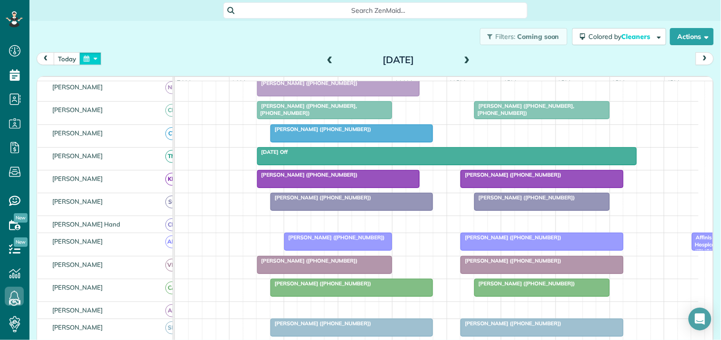
drag, startPoint x: 89, startPoint y: 53, endPoint x: 99, endPoint y: 51, distance: 10.2
click at [89, 53] on button "button" at bounding box center [90, 58] width 22 height 13
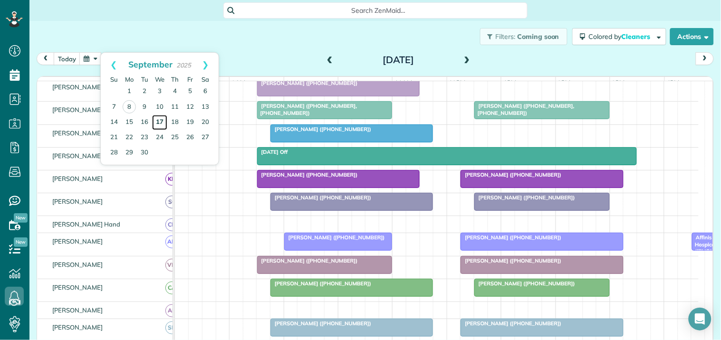
click at [155, 118] on link "17" at bounding box center [159, 122] width 15 height 15
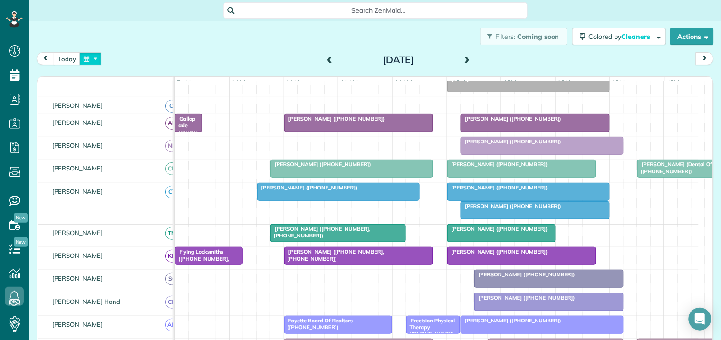
click at [94, 58] on button "button" at bounding box center [90, 58] width 22 height 13
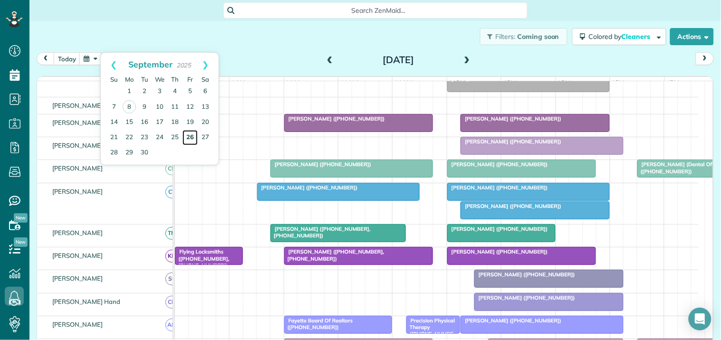
click at [191, 134] on link "26" at bounding box center [189, 137] width 15 height 15
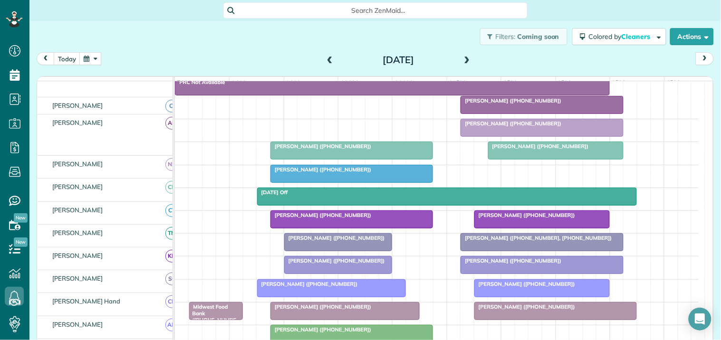
scroll to position [174, 0]
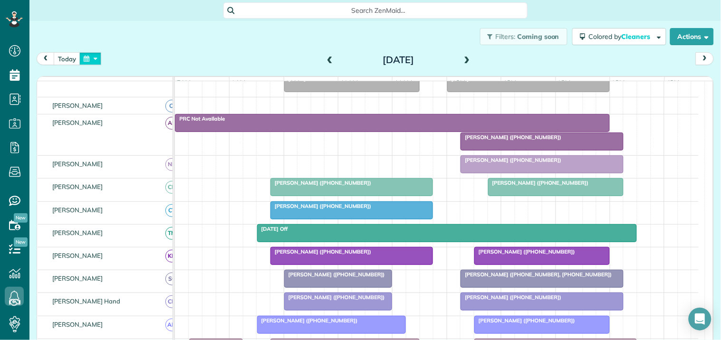
click at [93, 61] on button "button" at bounding box center [90, 58] width 22 height 13
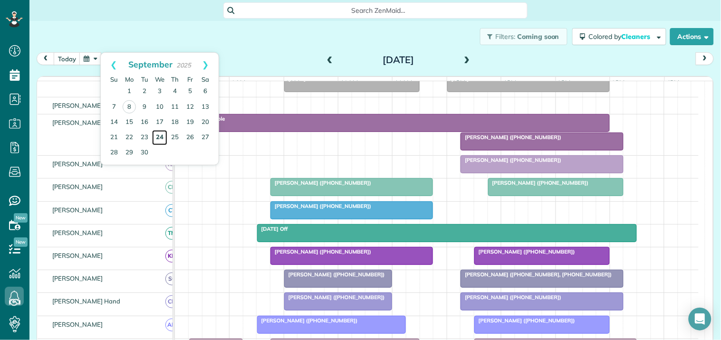
click at [162, 135] on link "24" at bounding box center [159, 137] width 15 height 15
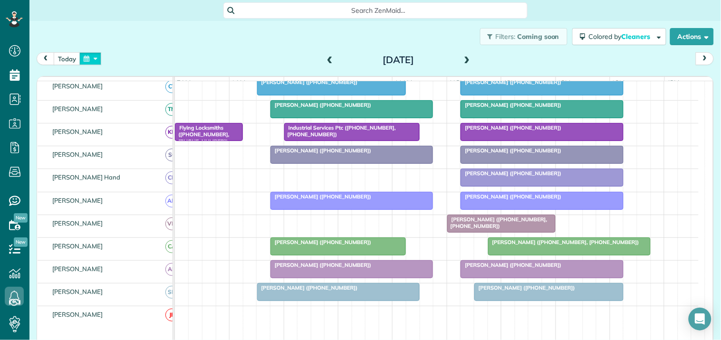
click at [91, 58] on button "button" at bounding box center [90, 58] width 22 height 13
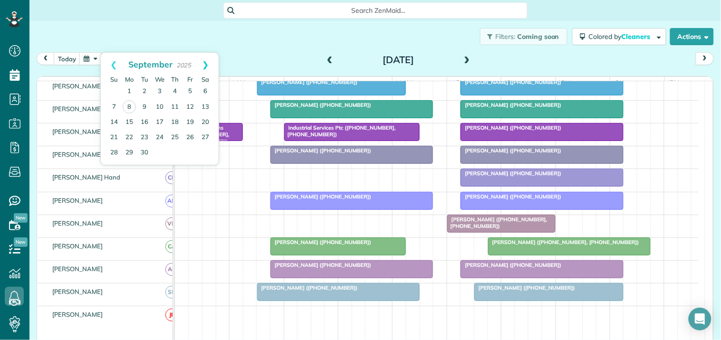
click at [209, 61] on link "Next" at bounding box center [205, 65] width 26 height 24
click at [158, 107] on link "8" at bounding box center [159, 106] width 15 height 15
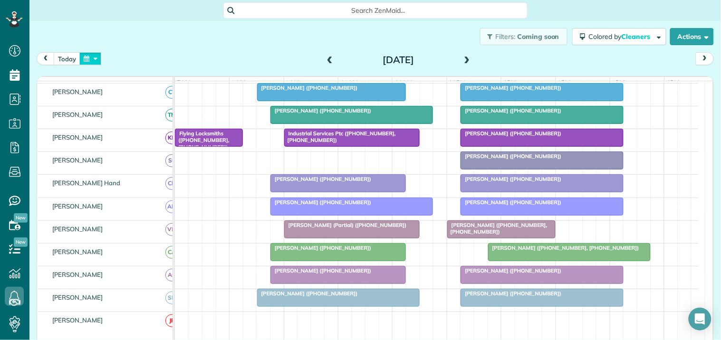
click at [92, 60] on button "button" at bounding box center [90, 58] width 22 height 13
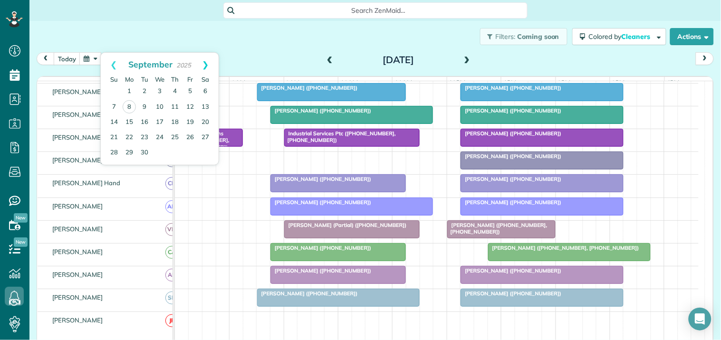
click at [208, 60] on link "Next" at bounding box center [205, 65] width 26 height 24
click at [162, 135] on link "22" at bounding box center [159, 137] width 15 height 15
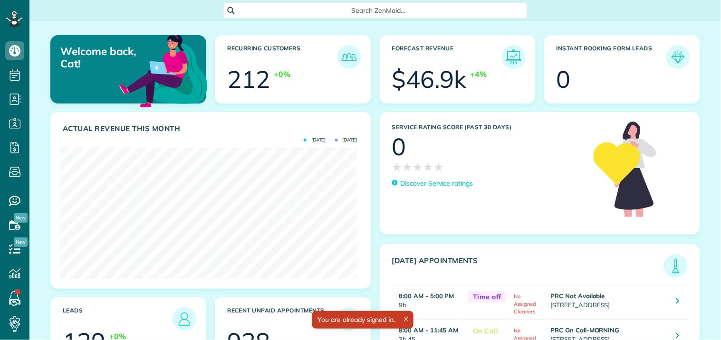
scroll to position [132, 297]
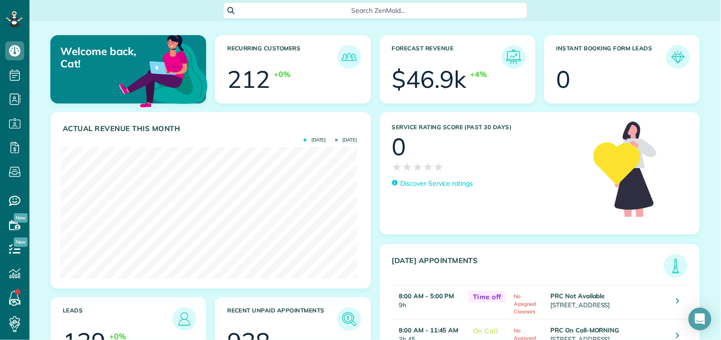
click at [377, 10] on span "Search ZenMaid…" at bounding box center [378, 11] width 289 height 10
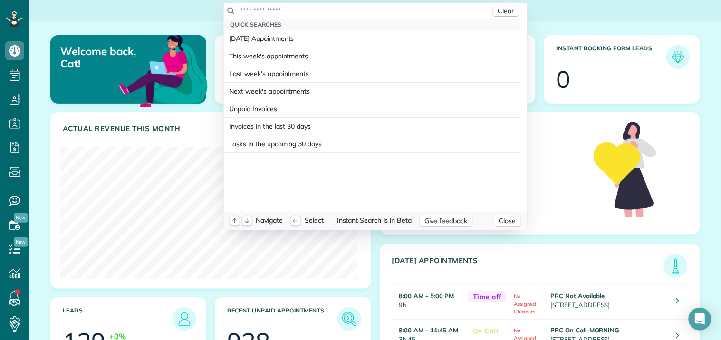
click at [372, 6] on input "text" at bounding box center [365, 11] width 251 height 10
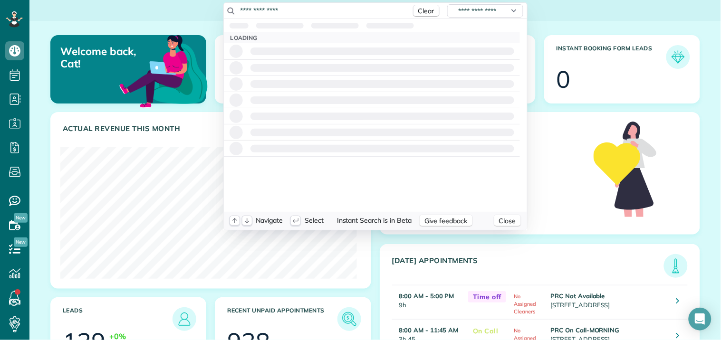
drag, startPoint x: 287, startPoint y: 10, endPoint x: 229, endPoint y: 18, distance: 58.6
click at [229, 18] on div "**********" at bounding box center [375, 11] width 303 height 16
type input "**********"
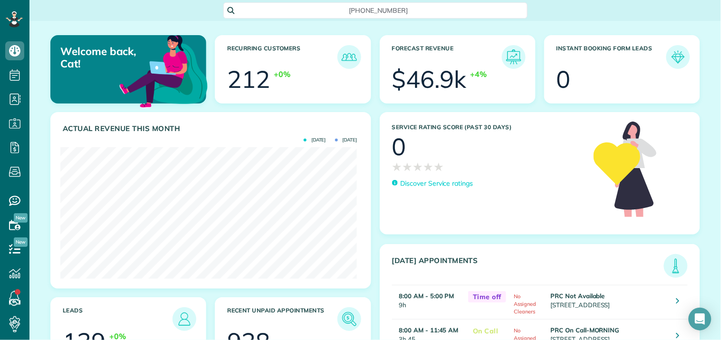
click at [192, 8] on html "Dashboard Scheduling Calendar View List View Dispatch View - Weekly scheduling …" at bounding box center [360, 170] width 721 height 340
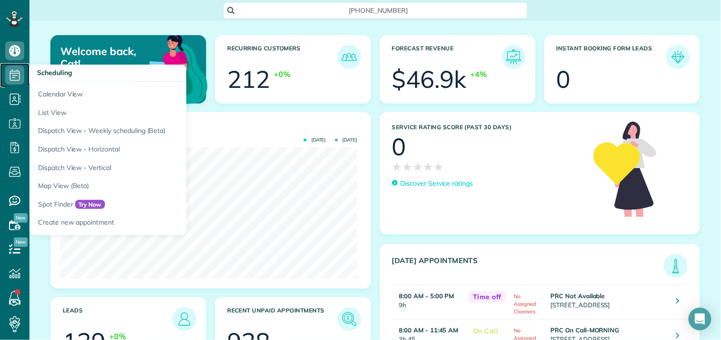
click at [17, 73] on use at bounding box center [15, 74] width 10 height 11
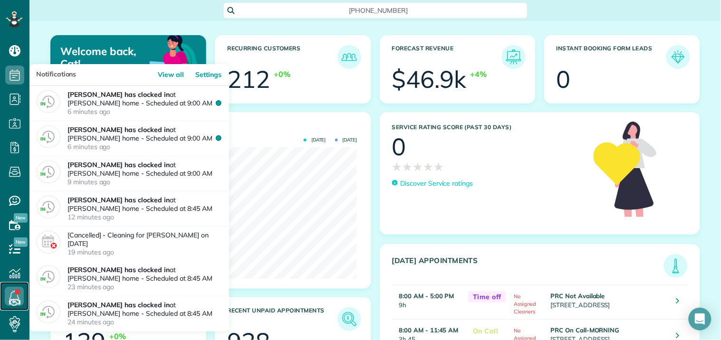
click at [15, 288] on icon at bounding box center [14, 296] width 19 height 19
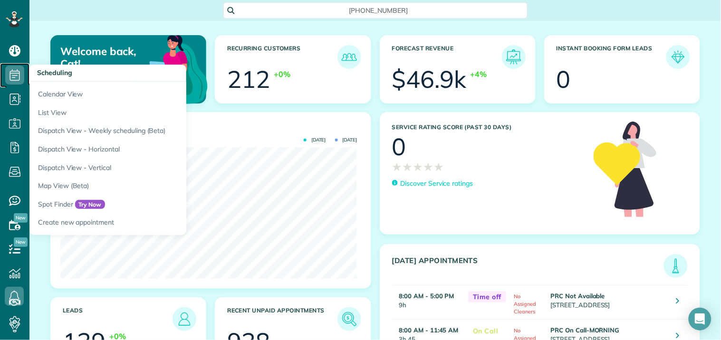
click at [18, 73] on use at bounding box center [15, 74] width 10 height 11
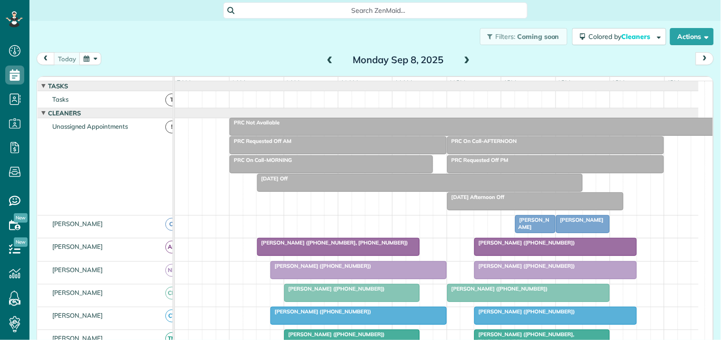
scroll to position [4, 4]
click at [463, 55] on span at bounding box center [467, 60] width 10 height 14
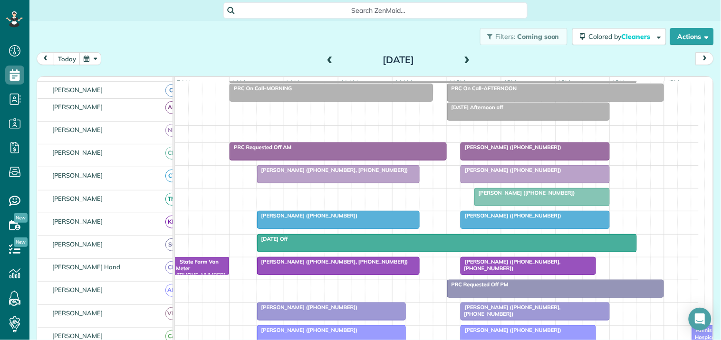
scroll to position [53, 0]
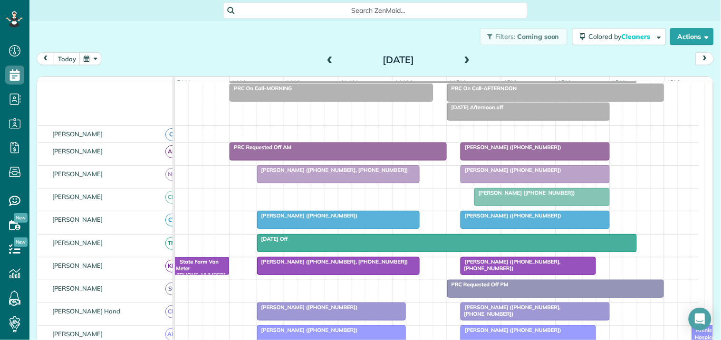
click at [464, 58] on span at bounding box center [467, 60] width 10 height 9
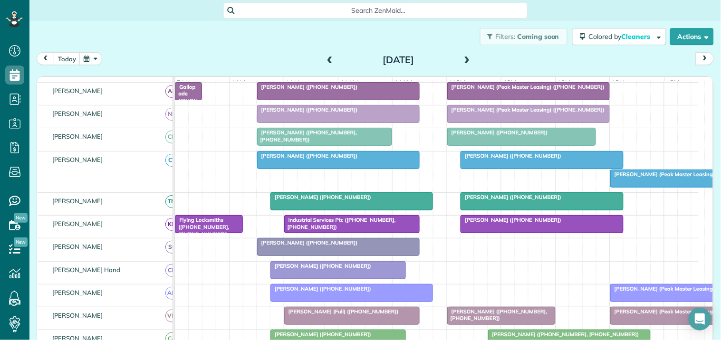
scroll to position [115, 0]
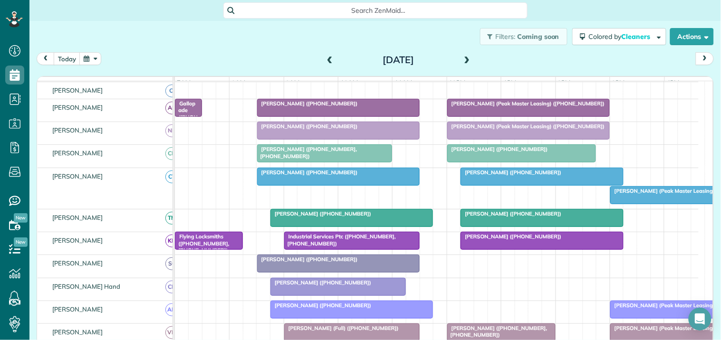
click at [526, 116] on div at bounding box center [529, 107] width 162 height 17
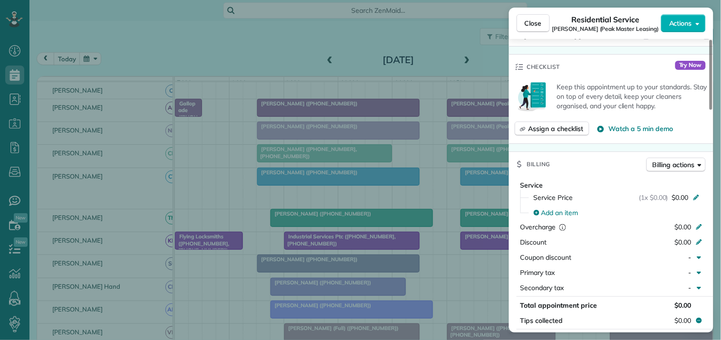
scroll to position [317, 0]
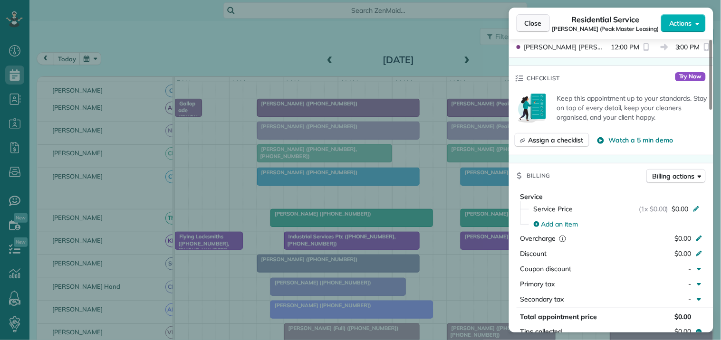
click at [531, 24] on span "Close" at bounding box center [533, 24] width 17 height 10
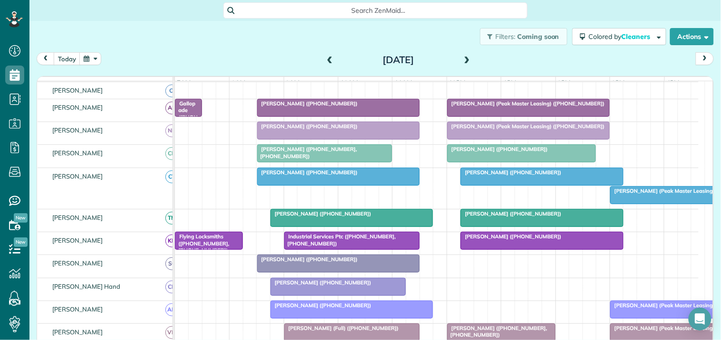
click at [511, 107] on span "[PERSON_NAME] (Peak Master Leasing) ([PHONE_NUMBER])" at bounding box center [526, 103] width 159 height 7
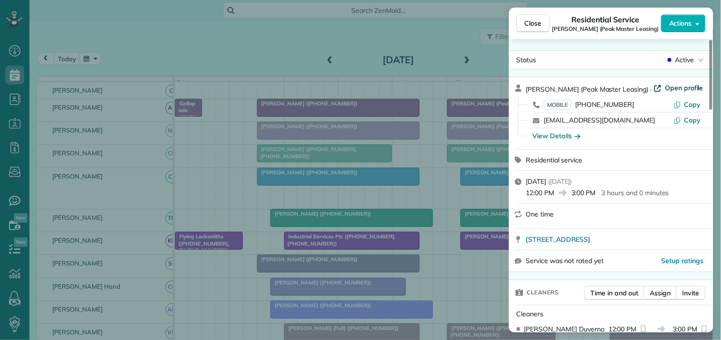
click at [666, 86] on span "Open profile" at bounding box center [684, 88] width 38 height 10
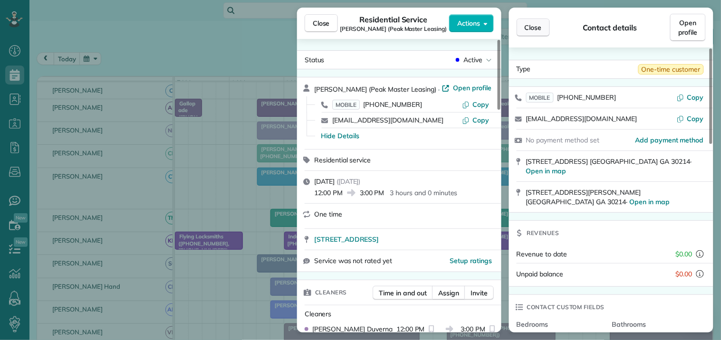
click at [540, 27] on span "Close" at bounding box center [533, 28] width 17 height 10
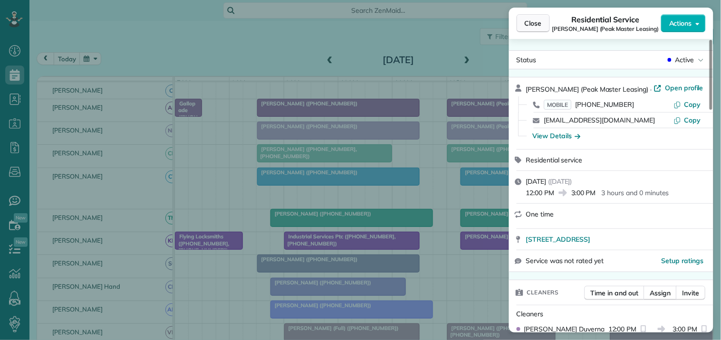
click at [538, 22] on span "Close" at bounding box center [533, 24] width 17 height 10
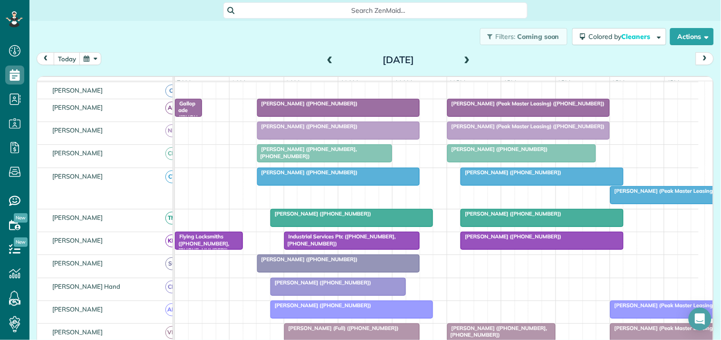
click at [668, 194] on span "[PERSON_NAME] (Peak Master Leasing) ([PHONE_NUMBER])" at bounding box center [689, 191] width 159 height 7
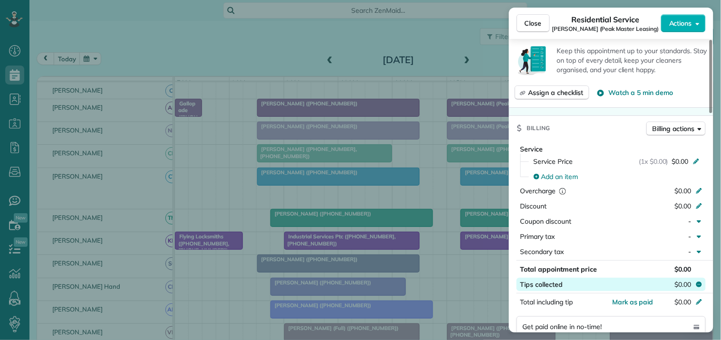
scroll to position [633, 0]
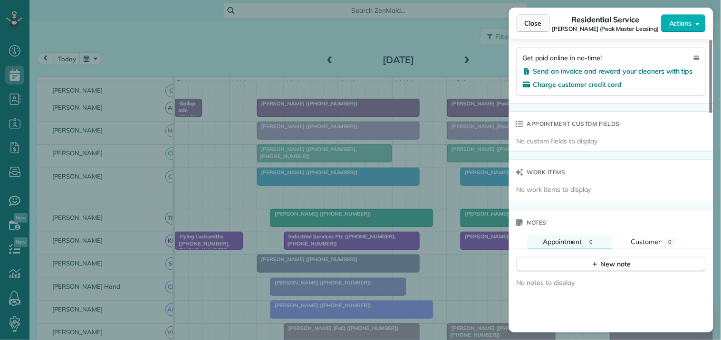
click at [538, 22] on span "Close" at bounding box center [533, 24] width 17 height 10
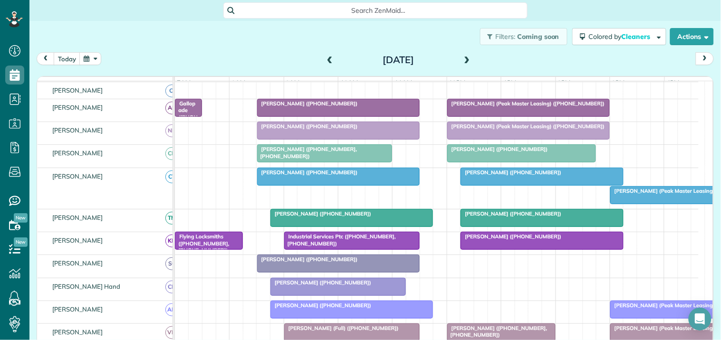
click at [486, 139] on div at bounding box center [529, 130] width 162 height 17
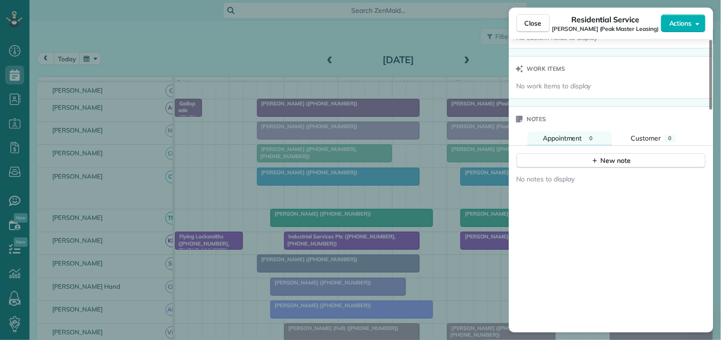
scroll to position [739, 0]
click at [633, 132] on div "Customer" at bounding box center [646, 136] width 30 height 10
click at [553, 138] on span "Appointment" at bounding box center [562, 136] width 39 height 9
click at [542, 20] on button "Close" at bounding box center [533, 23] width 33 height 18
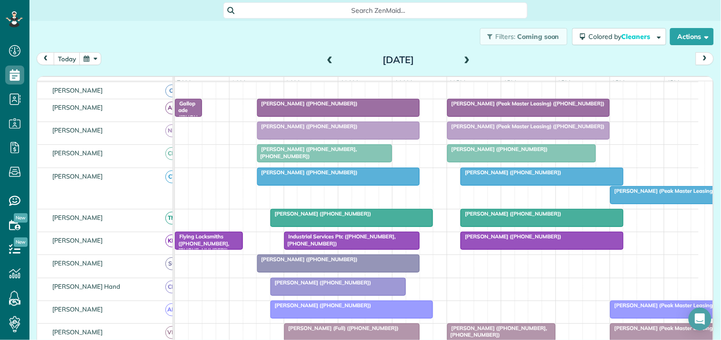
click at [505, 116] on div at bounding box center [529, 107] width 162 height 17
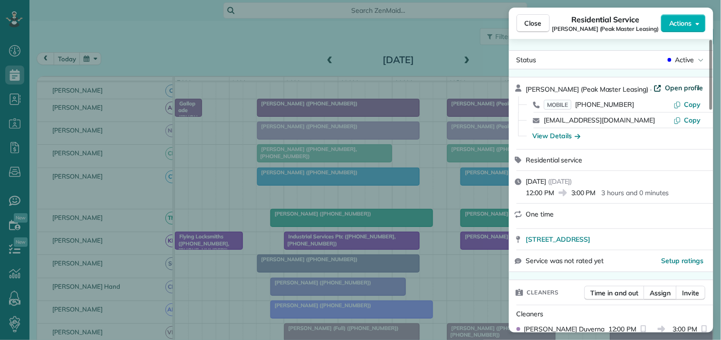
click at [665, 88] on span "Open profile" at bounding box center [684, 88] width 38 height 10
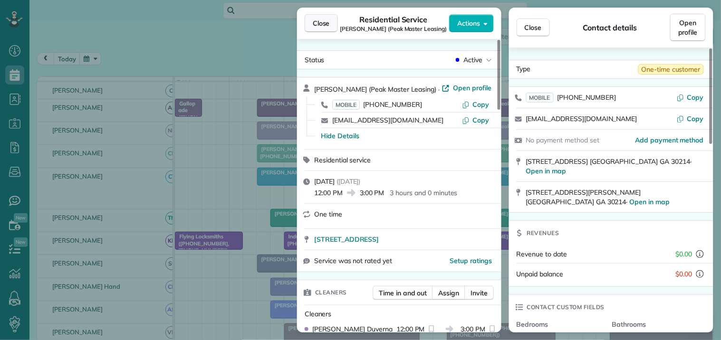
click at [331, 22] on button "Close" at bounding box center [321, 23] width 33 height 18
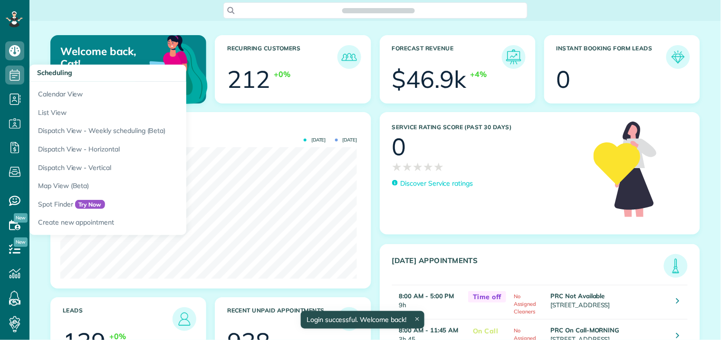
scroll to position [132, 297]
click at [11, 67] on icon at bounding box center [14, 75] width 19 height 19
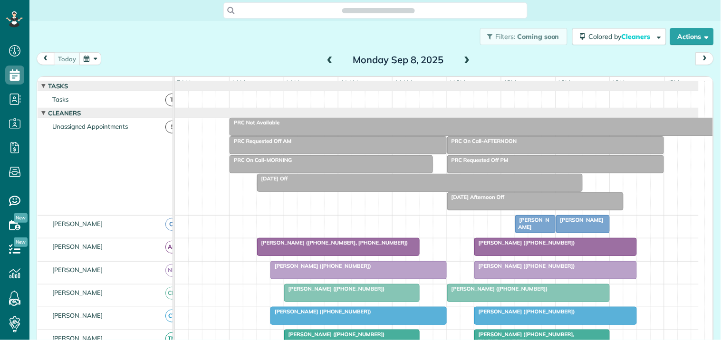
scroll to position [4, 4]
click at [462, 63] on span at bounding box center [467, 60] width 10 height 9
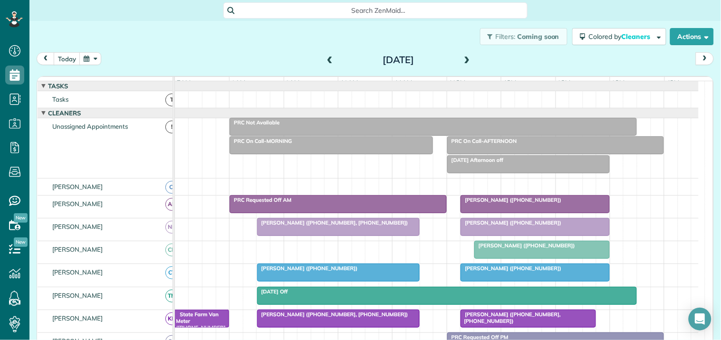
click at [462, 63] on span at bounding box center [467, 60] width 10 height 9
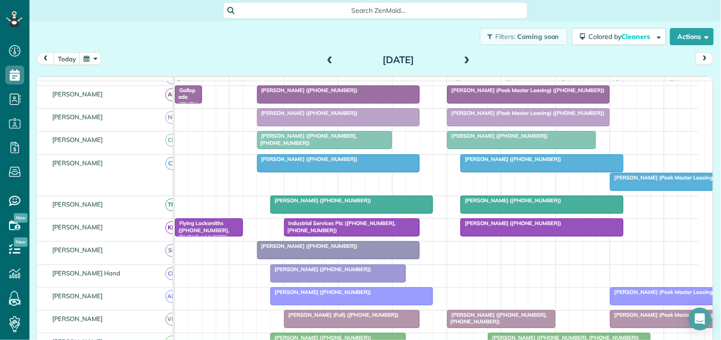
scroll to position [145, 0]
